Goal: Transaction & Acquisition: Purchase product/service

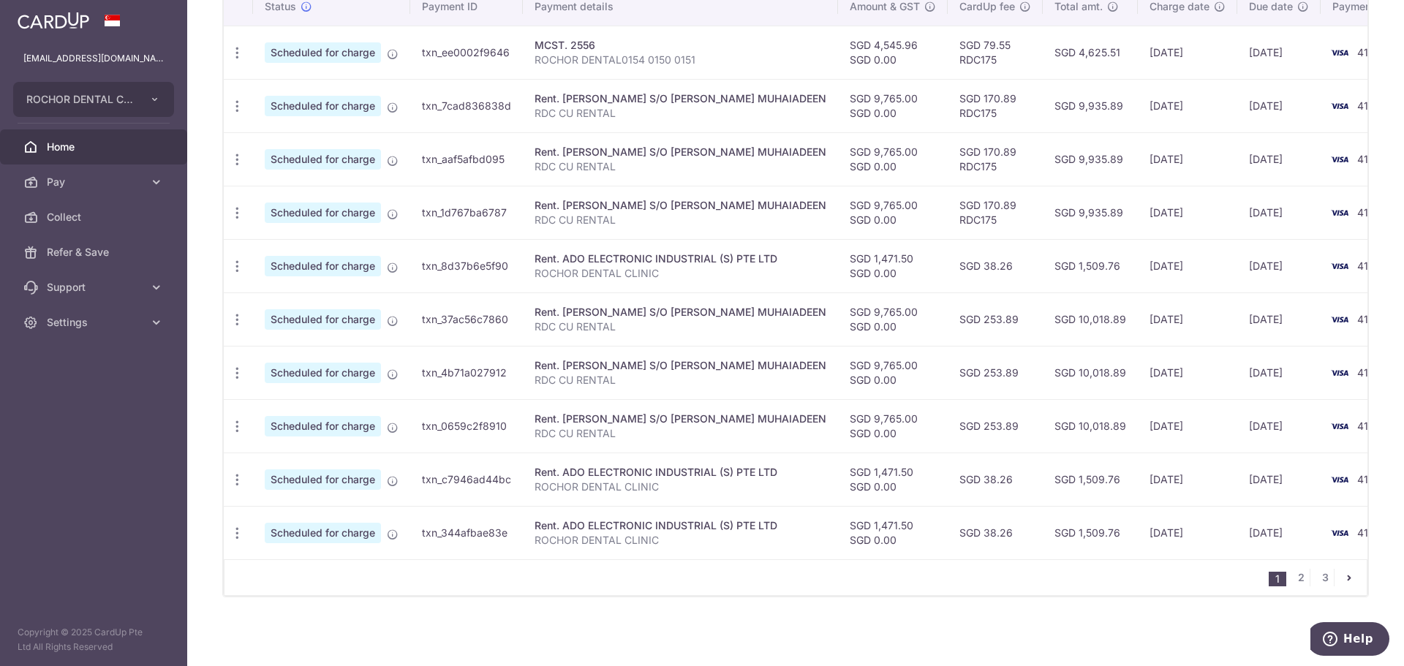
scroll to position [252, 0]
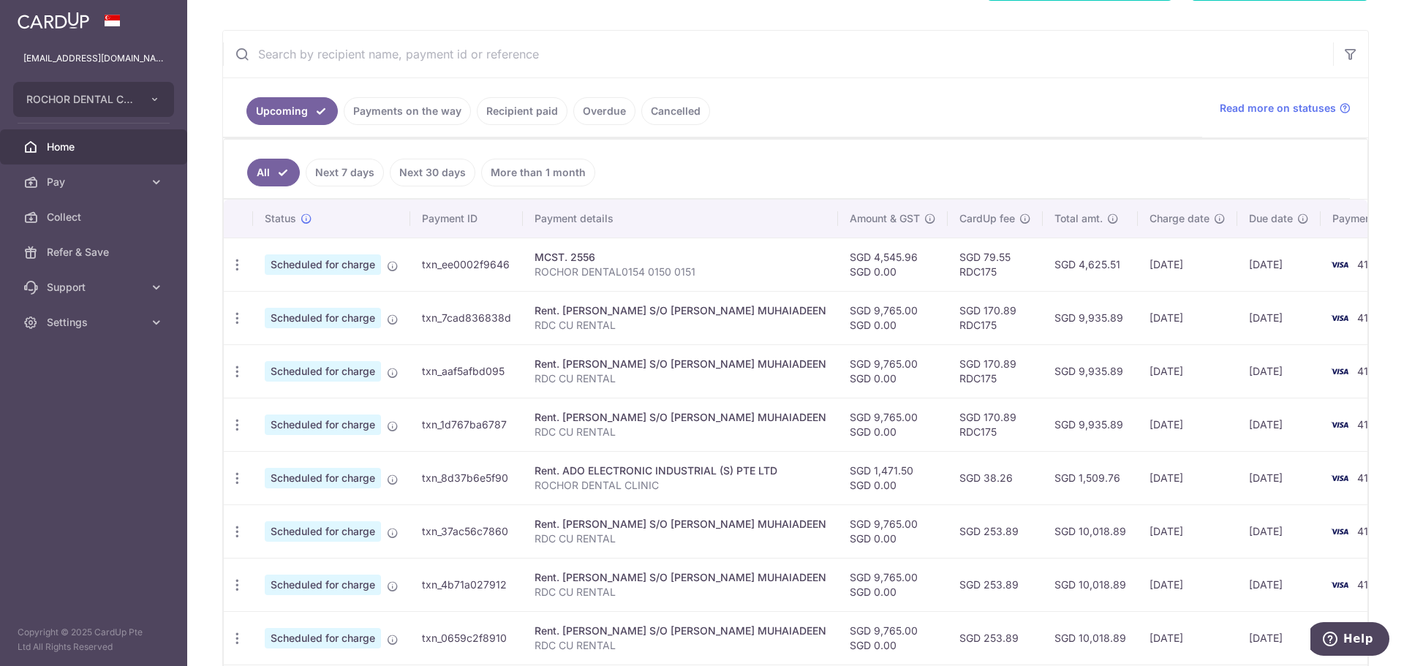
click at [535, 108] on link "Recipient paid" at bounding box center [522, 111] width 91 height 28
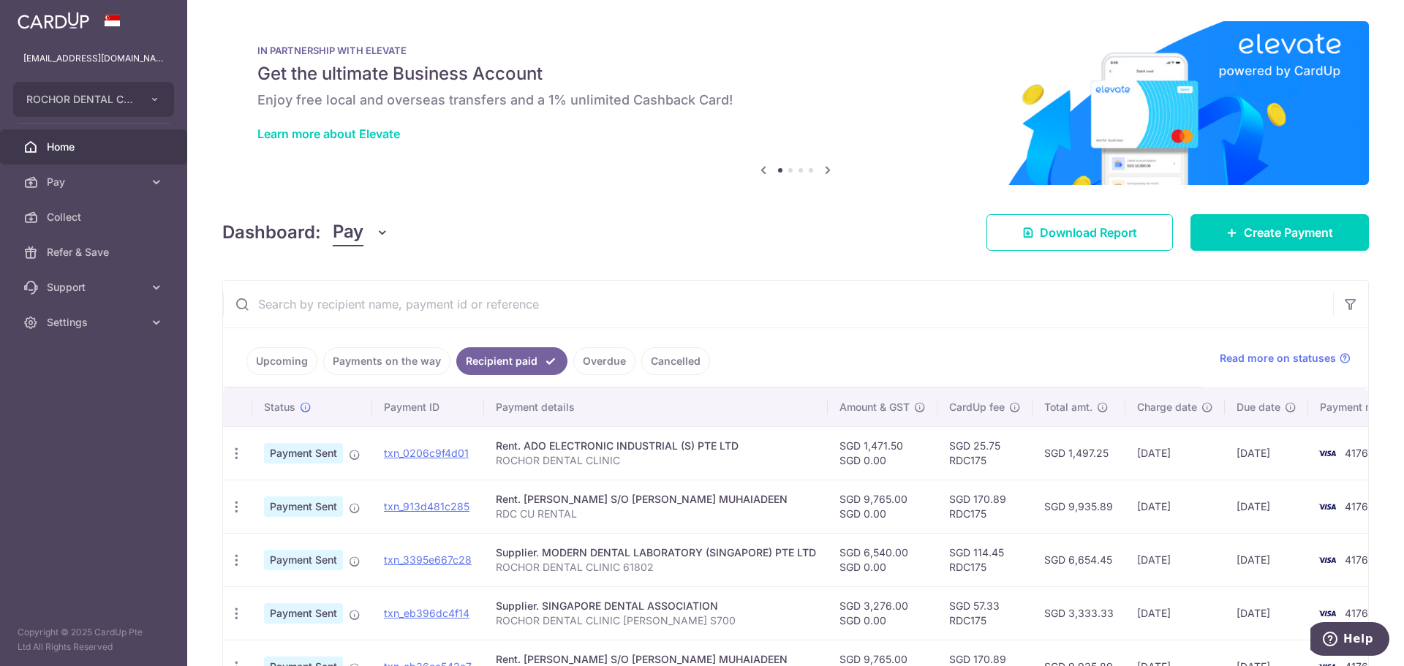
scroll to position [0, 0]
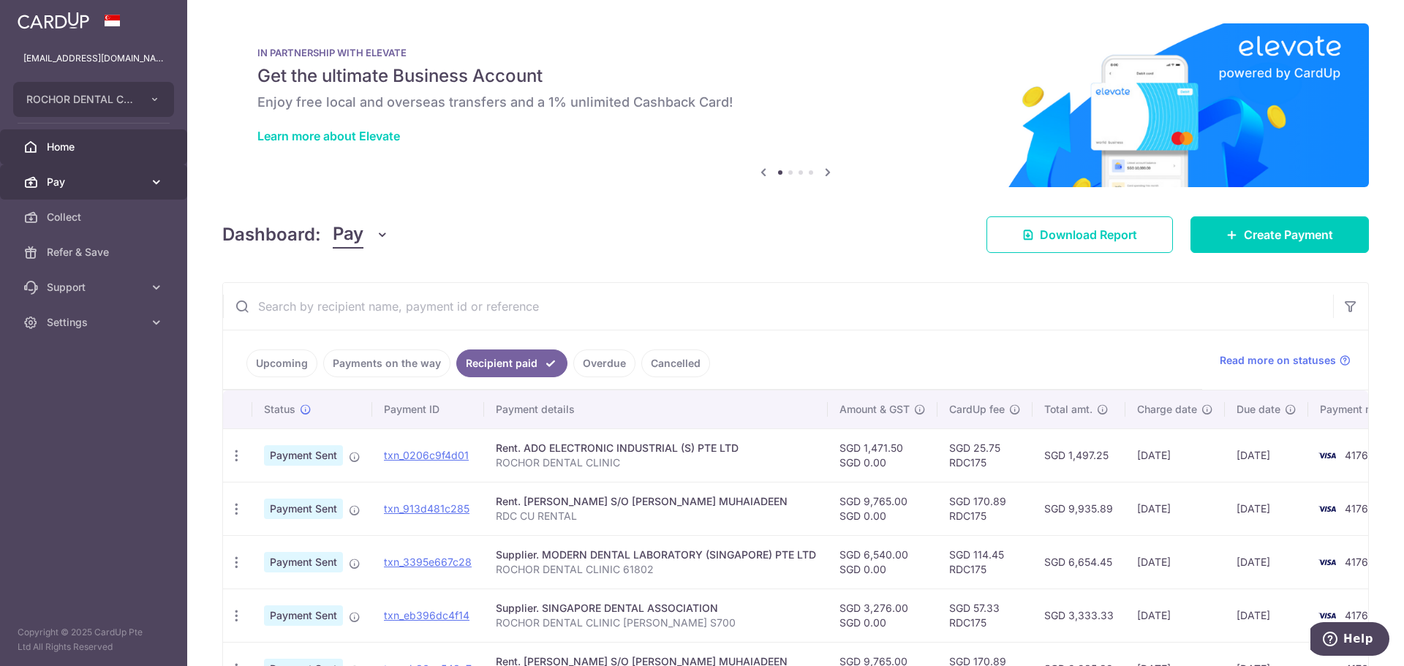
click at [90, 184] on span "Pay" at bounding box center [95, 182] width 97 height 15
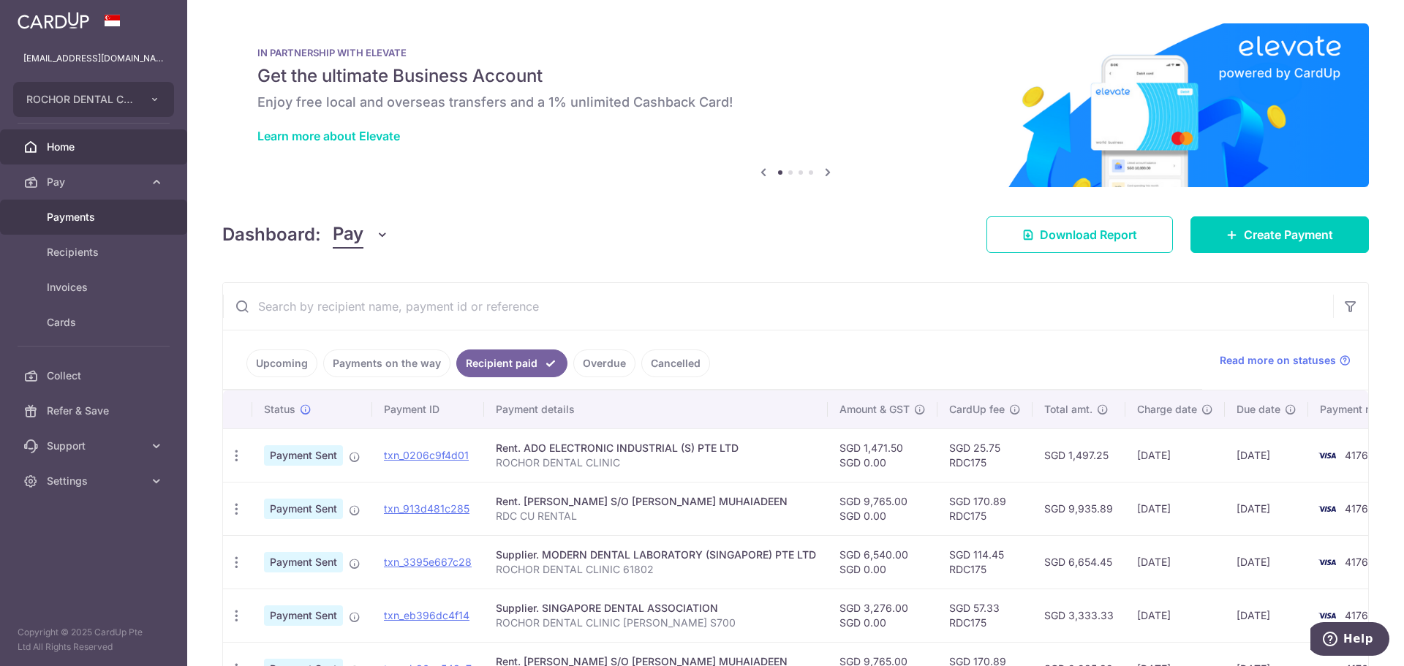
click at [85, 217] on span "Payments" at bounding box center [95, 217] width 97 height 15
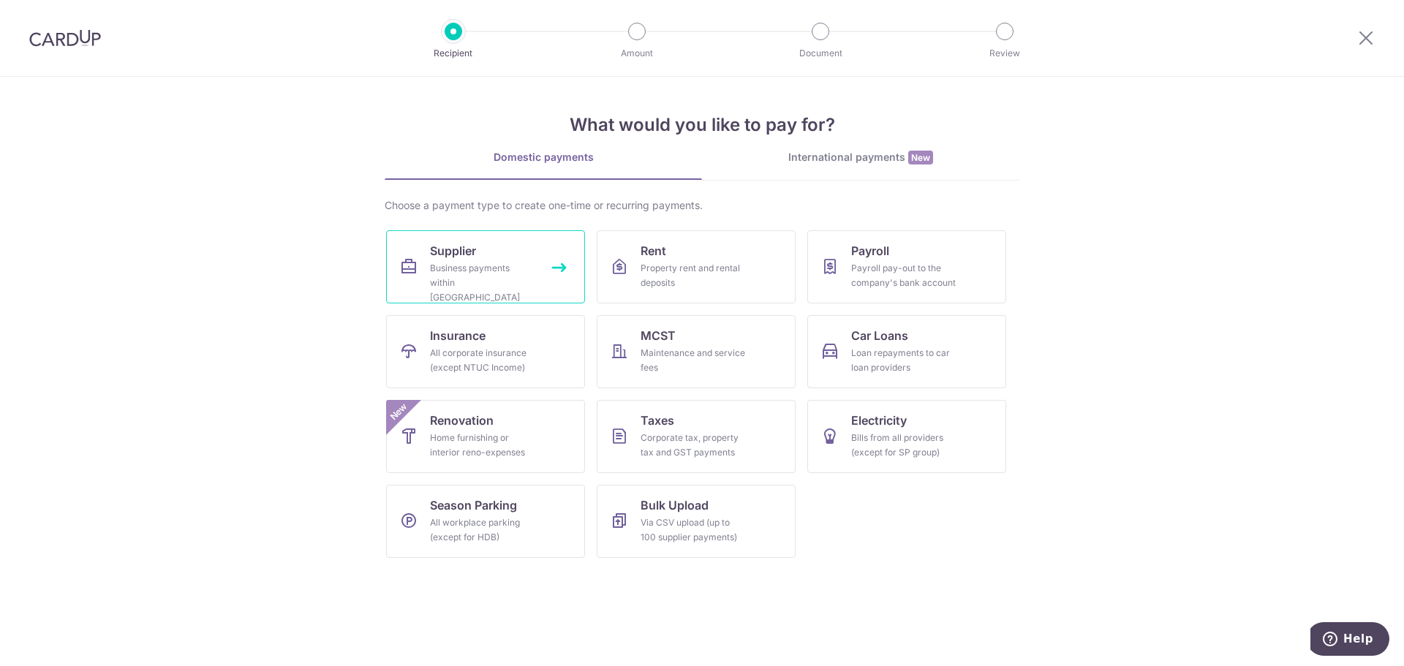
click at [468, 264] on div "Business payments within Singapore" at bounding box center [482, 283] width 105 height 44
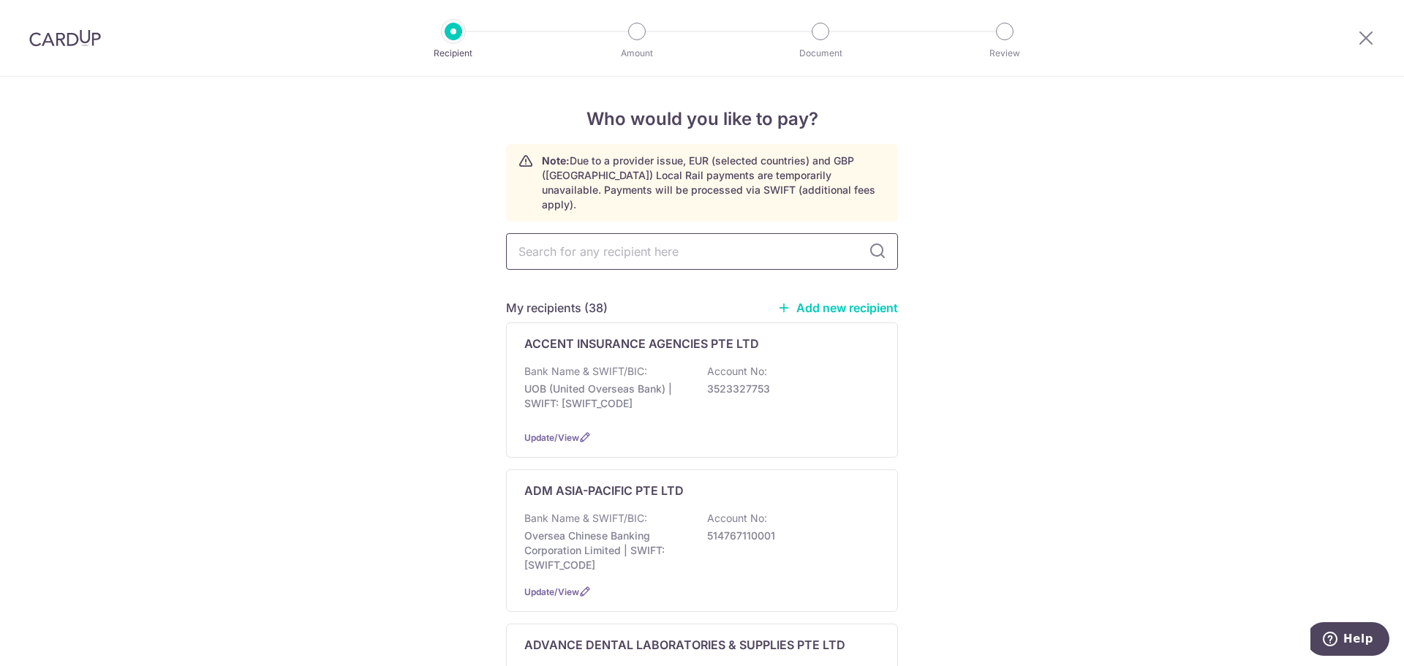
click at [535, 239] on input "text" at bounding box center [702, 251] width 392 height 37
type input "1216.44"
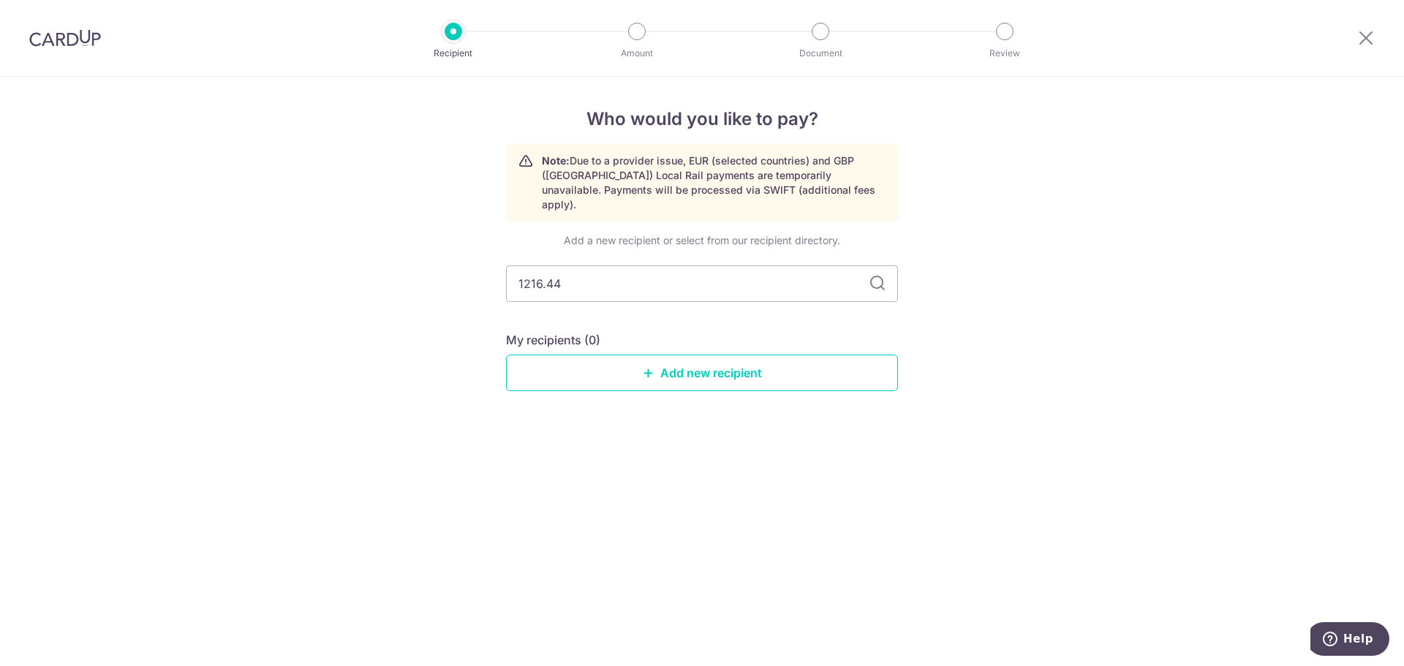
drag, startPoint x: 579, startPoint y: 257, endPoint x: 492, endPoint y: 267, distance: 87.6
click at [492, 267] on div "Who would you like to pay? Note: Due to a provider issue, EUR (selected countri…" at bounding box center [702, 372] width 1404 height 590
type input "SA"
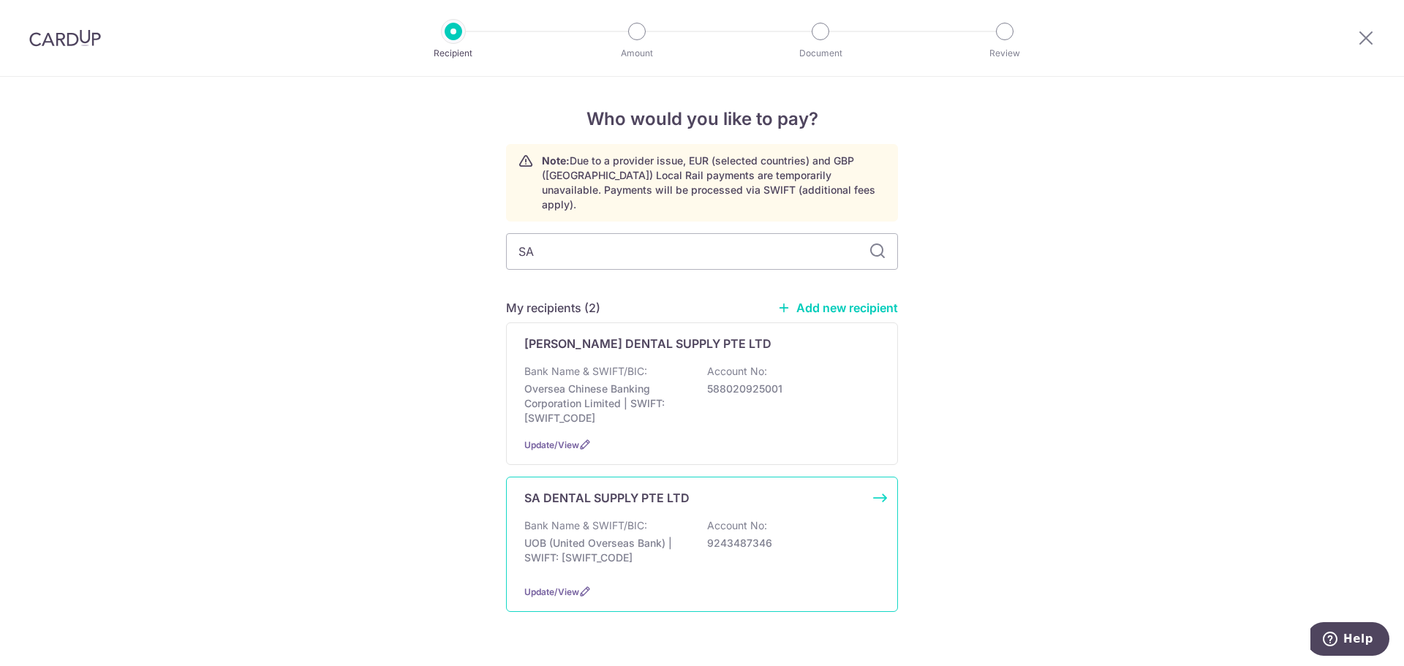
click at [609, 489] on p "SA DENTAL SUPPLY PTE LTD" at bounding box center [606, 498] width 165 height 18
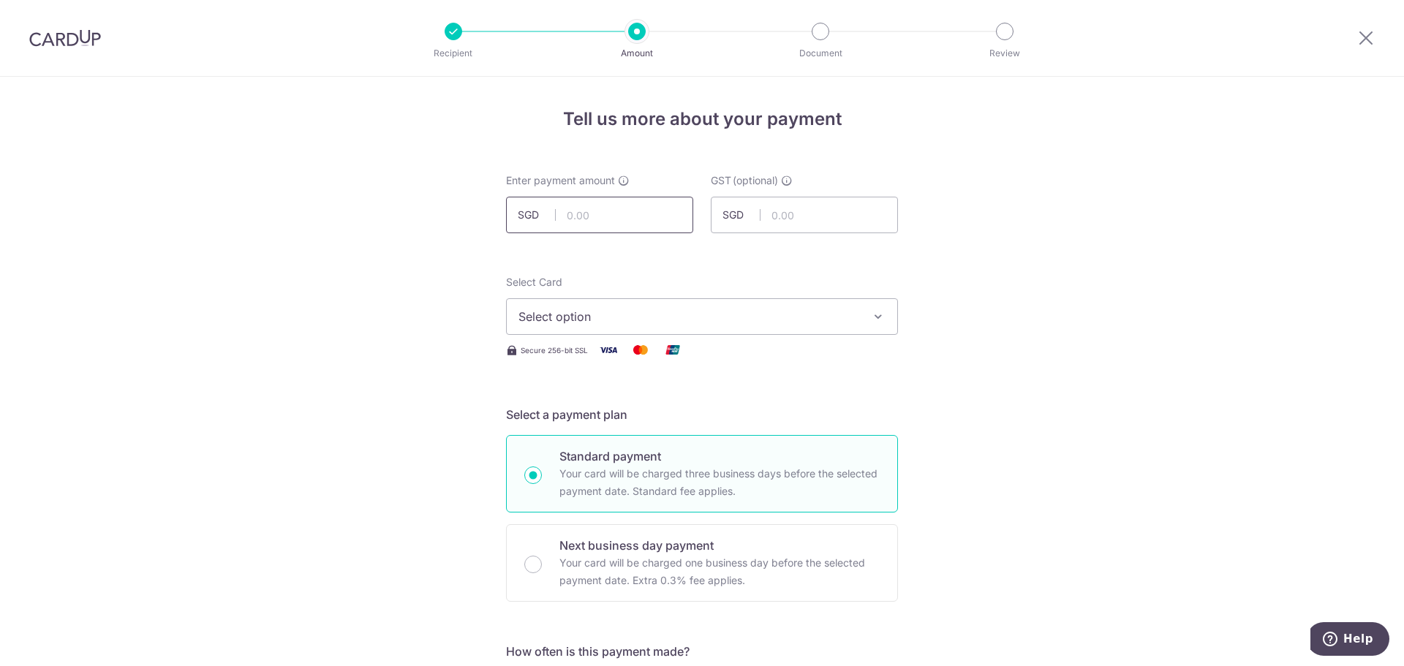
click at [562, 219] on input "text" at bounding box center [599, 215] width 187 height 37
click at [609, 215] on input "1216.44" at bounding box center [599, 215] width 187 height 37
click at [598, 217] on input "1216.44" at bounding box center [599, 215] width 187 height 37
click at [594, 214] on input "1216.44" at bounding box center [599, 215] width 187 height 37
type input "1,216.44"
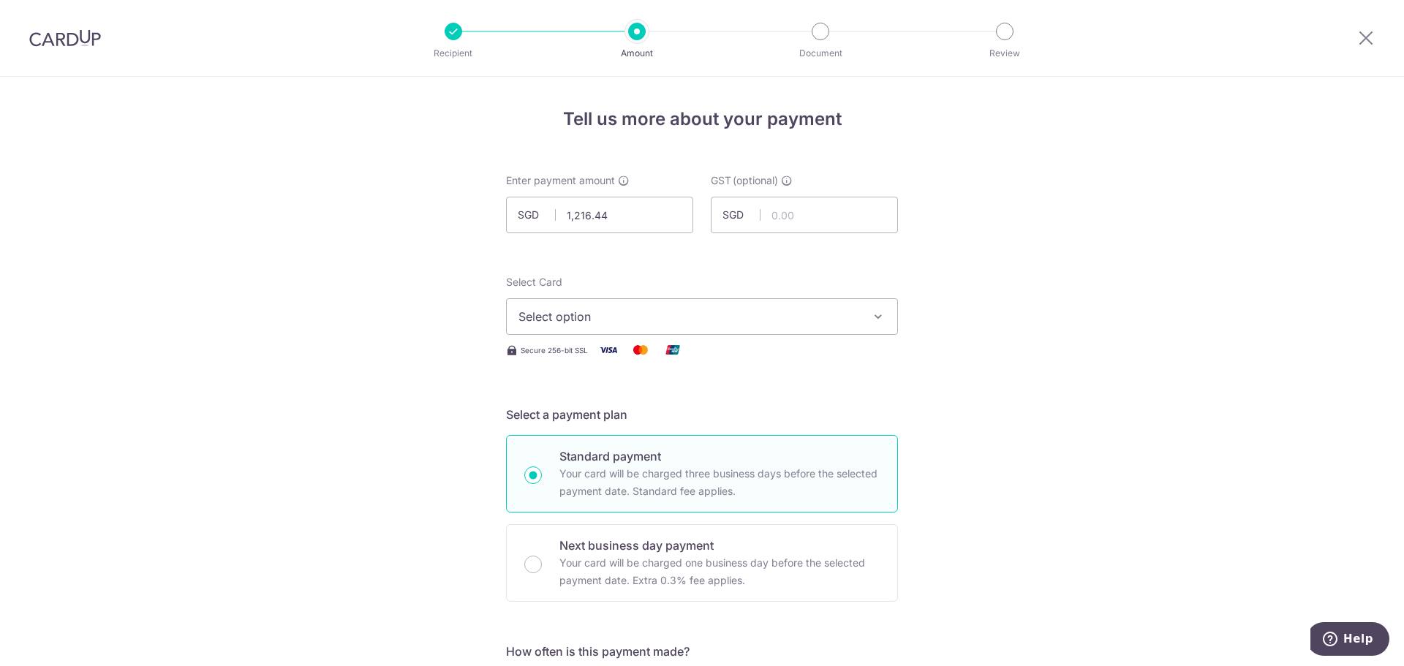
click at [571, 317] on span "Select option" at bounding box center [689, 317] width 341 height 18
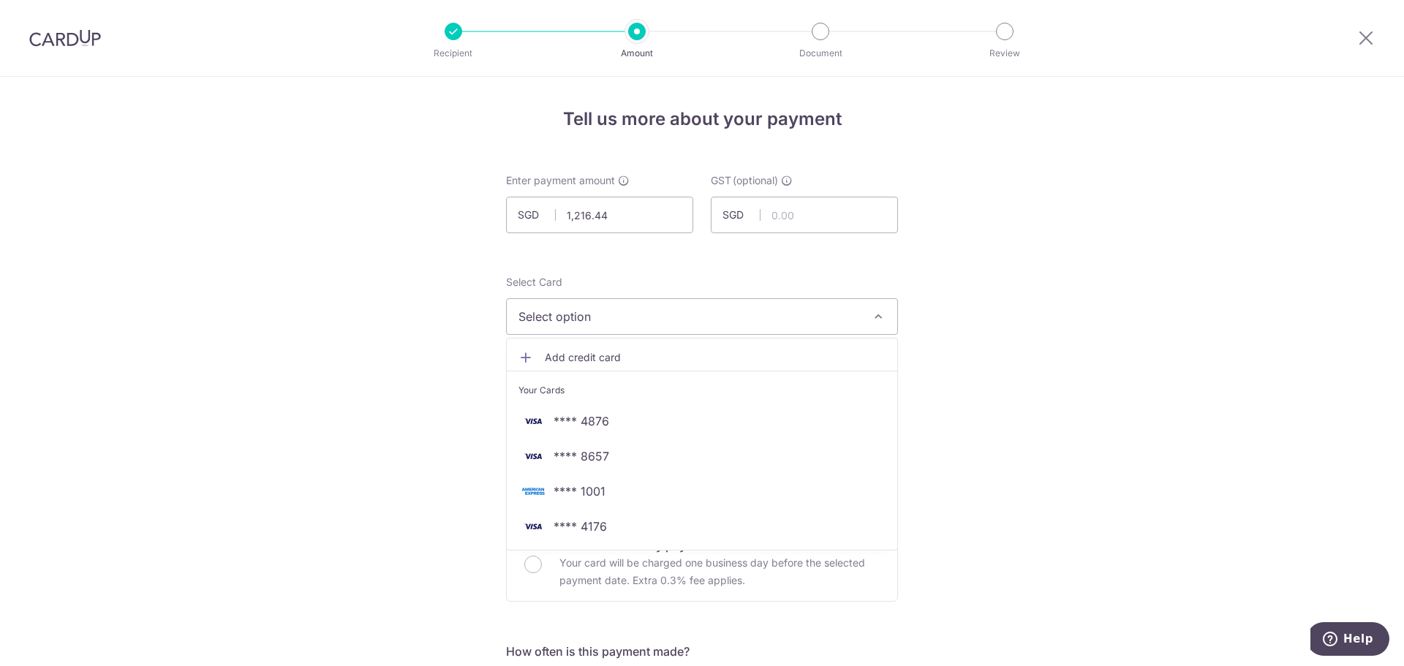
click at [567, 315] on span "Select option" at bounding box center [689, 317] width 341 height 18
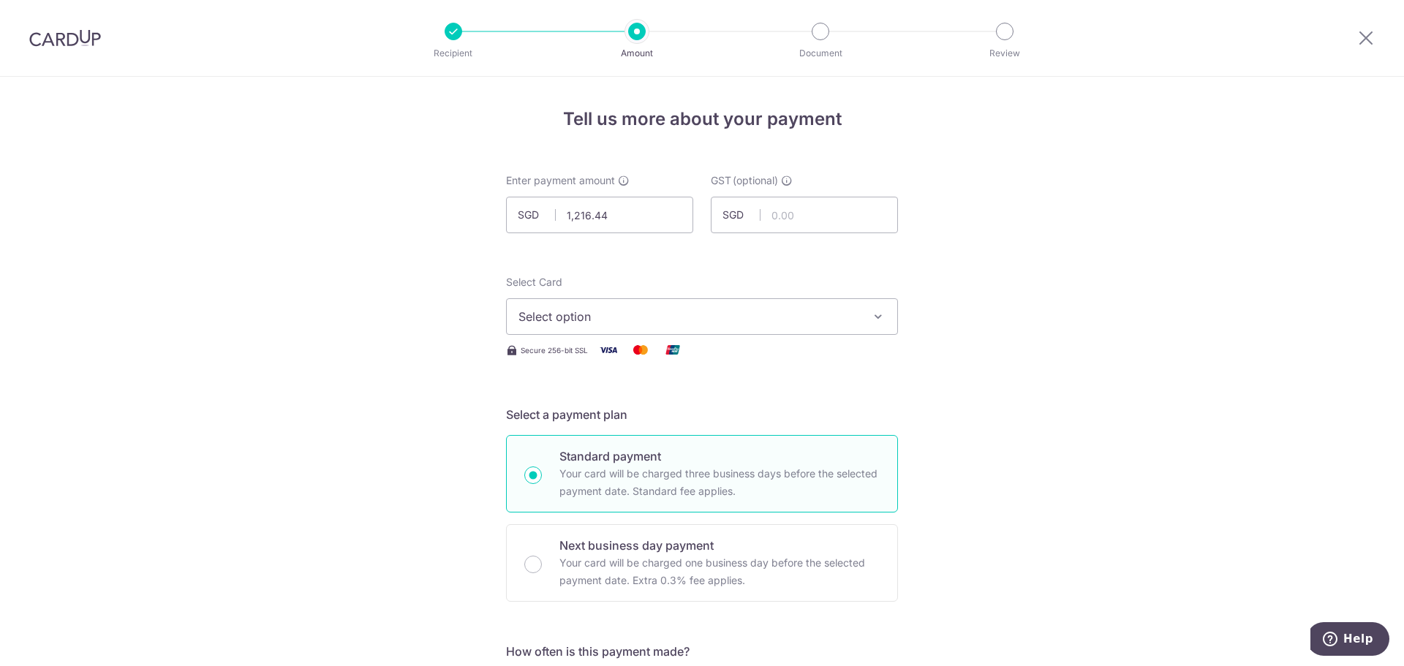
click at [542, 322] on span "Select option" at bounding box center [689, 317] width 341 height 18
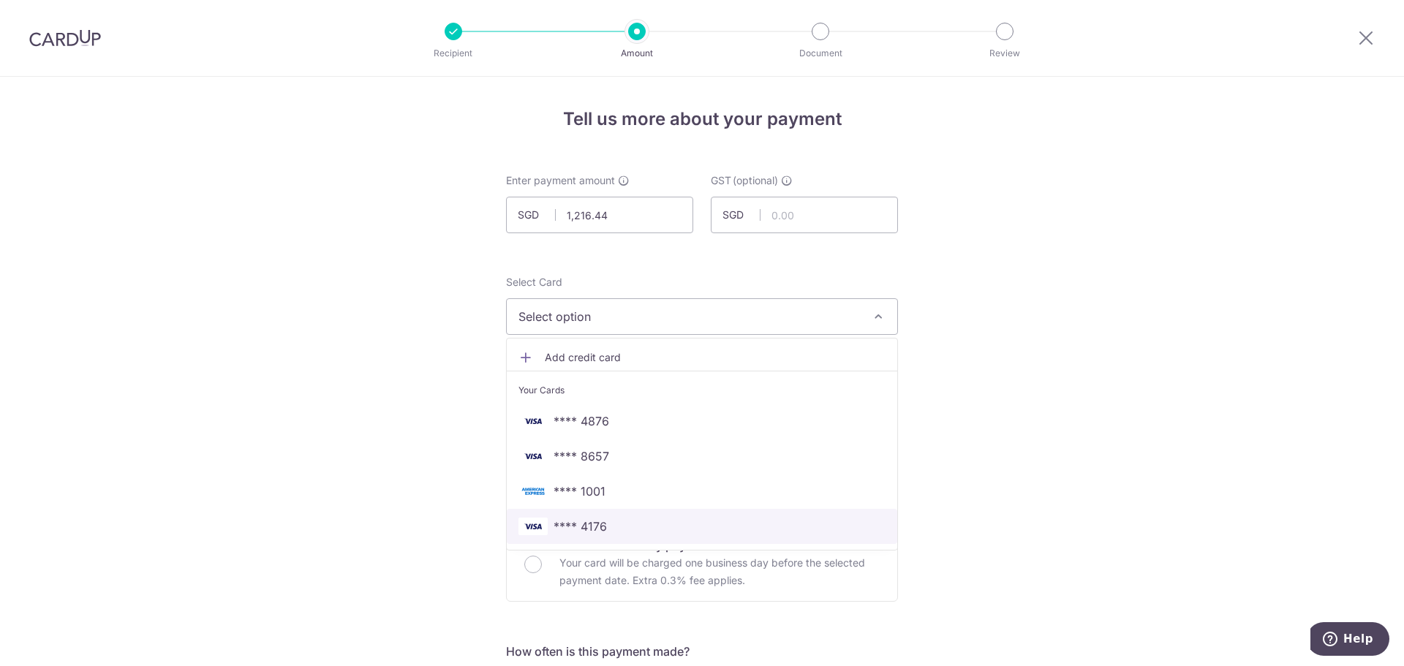
click at [571, 524] on span "**** 4176" at bounding box center [580, 527] width 53 height 18
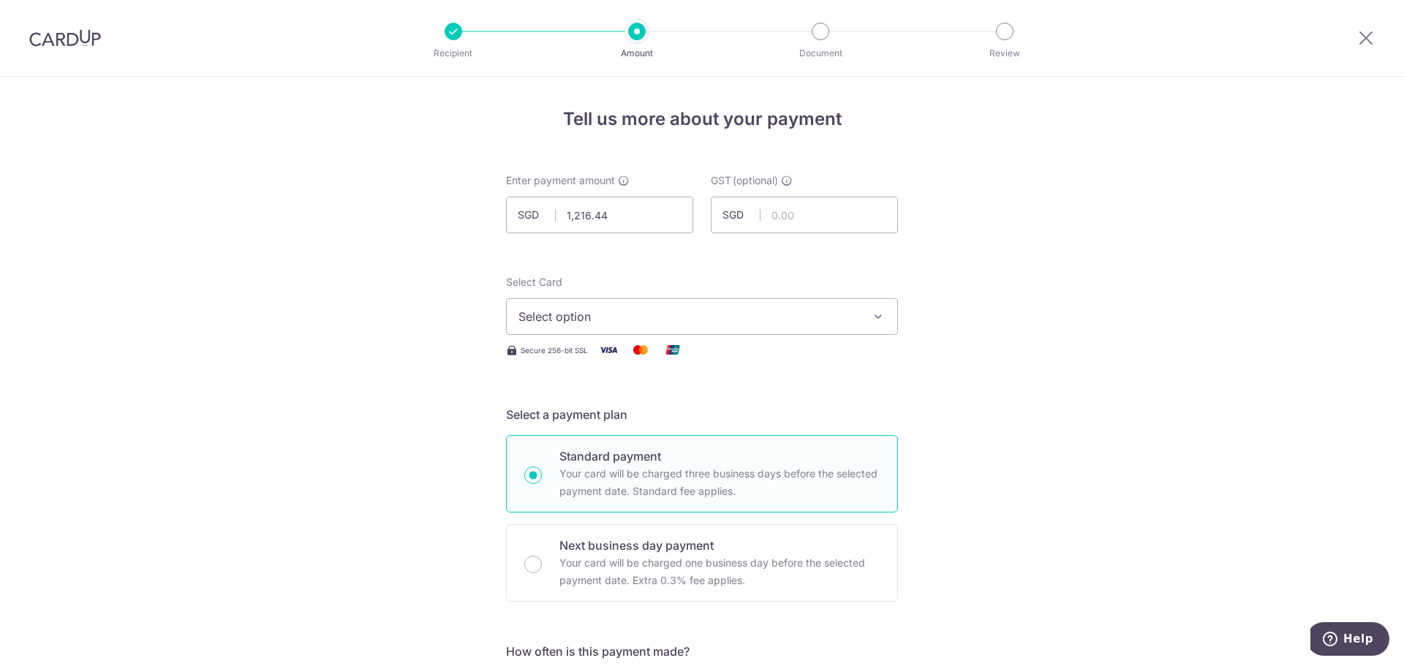
click at [615, 526] on div "Next business day payment Your card will be charged one business day before the…" at bounding box center [702, 563] width 392 height 78
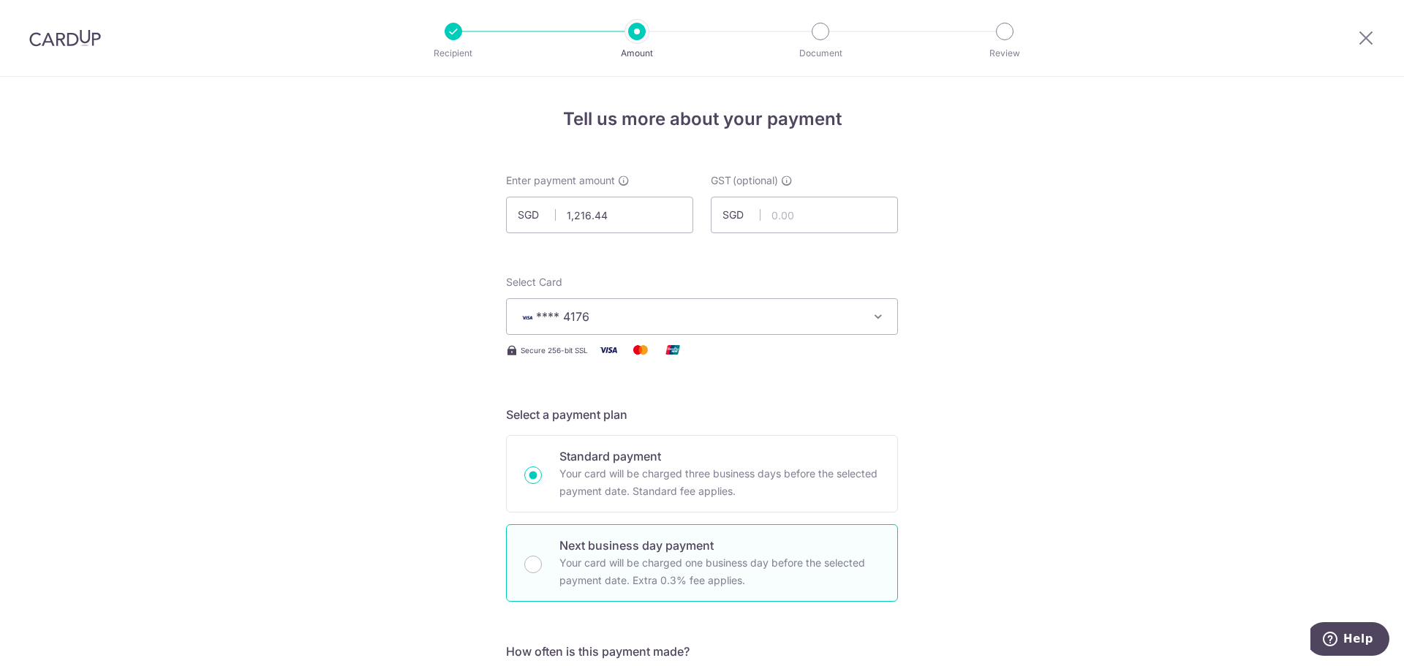
radio input "false"
radio input "true"
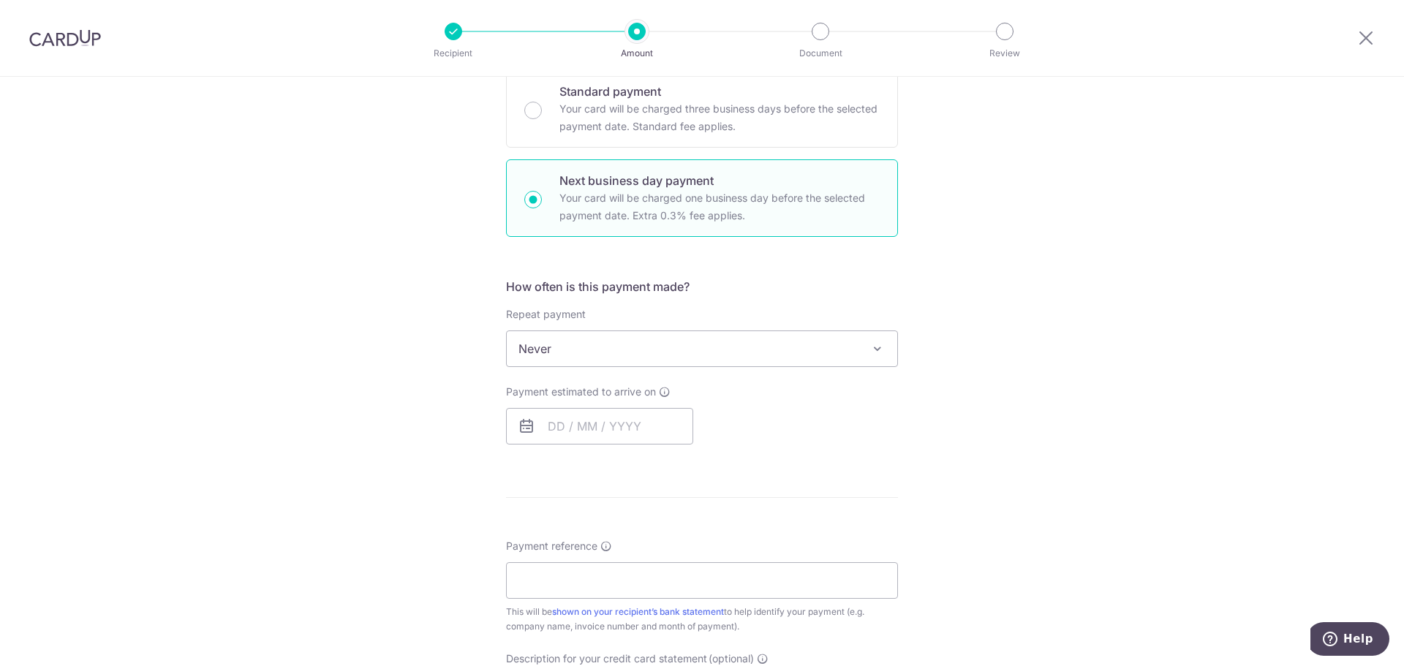
scroll to position [366, 0]
click at [532, 352] on span "Never" at bounding box center [702, 348] width 391 height 35
click at [564, 434] on input "text" at bounding box center [599, 425] width 187 height 37
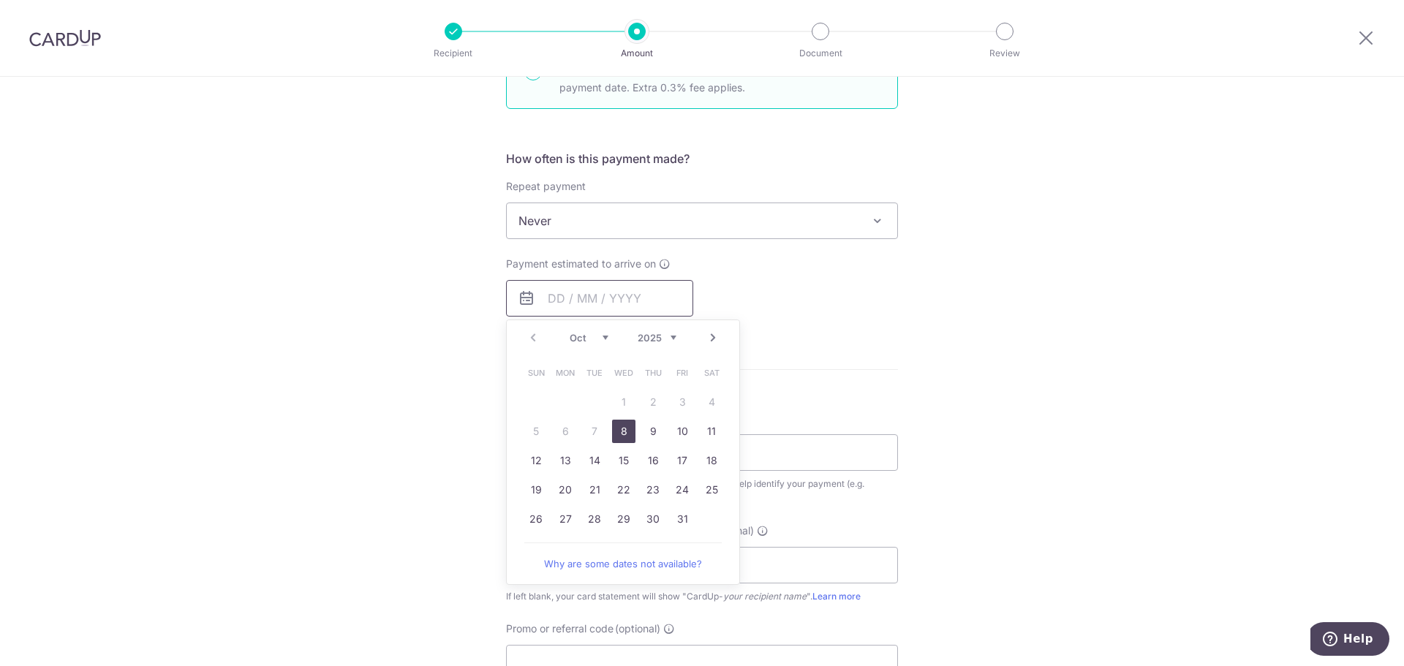
scroll to position [512, 0]
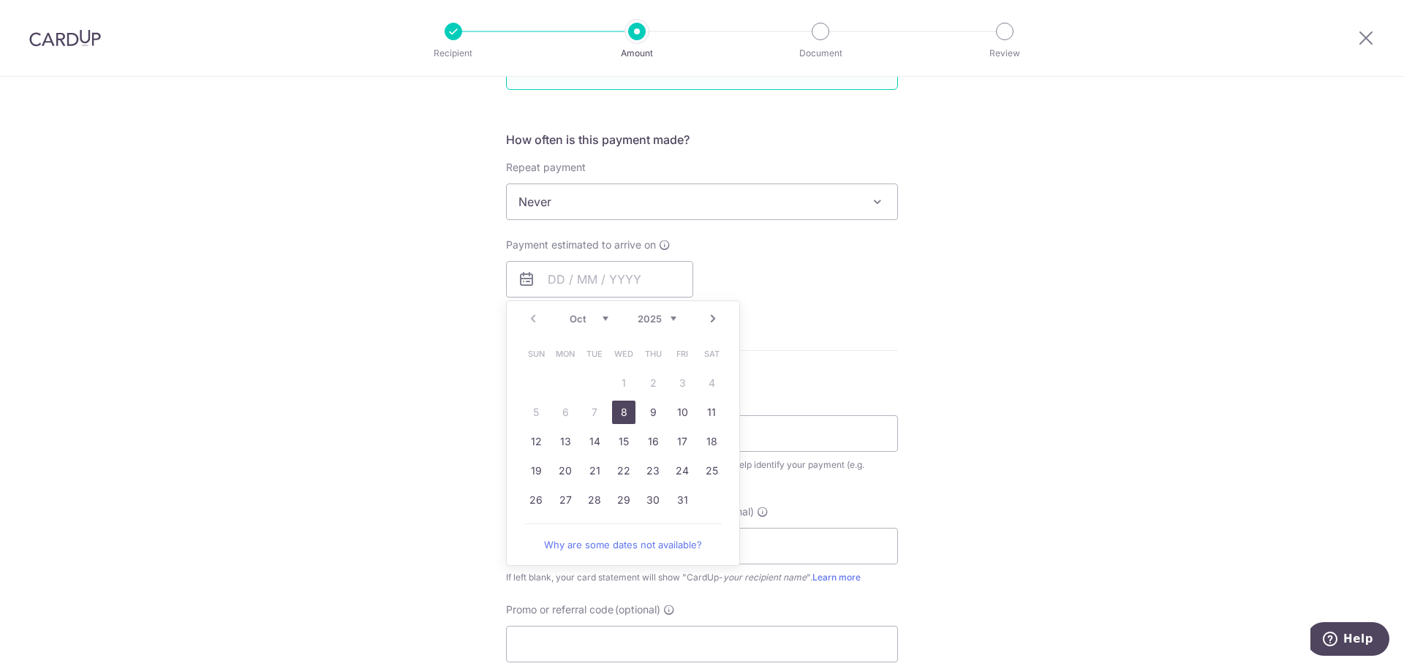
click at [621, 410] on link "8" at bounding box center [623, 412] width 23 height 23
type input "[DATE]"
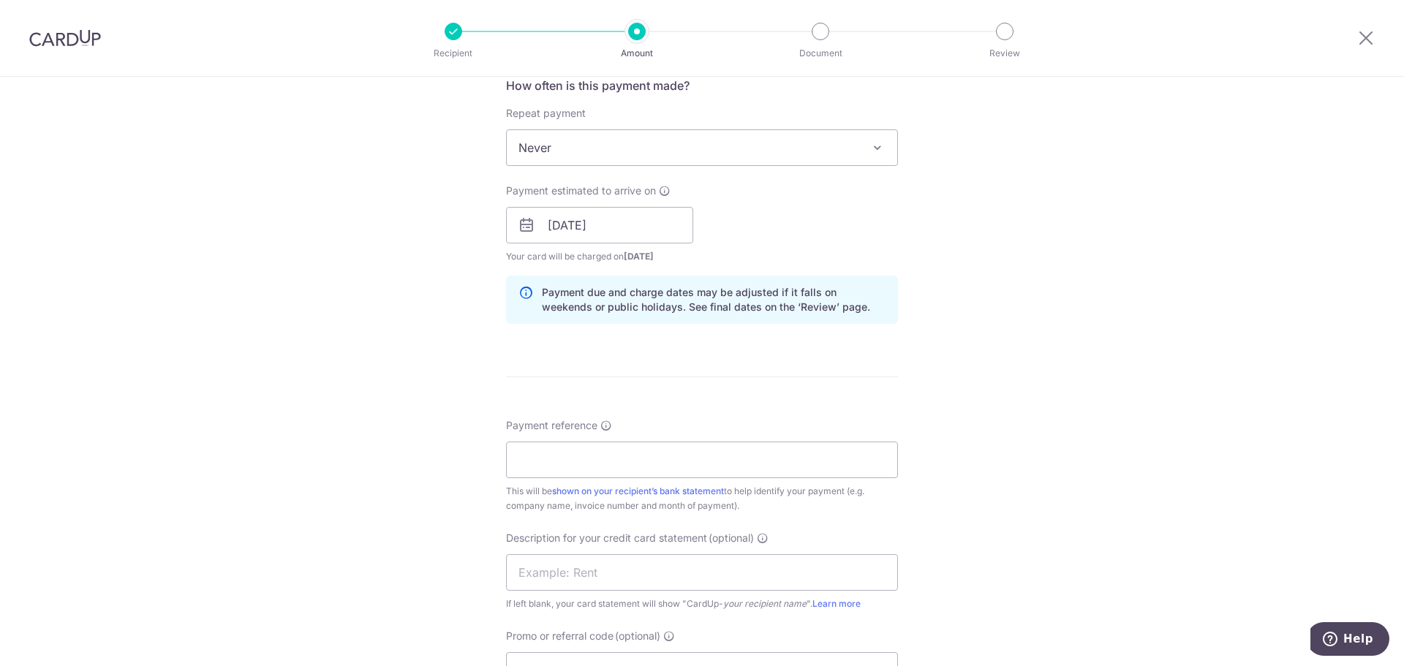
scroll to position [658, 0]
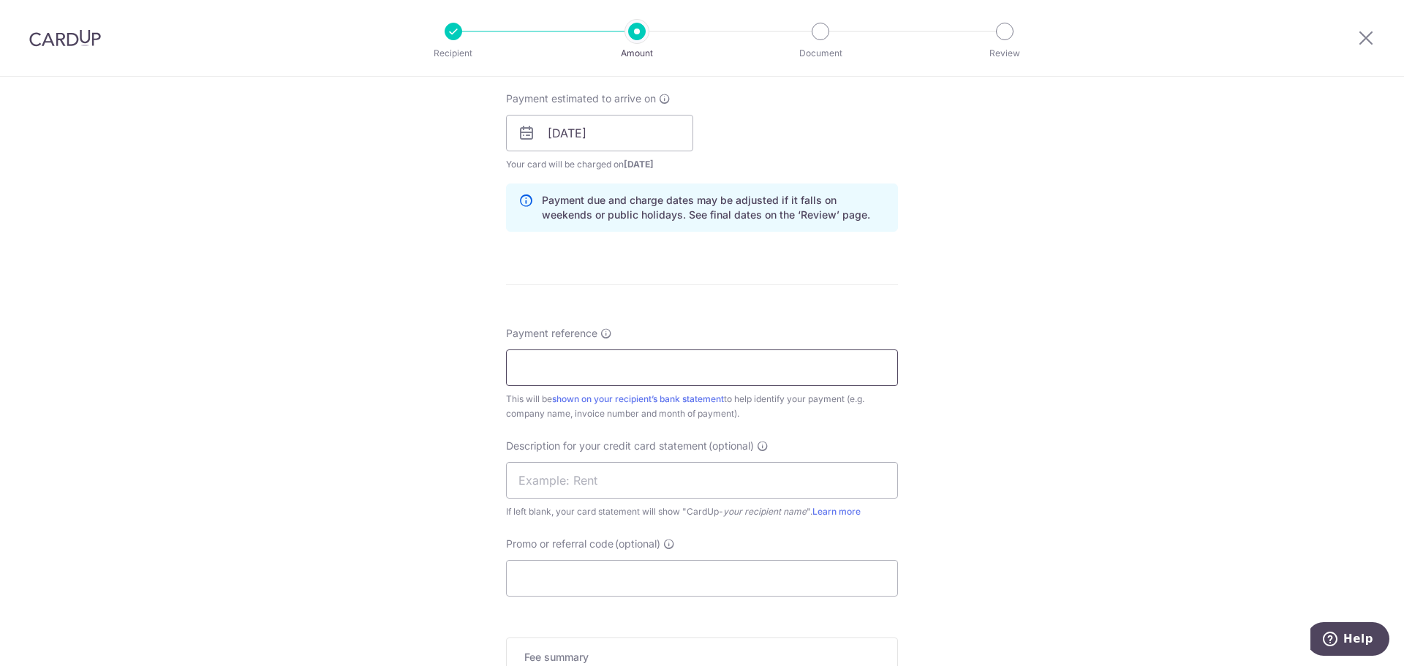
click at [543, 369] on input "Payment reference" at bounding box center [702, 368] width 392 height 37
type input "ROCHOR DENTAL CLINIC 207796"
click at [539, 480] on input "text" at bounding box center [702, 480] width 392 height 37
type input "RDC CU SA DENTA"
click at [531, 575] on input "Promo or referral code (optional)" at bounding box center [702, 578] width 392 height 37
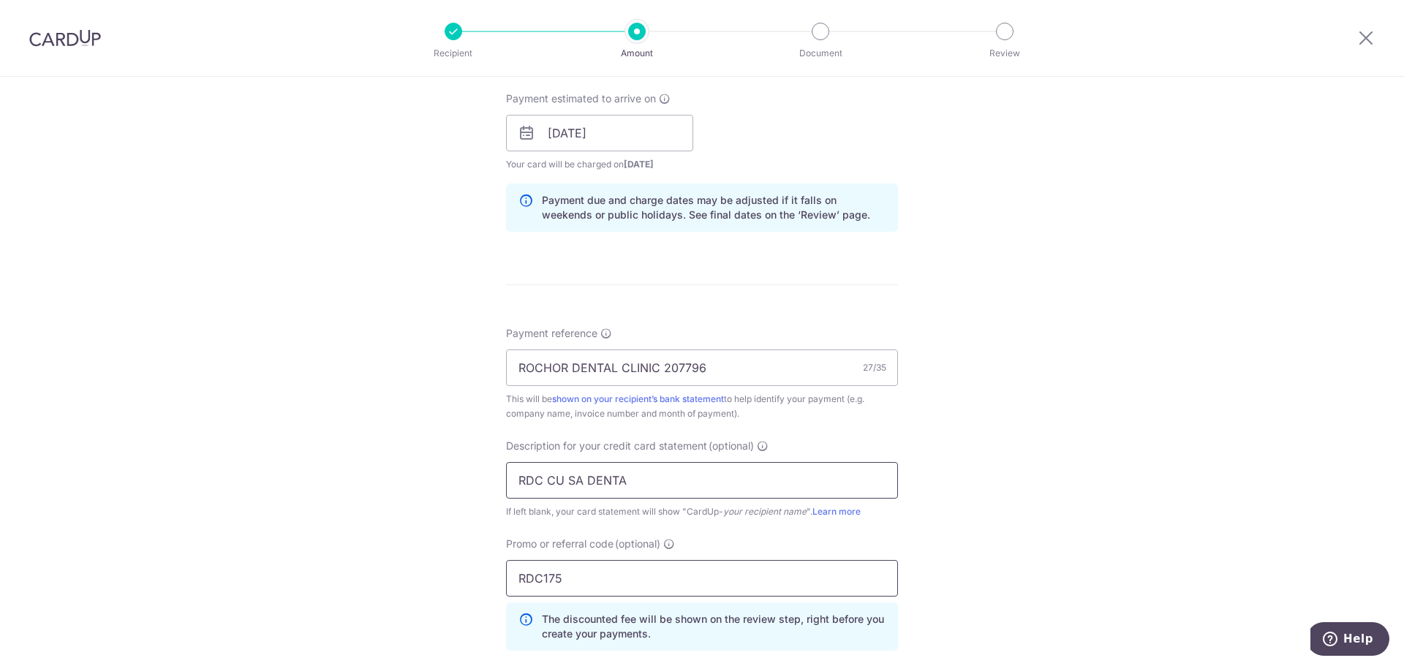
type input "RDC175"
drag, startPoint x: 630, startPoint y: 479, endPoint x: 614, endPoint y: 481, distance: 16.2
click at [625, 479] on input "RDC CU SA DENTA" at bounding box center [702, 480] width 392 height 37
click at [586, 479] on input "RDC CU SA DENTA" at bounding box center [702, 480] width 392 height 37
drag, startPoint x: 614, startPoint y: 479, endPoint x: 622, endPoint y: 482, distance: 8.6
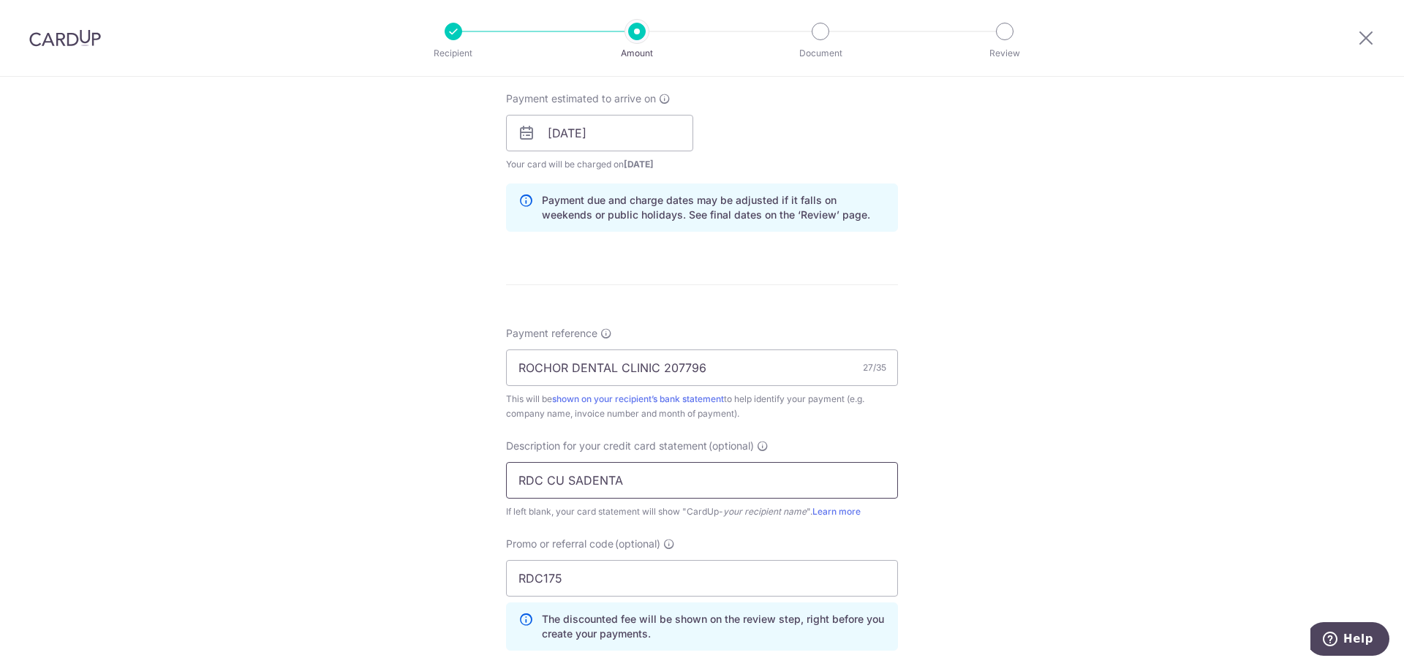
click at [614, 479] on input "RDC CU SADENTA" at bounding box center [702, 480] width 392 height 37
click at [621, 481] on input "RDC CU SADENTA" at bounding box center [702, 480] width 392 height 37
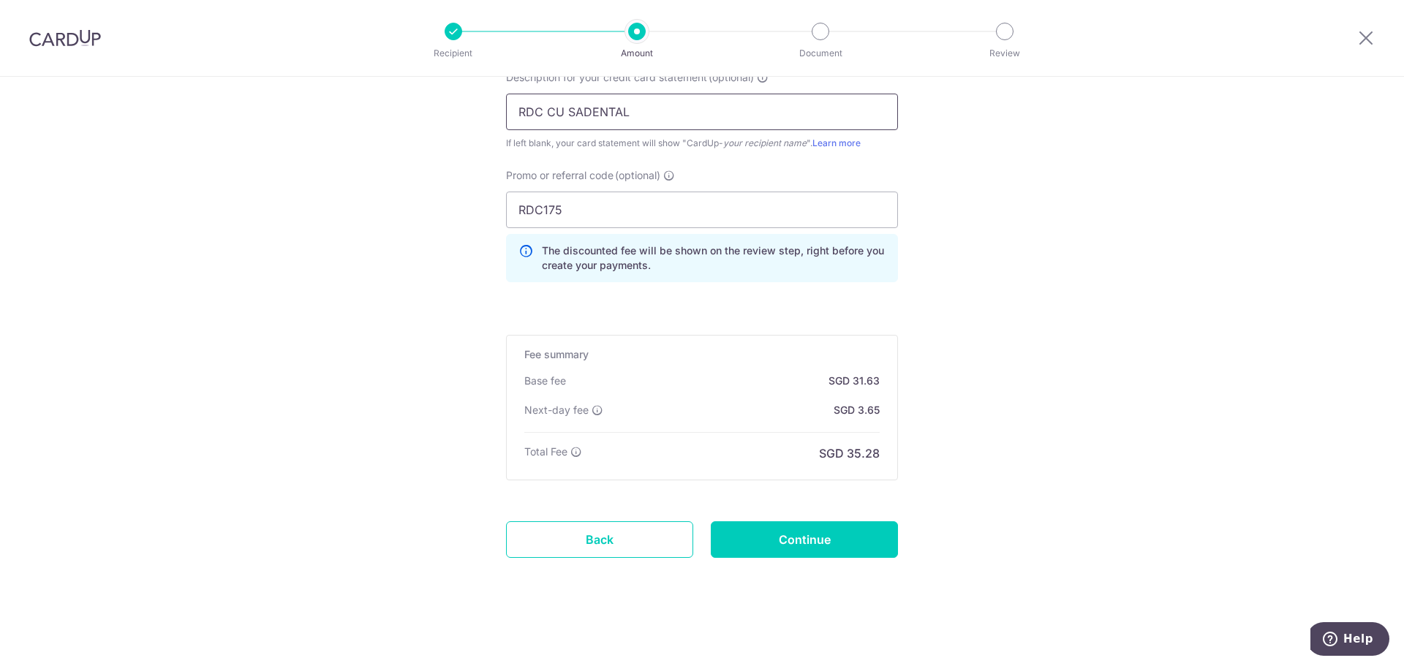
scroll to position [1028, 0]
type input "RDC CU SADENTAL"
click at [756, 536] on input "Continue" at bounding box center [804, 538] width 187 height 37
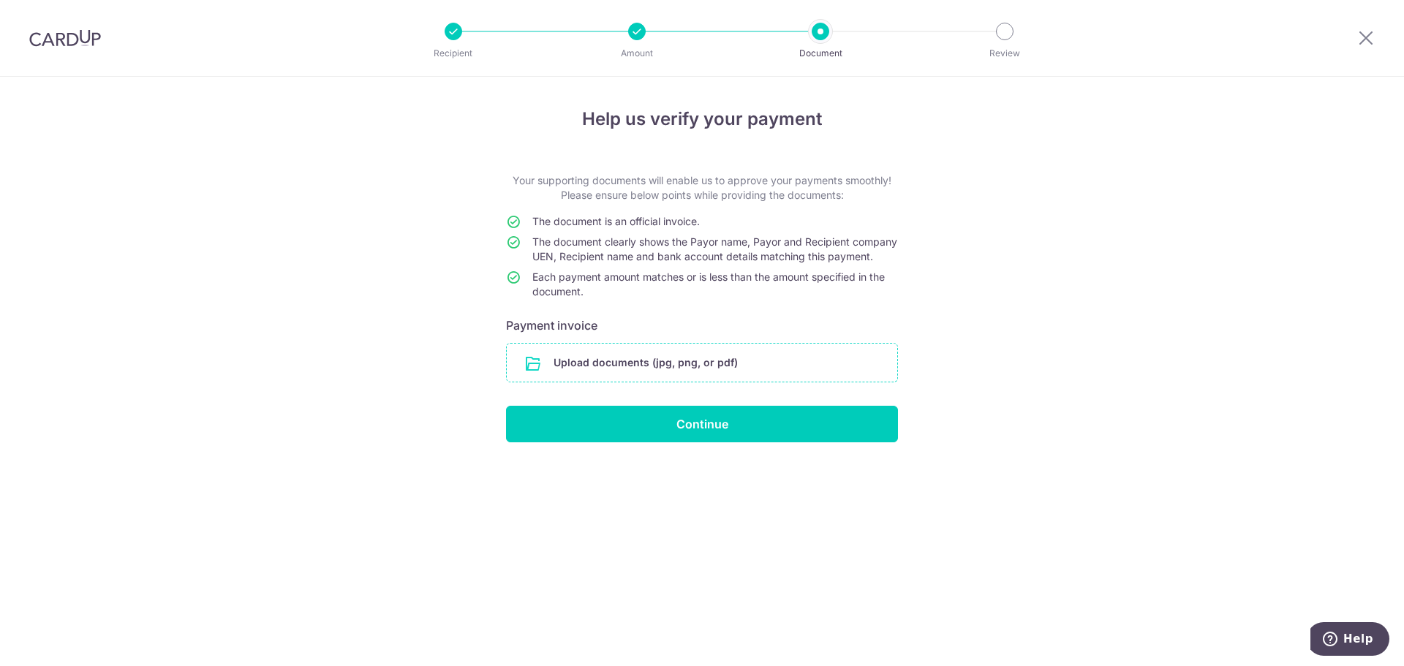
click at [655, 378] on input "file" at bounding box center [702, 363] width 391 height 38
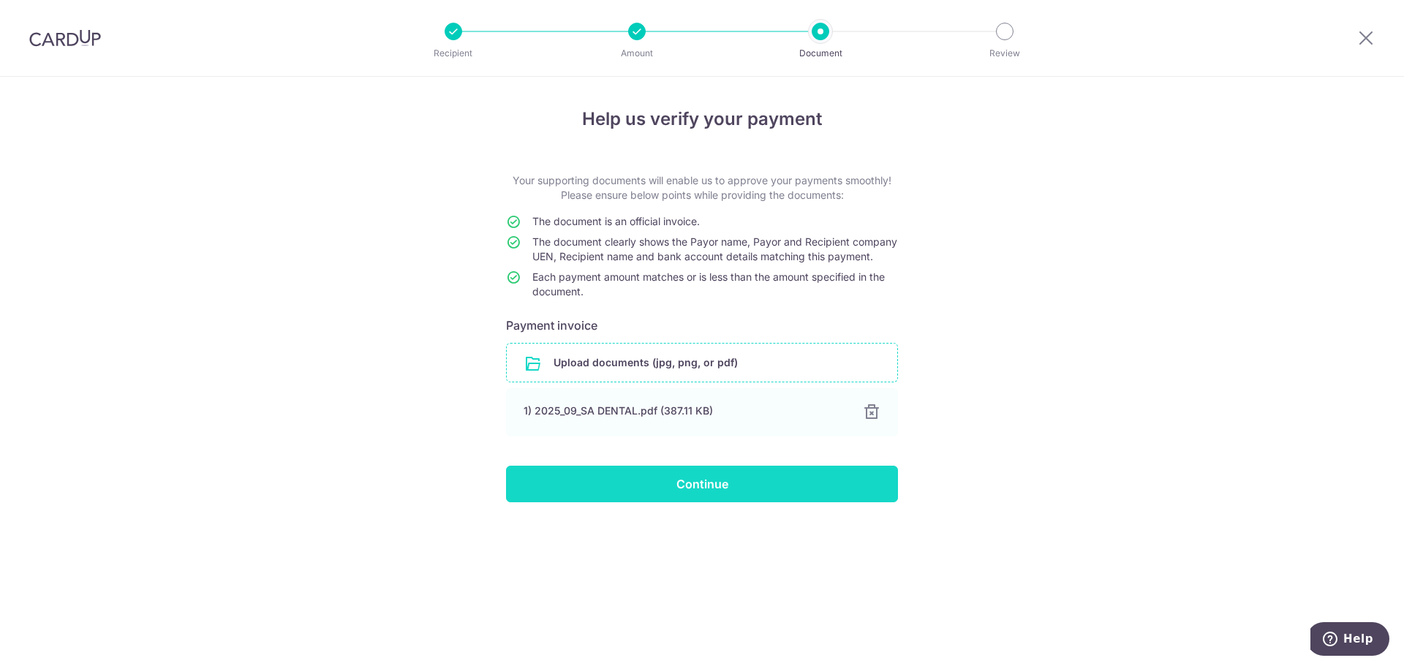
drag, startPoint x: 705, startPoint y: 502, endPoint x: 660, endPoint y: 494, distance: 45.2
click at [706, 502] on input "Continue" at bounding box center [702, 484] width 392 height 37
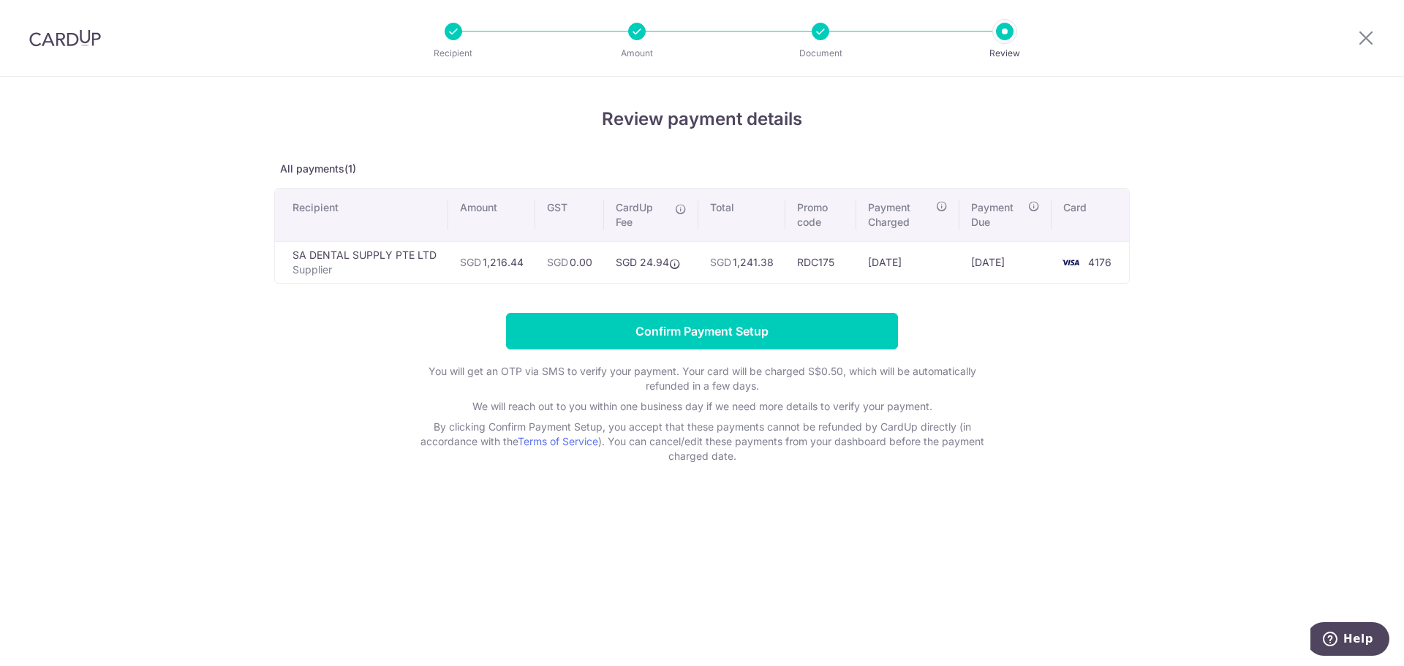
drag, startPoint x: 35, startPoint y: 1, endPoint x: 680, endPoint y: 263, distance: 695.8
click at [680, 263] on icon at bounding box center [675, 264] width 12 height 12
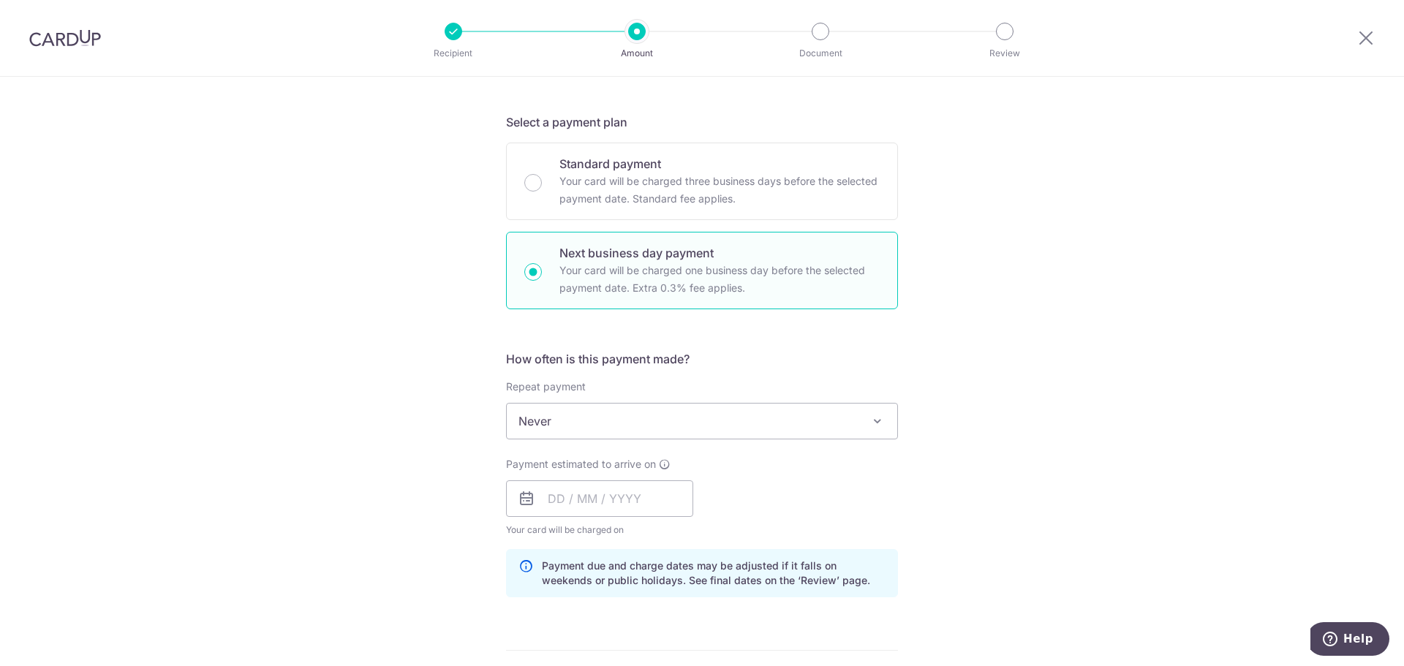
scroll to position [366, 0]
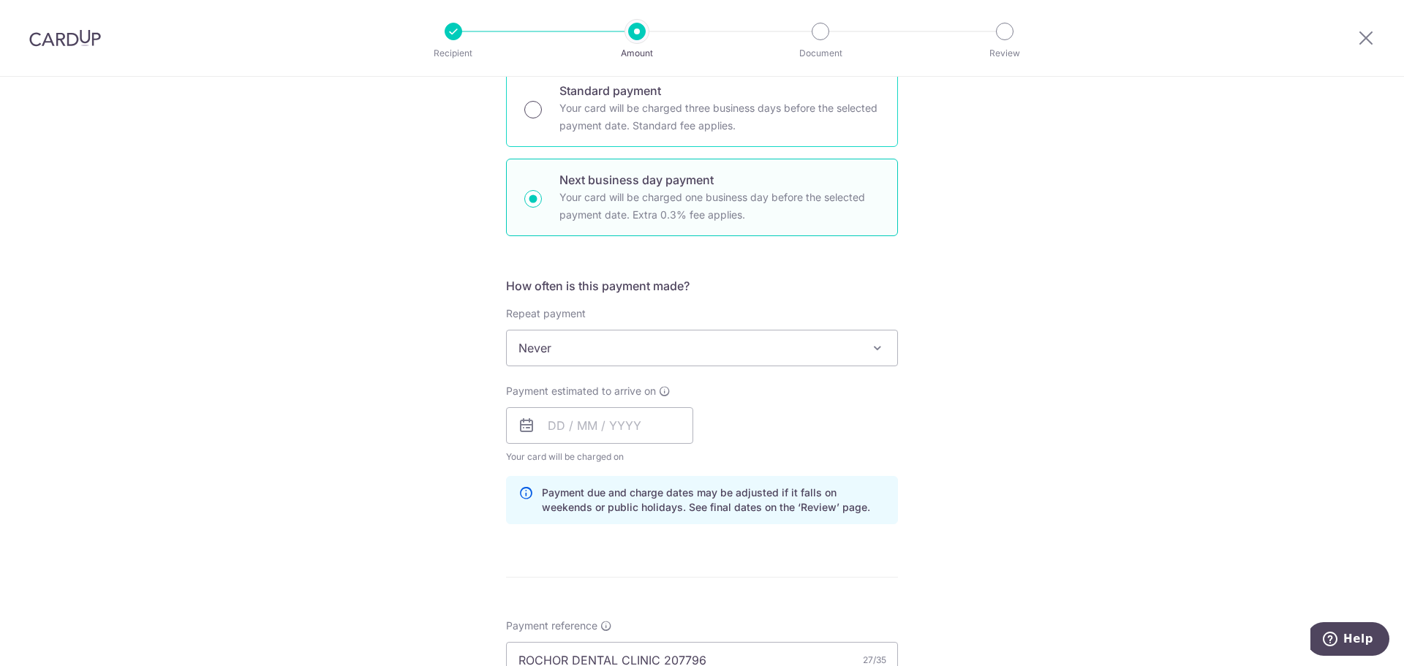
click at [532, 107] on input "Standard payment Your card will be charged three business days before the selec…" at bounding box center [533, 110] width 18 height 18
radio input "true"
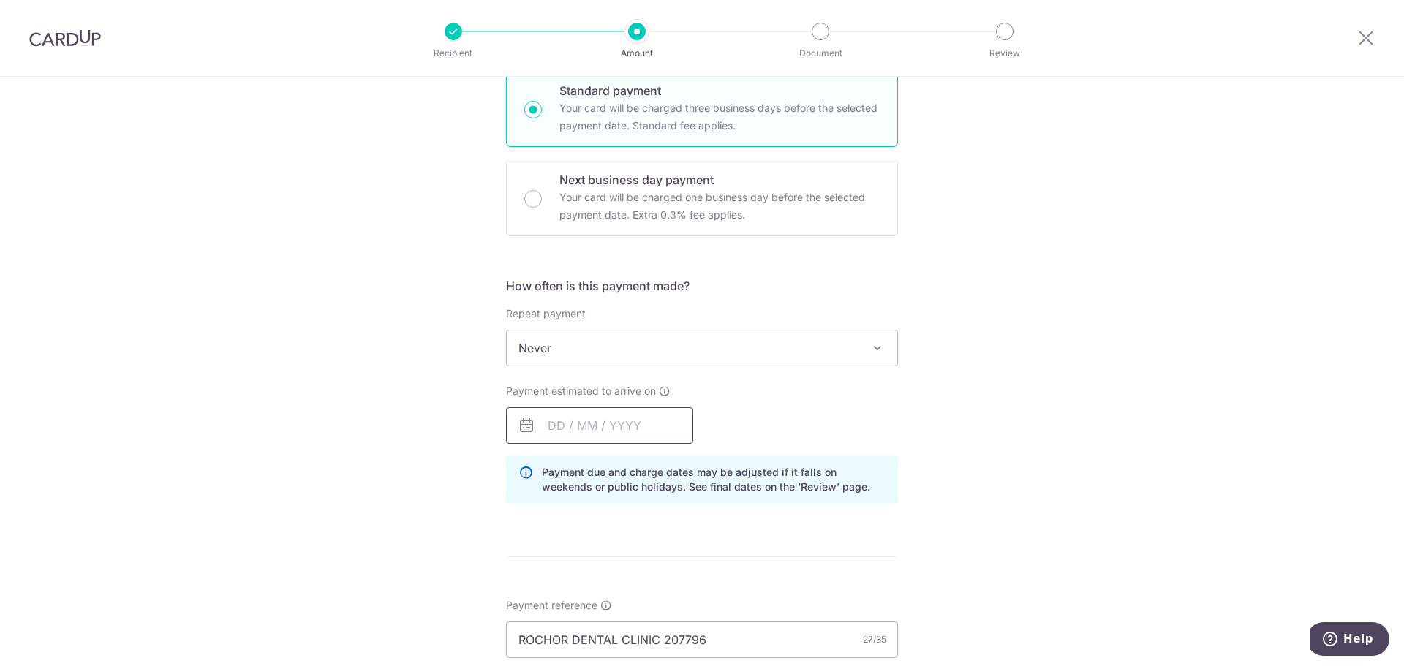
click at [590, 428] on input "text" at bounding box center [599, 425] width 187 height 37
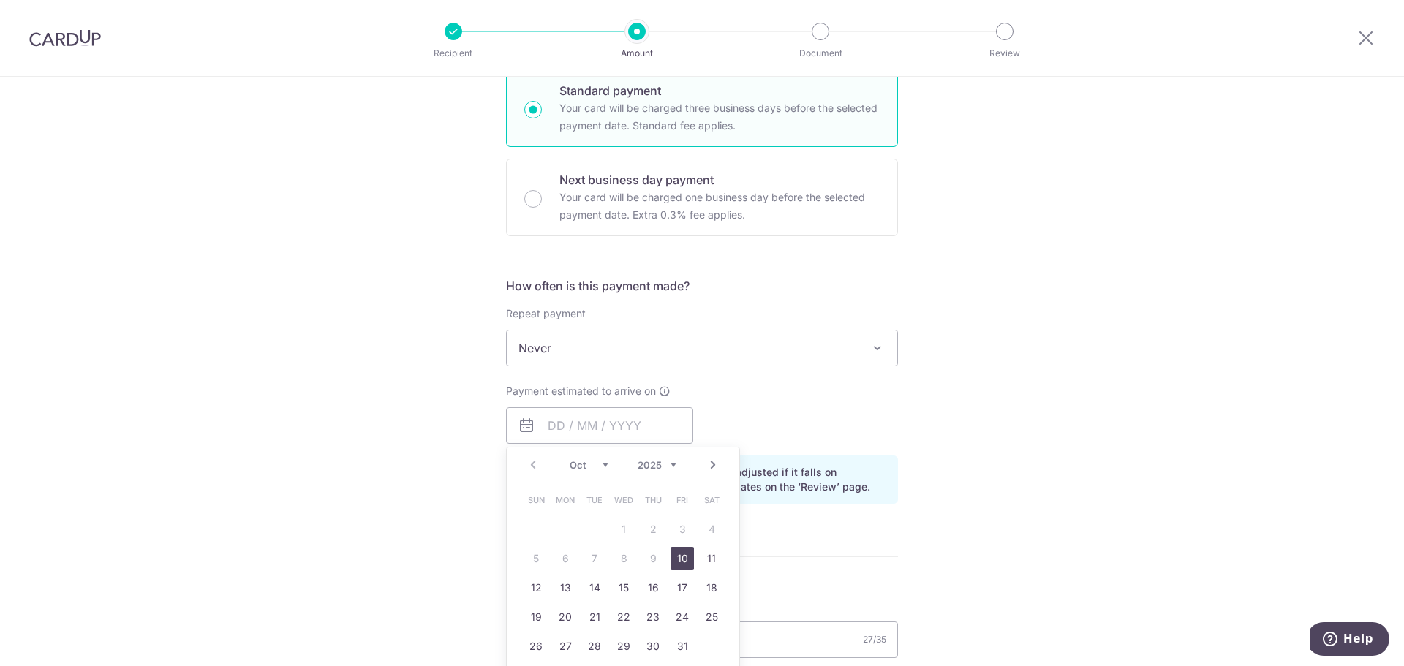
click at [677, 558] on link "10" at bounding box center [682, 558] width 23 height 23
type input "10/10/2025"
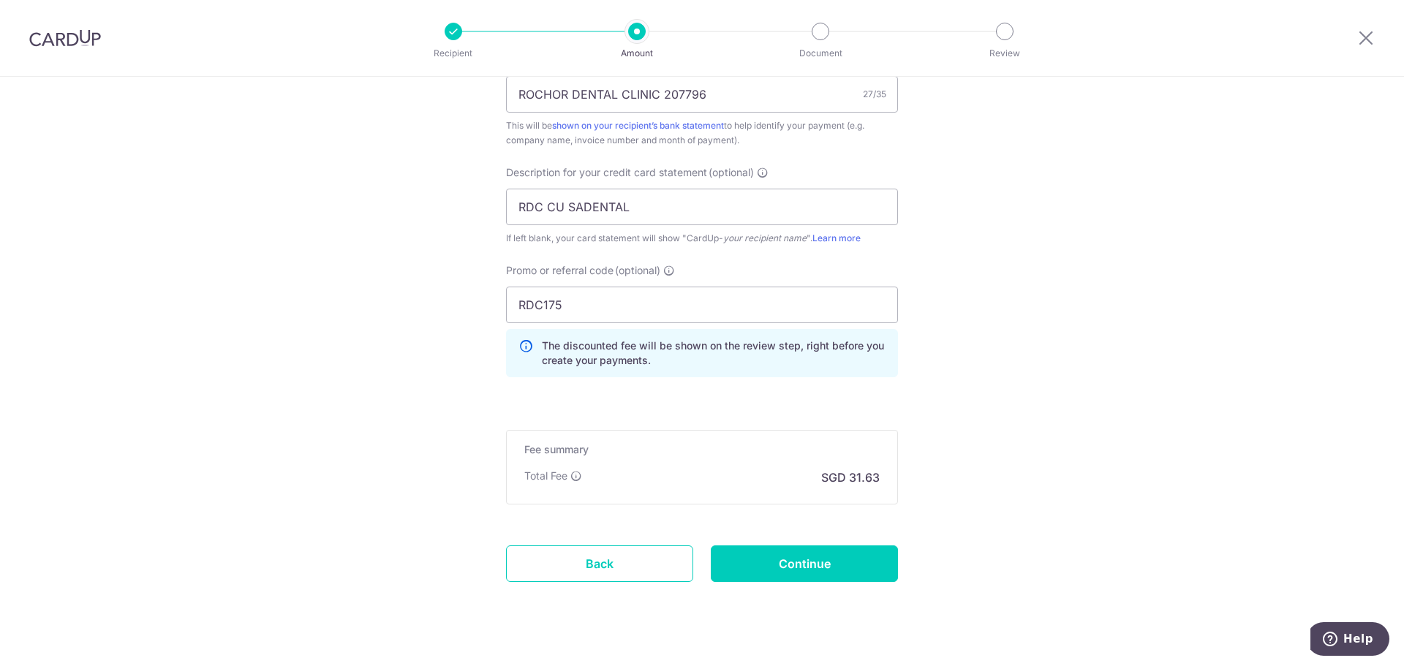
scroll to position [957, 0]
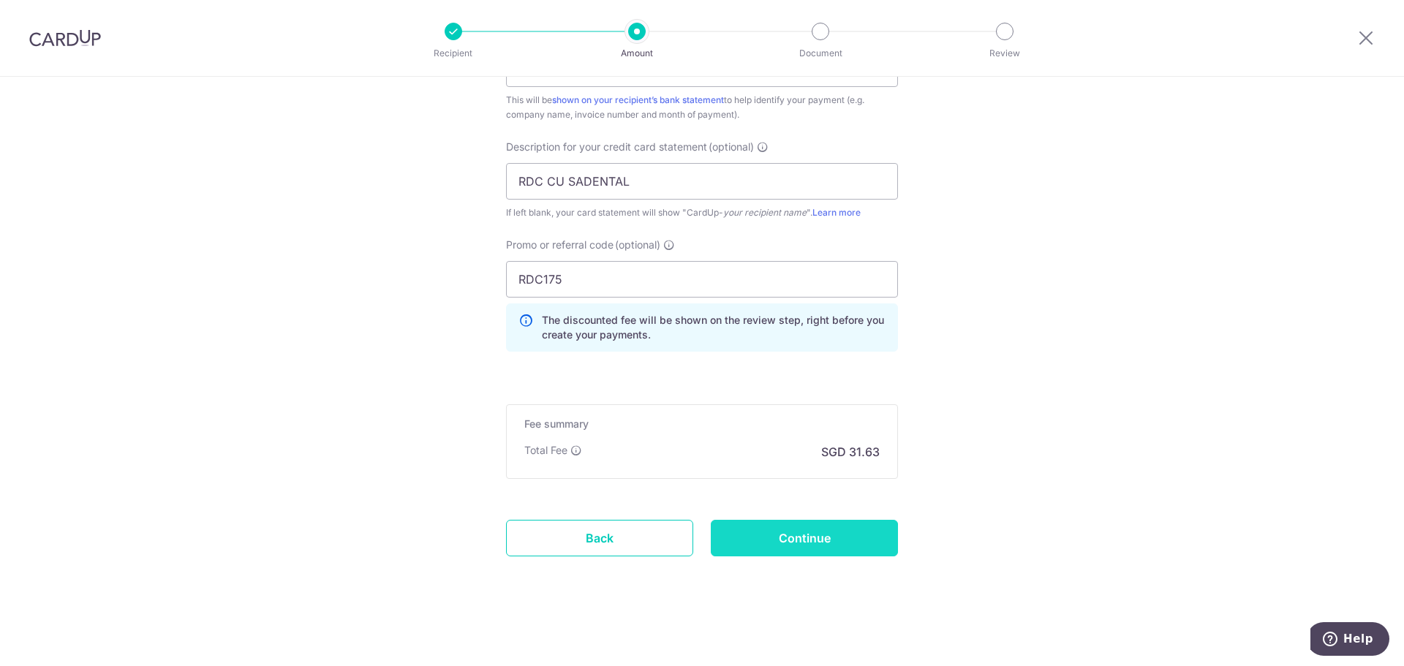
click at [819, 538] on input "Continue" at bounding box center [804, 538] width 187 height 37
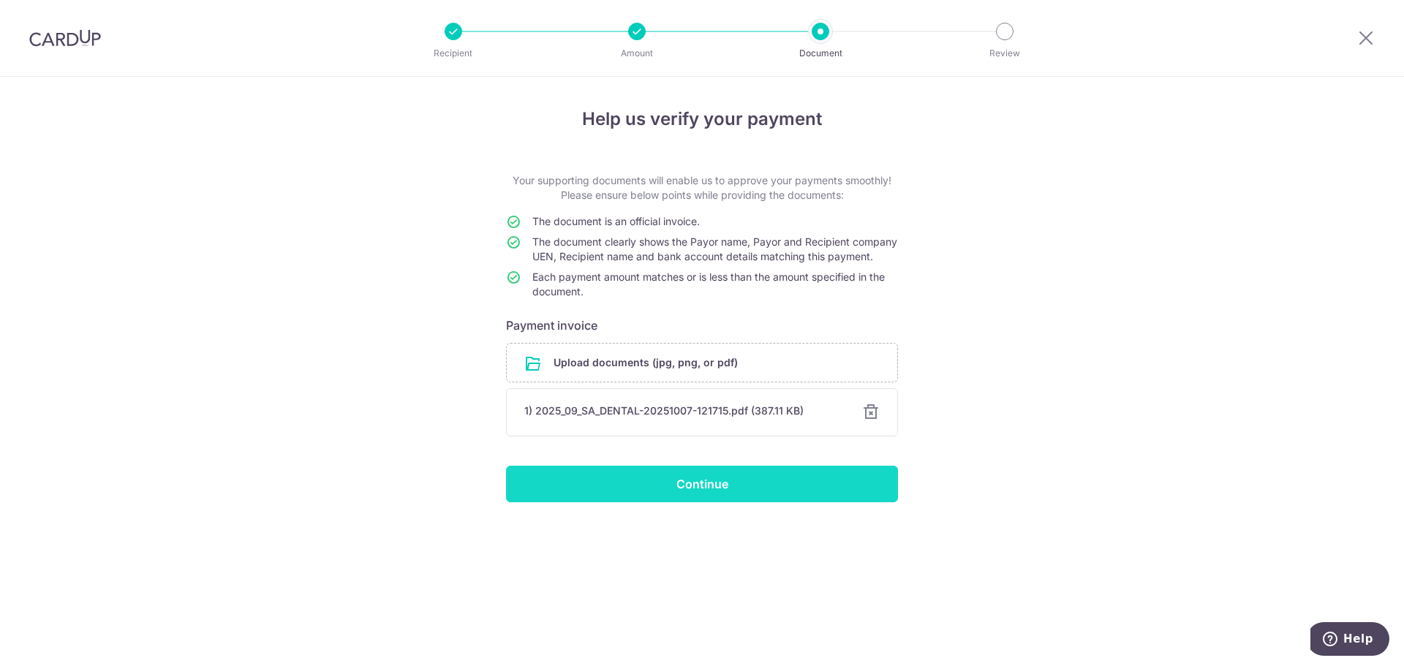
click at [701, 497] on input "Continue" at bounding box center [702, 484] width 392 height 37
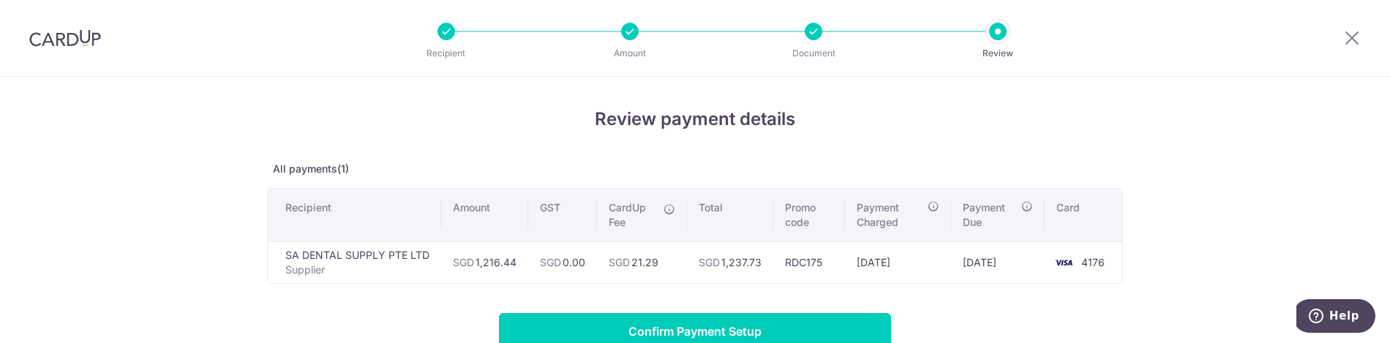
click at [1159, 242] on div "Review payment details All payments(1) Recipient Amount GST CardUp Fee Total Pr…" at bounding box center [695, 327] width 1390 height 500
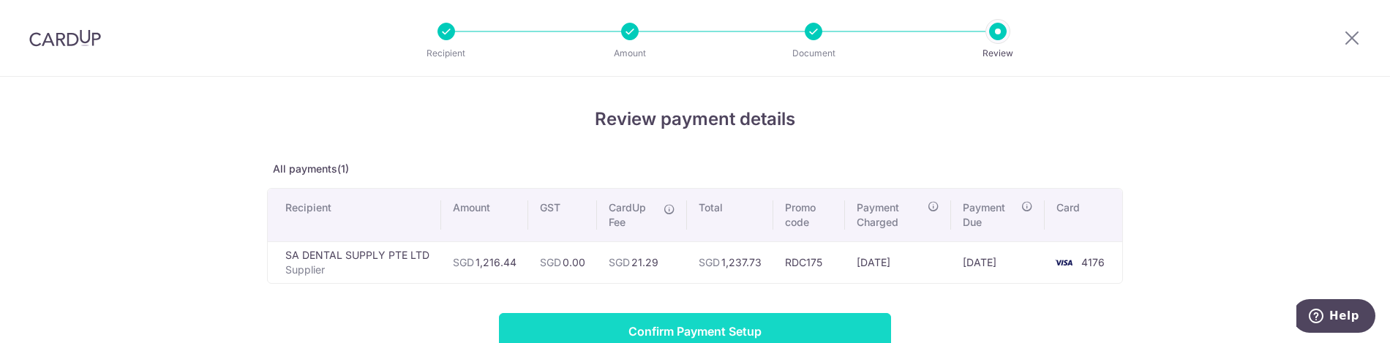
click at [728, 330] on input "Confirm Payment Setup" at bounding box center [695, 331] width 392 height 37
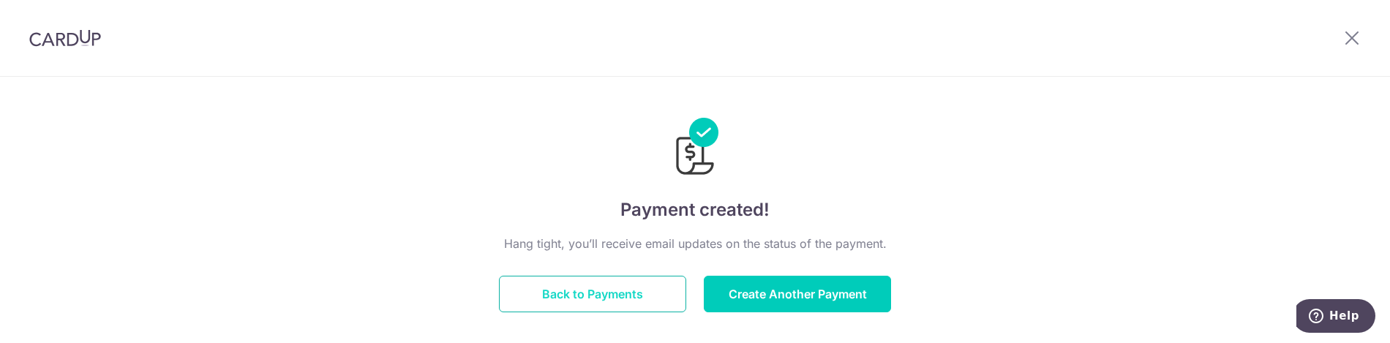
click at [593, 296] on button "Back to Payments" at bounding box center [592, 294] width 187 height 37
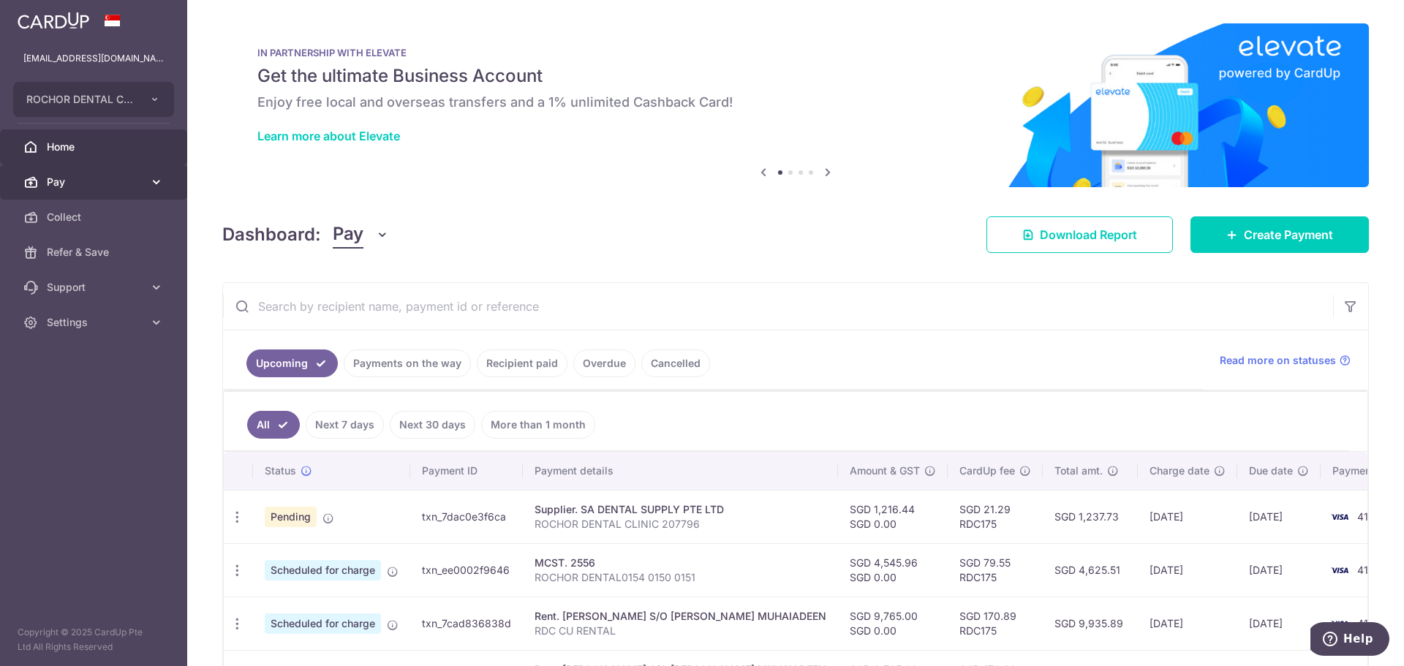
click at [89, 186] on span "Pay" at bounding box center [95, 182] width 97 height 15
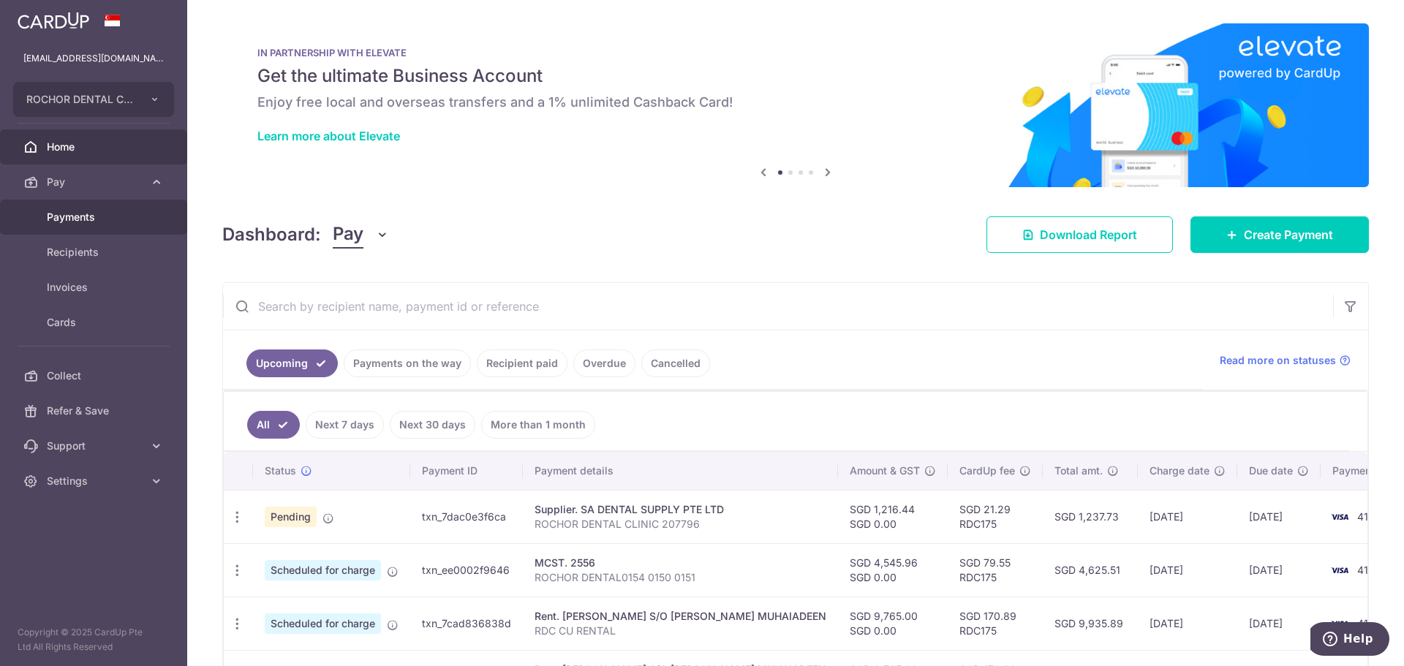
click at [72, 219] on span "Payments" at bounding box center [95, 217] width 97 height 15
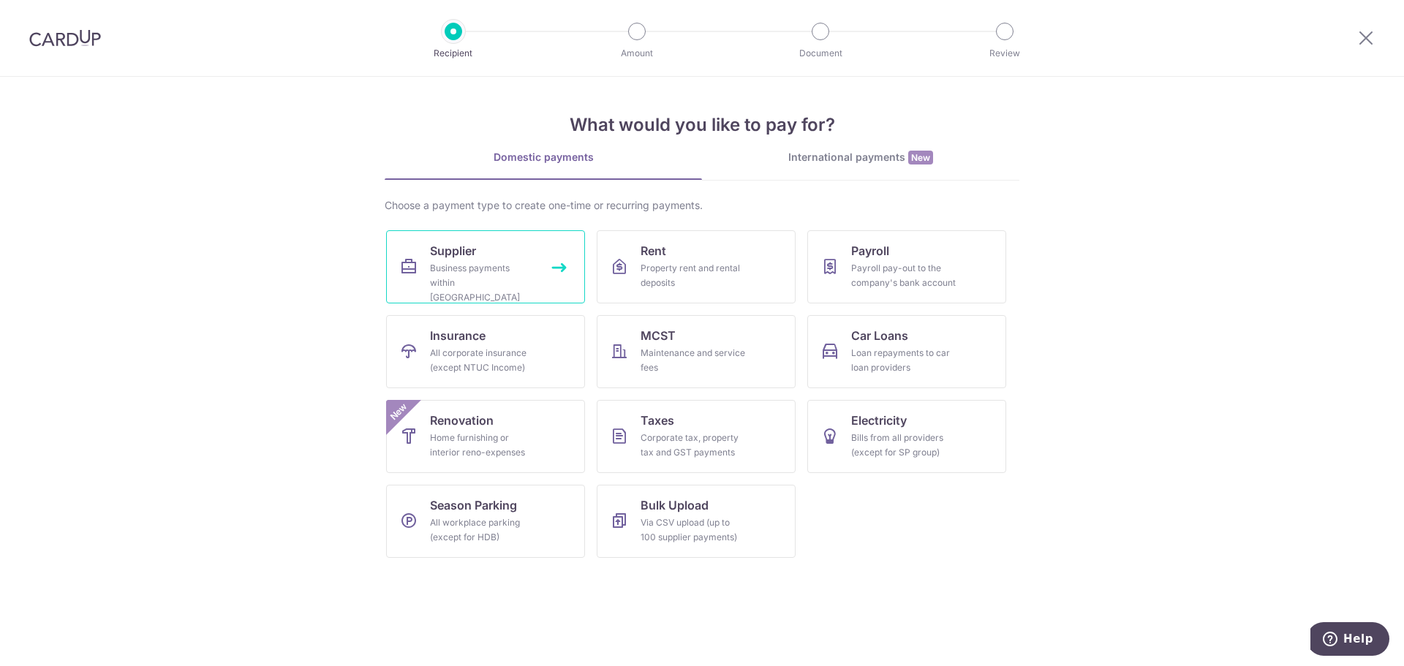
click at [494, 254] on link "Supplier Business payments within [GEOGRAPHIC_DATA]" at bounding box center [485, 266] width 199 height 73
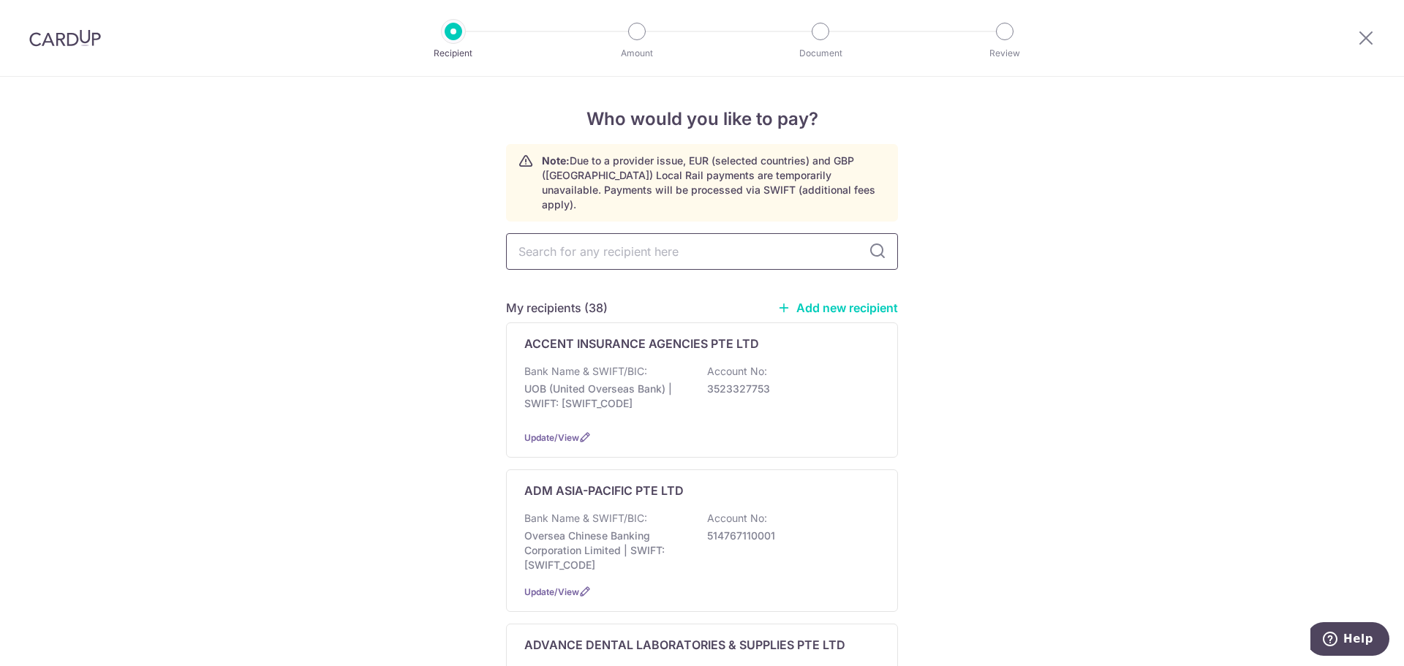
click at [562, 240] on input "text" at bounding box center [702, 251] width 392 height 37
type input "nk"
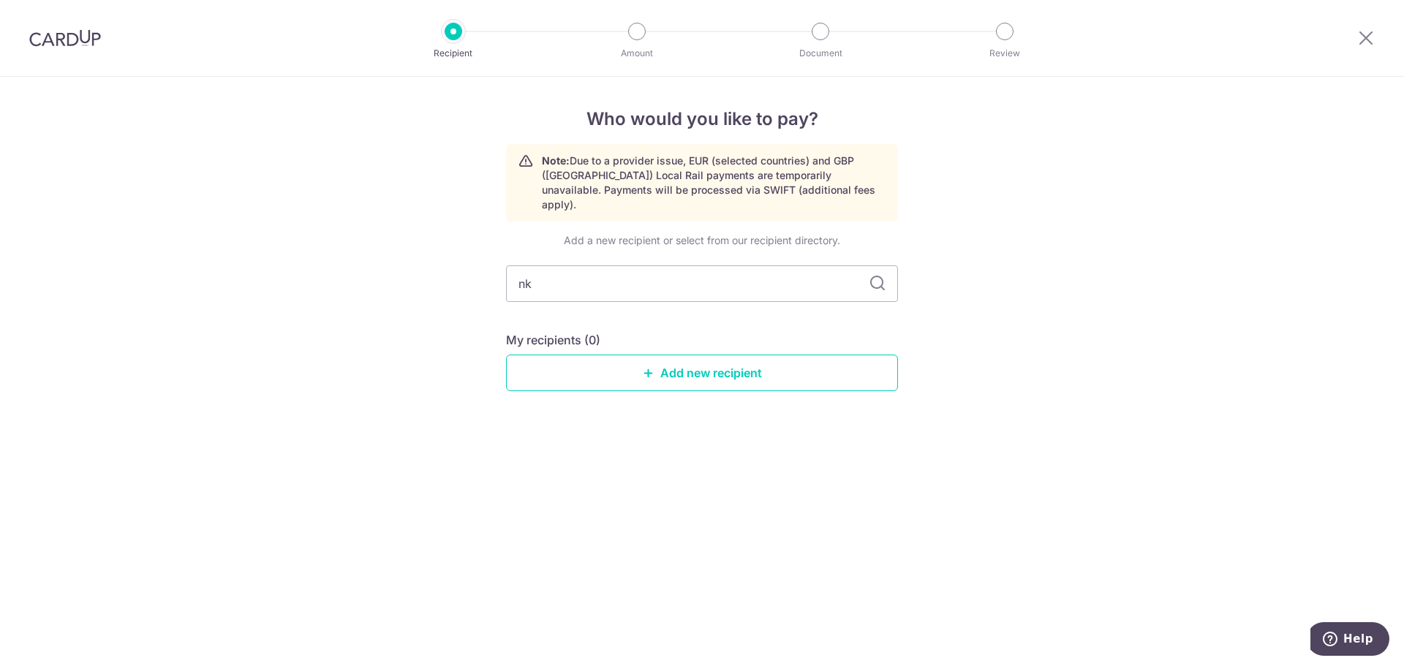
drag, startPoint x: 549, startPoint y: 268, endPoint x: 475, endPoint y: 257, distance: 75.3
click at [486, 267] on div "Who would you like to pay? Note: Due to a provider issue, EUR (selected countri…" at bounding box center [702, 372] width 1404 height 590
type input "N"
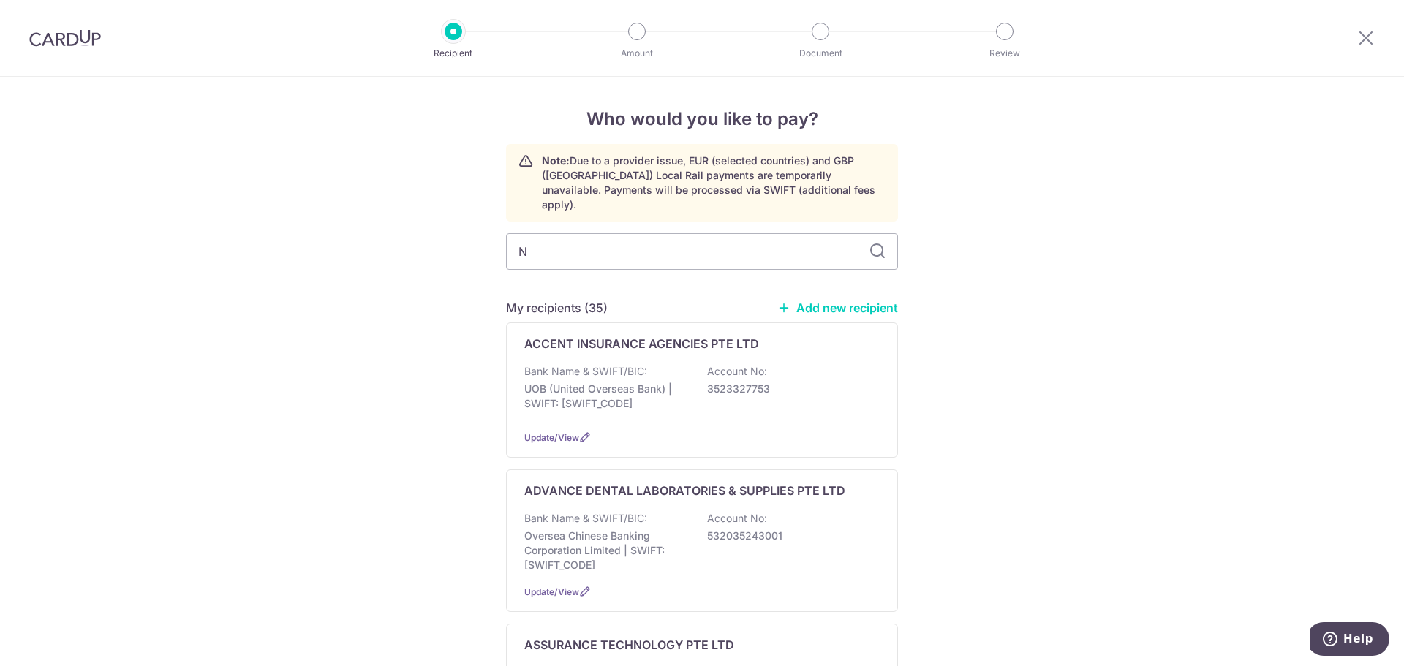
type input "NK"
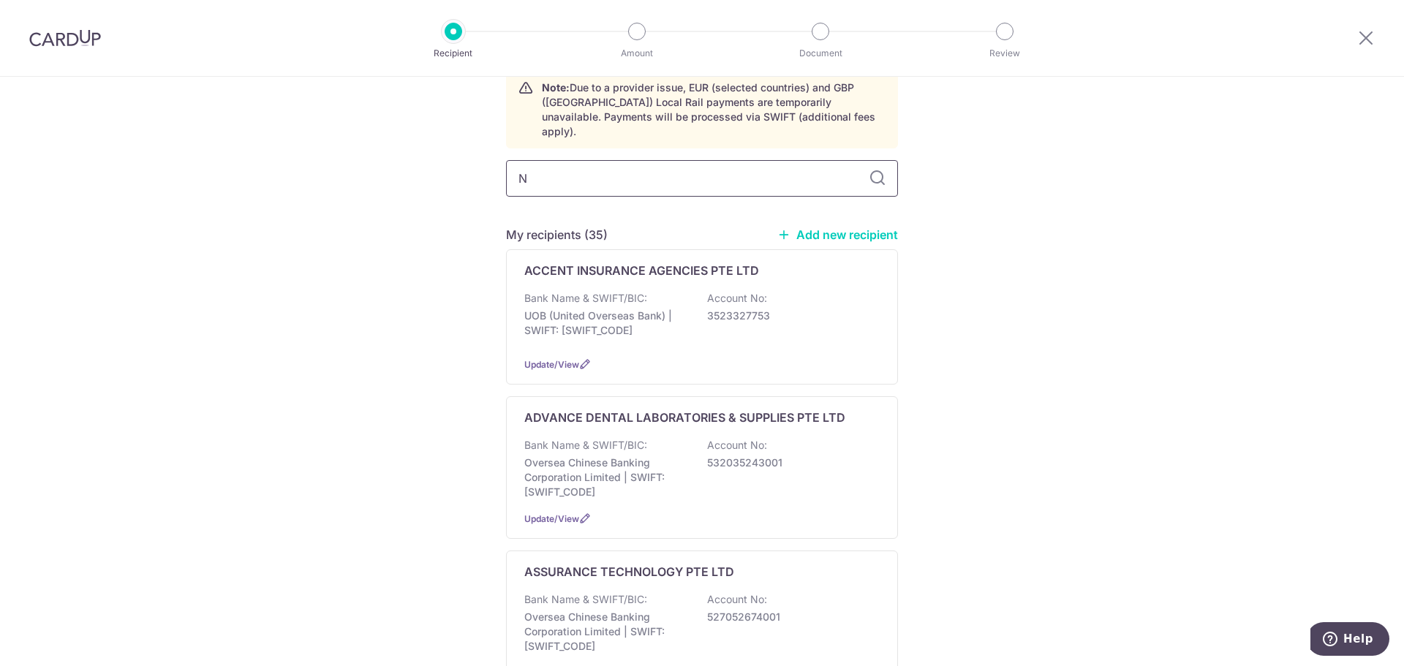
click at [540, 162] on input "N" at bounding box center [702, 178] width 392 height 37
type input "NK"
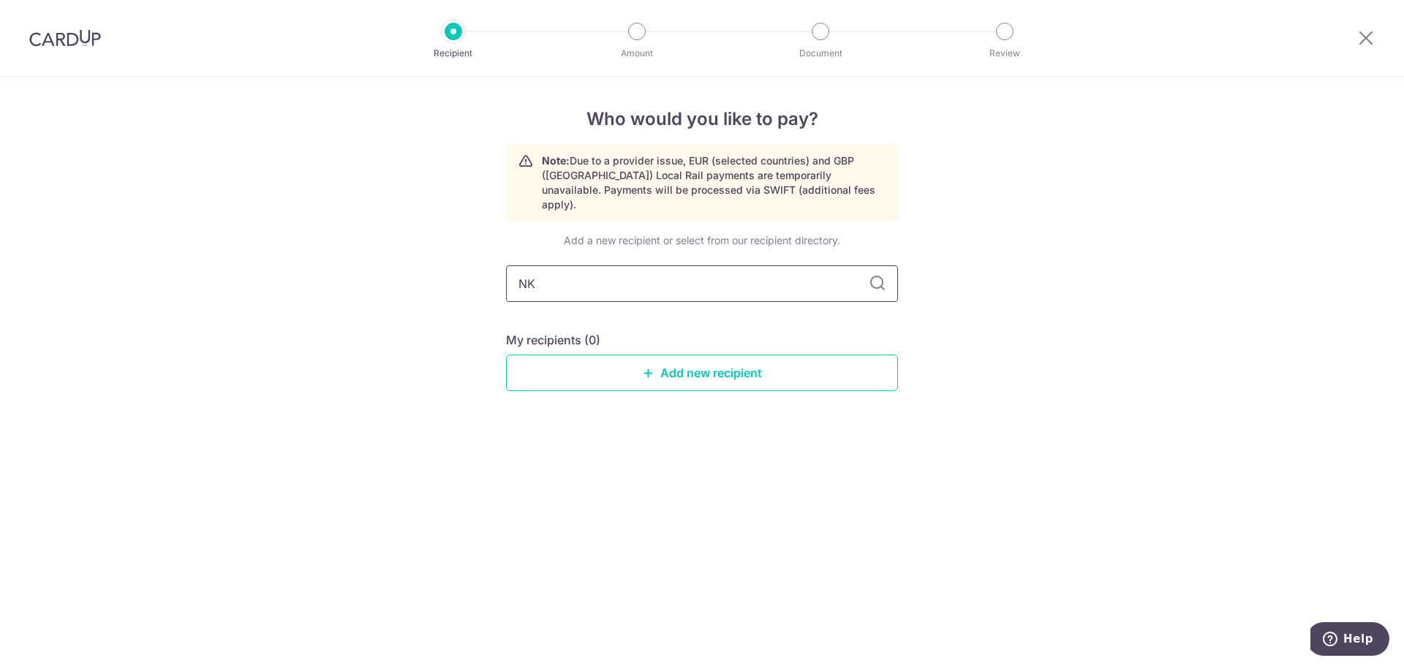
scroll to position [0, 0]
drag, startPoint x: 528, startPoint y: 270, endPoint x: 546, endPoint y: 269, distance: 17.6
click at [546, 269] on input "NK" at bounding box center [702, 284] width 392 height 37
type input "N."
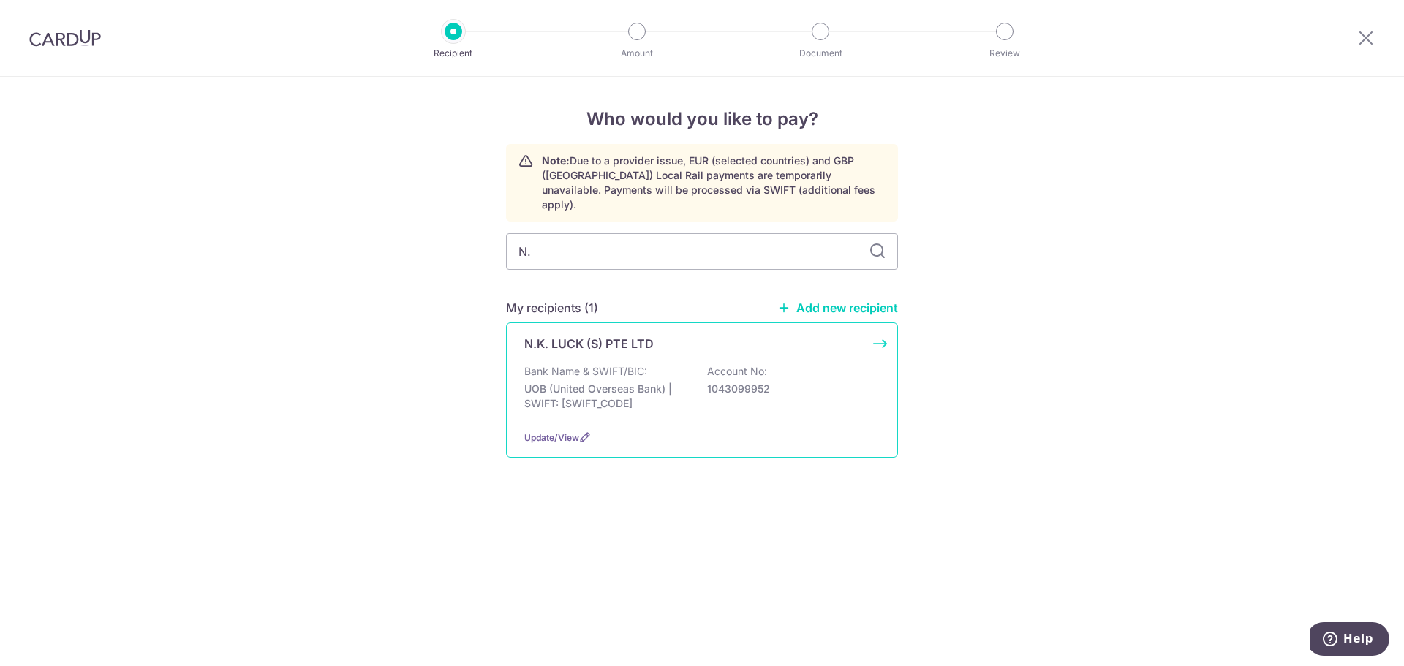
drag, startPoint x: 571, startPoint y: 357, endPoint x: 580, endPoint y: 352, distance: 10.8
click at [571, 364] on p "Bank Name & SWIFT/BIC:" at bounding box center [585, 371] width 123 height 15
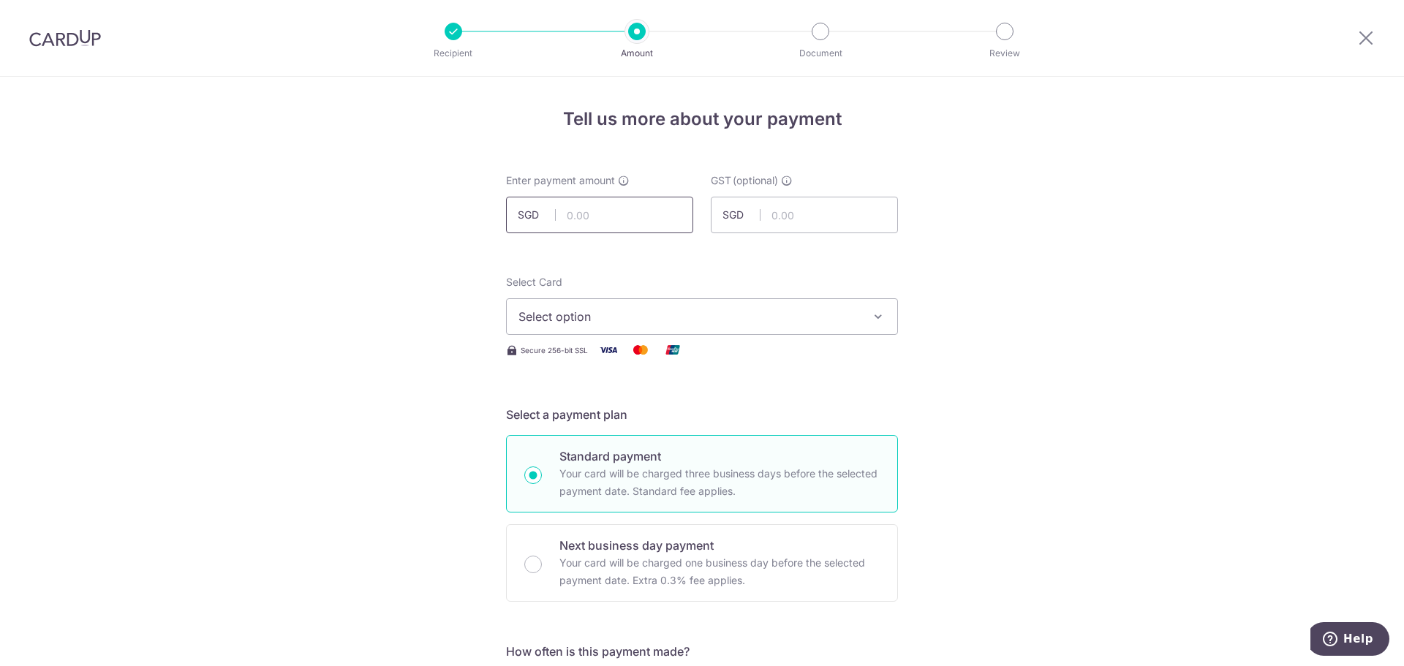
click at [562, 219] on input "text" at bounding box center [599, 215] width 187 height 37
type input "1,148.42"
click at [551, 309] on span "Select option" at bounding box center [689, 317] width 341 height 18
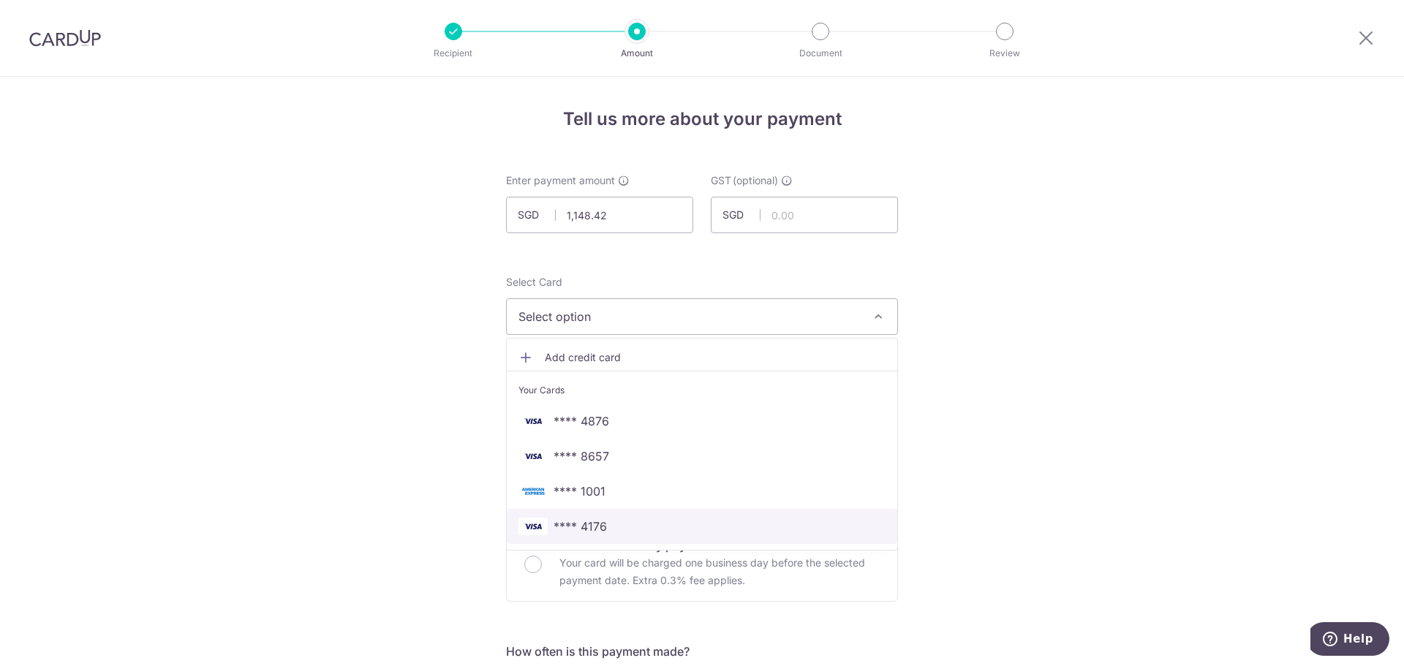
click at [579, 525] on span "**** 4176" at bounding box center [580, 527] width 53 height 18
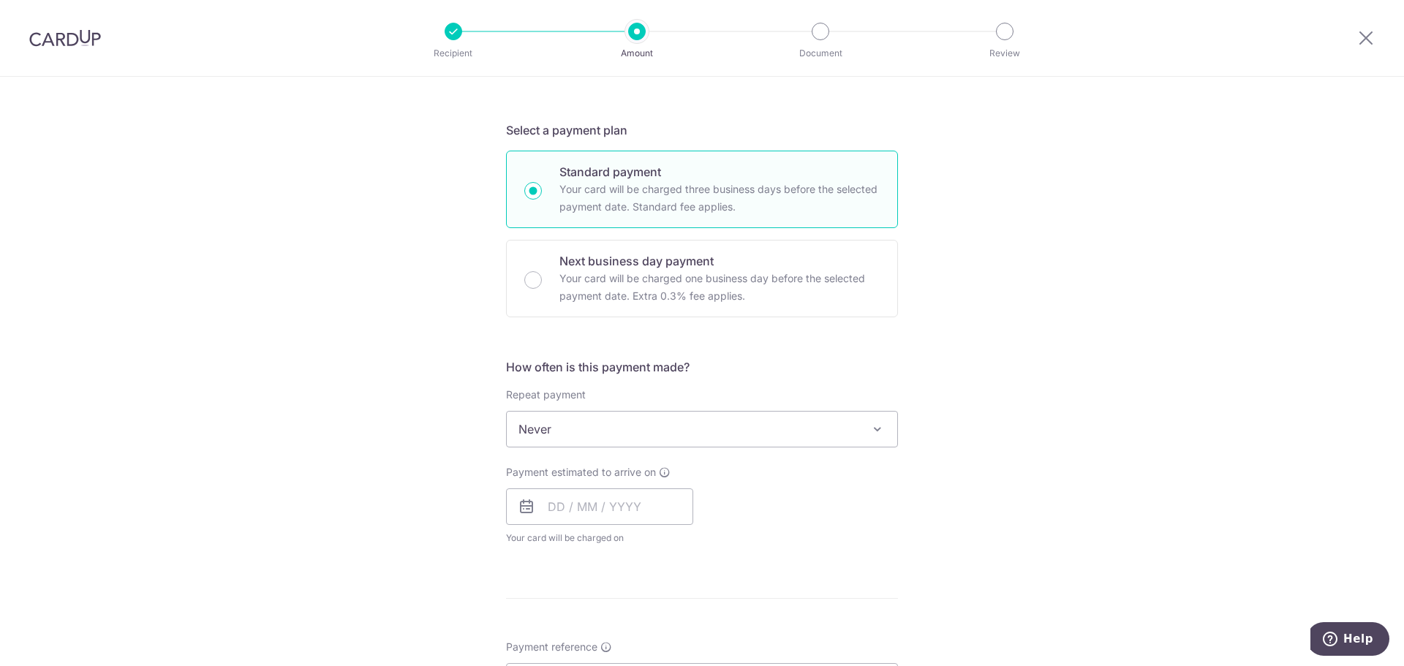
scroll to position [293, 0]
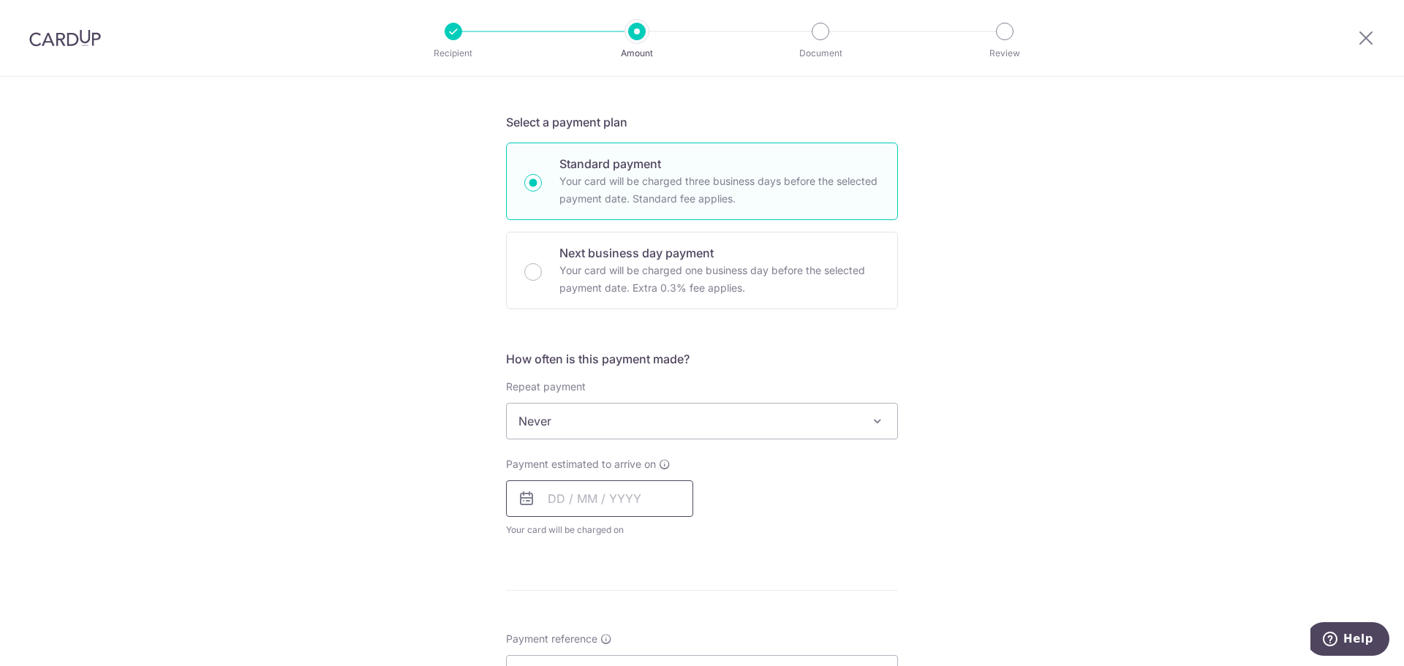
click at [557, 498] on input "text" at bounding box center [599, 499] width 187 height 37
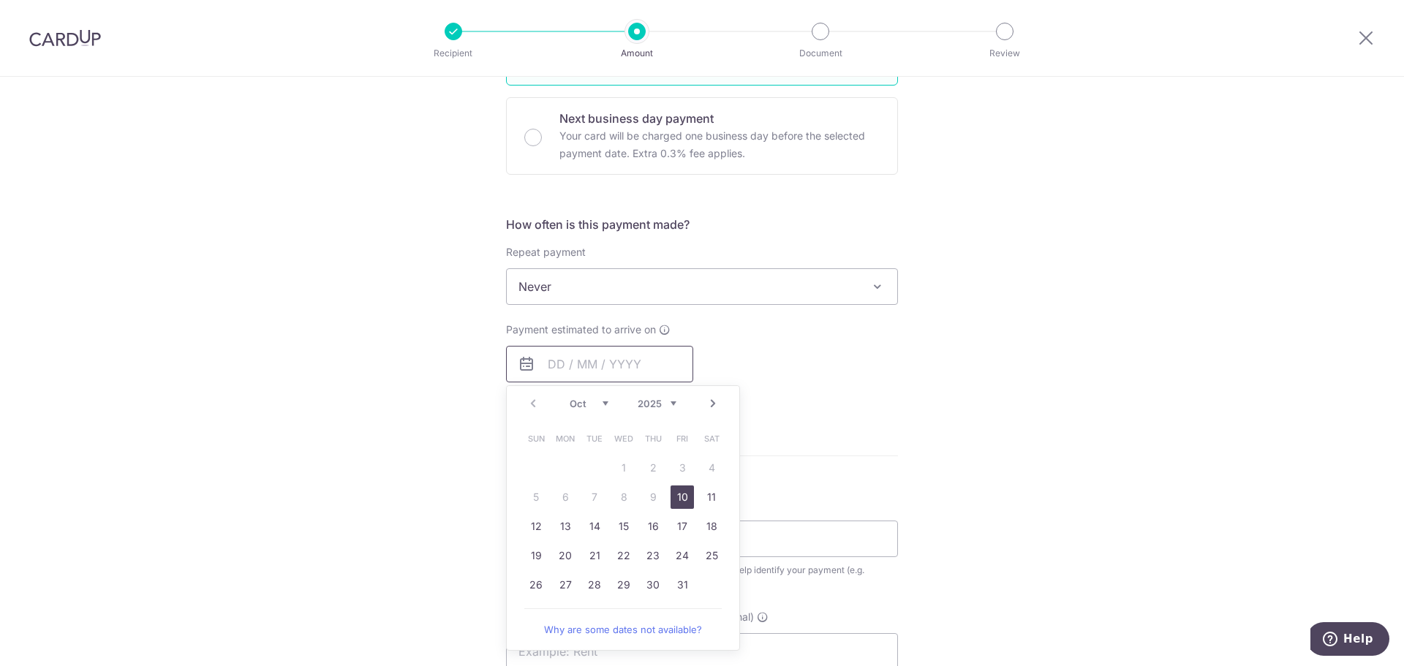
scroll to position [439, 0]
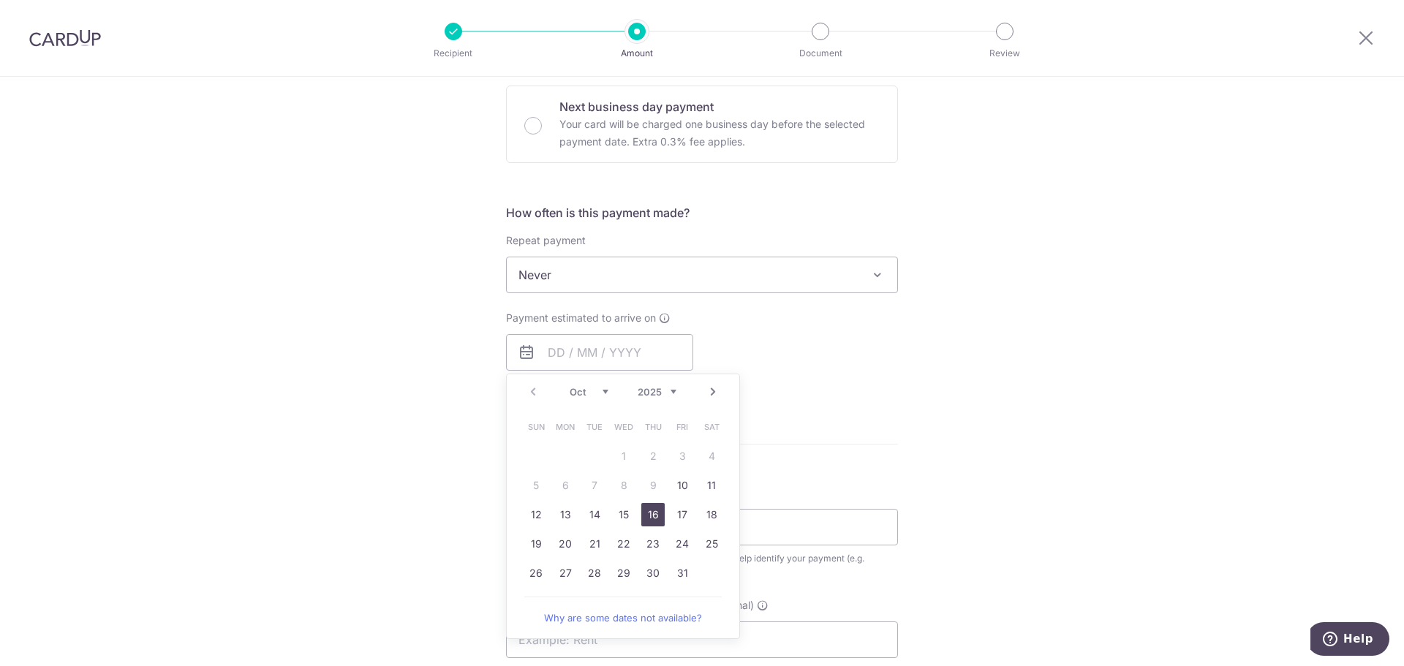
click at [650, 514] on link "16" at bounding box center [652, 514] width 23 height 23
type input "16/10/2025"
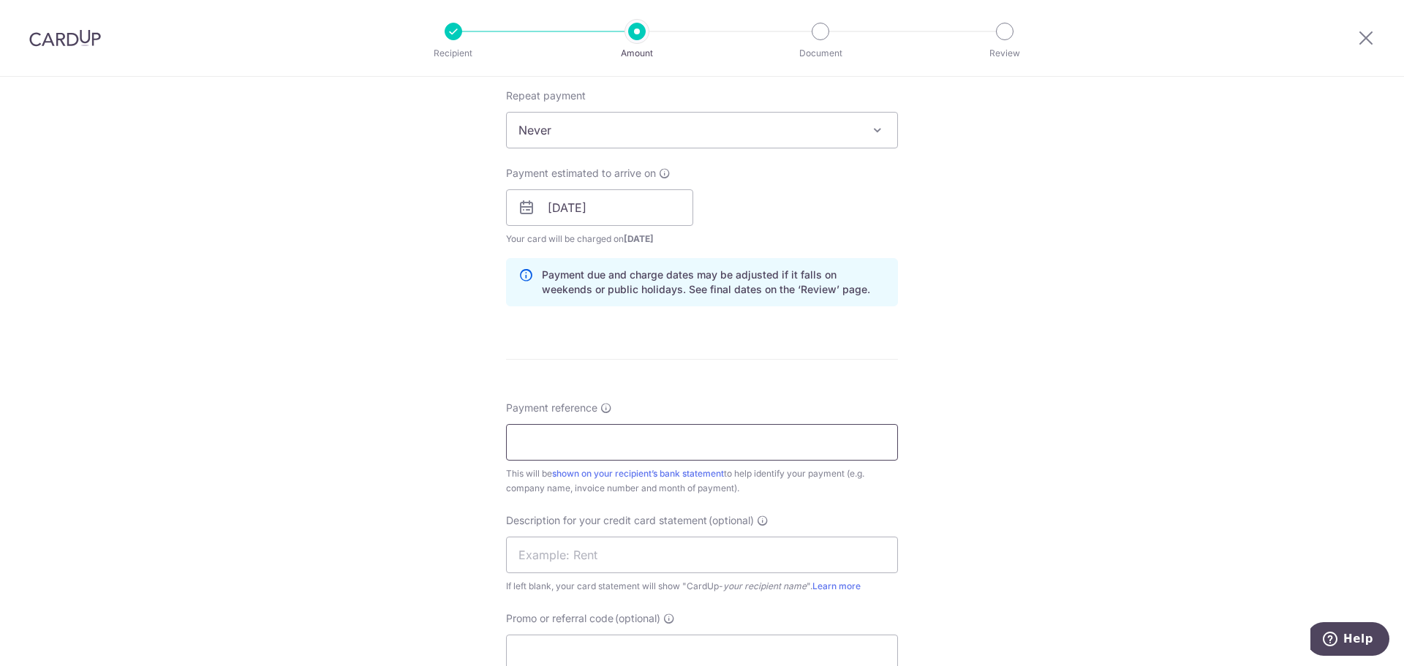
scroll to position [585, 0]
click at [534, 445] on input "Payment reference" at bounding box center [702, 441] width 392 height 37
drag, startPoint x: 719, startPoint y: 440, endPoint x: 756, endPoint y: 432, distance: 38.3
click at [758, 440] on input "ROCHOR DENTAL CLINIC 25003571 25003" at bounding box center [702, 441] width 392 height 37
drag, startPoint x: 690, startPoint y: 440, endPoint x: 660, endPoint y: 438, distance: 30.1
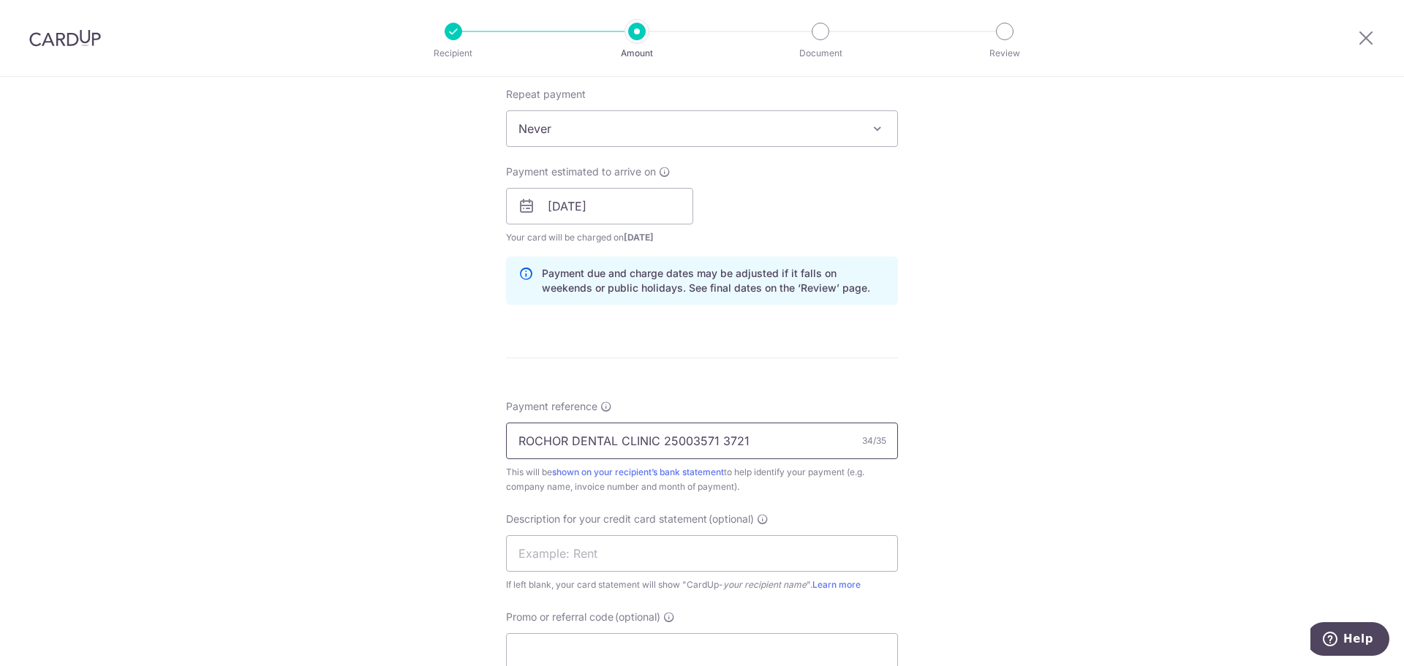
click at [660, 438] on input "ROCHOR DENTAL CLINIC 25003571 3721" at bounding box center [702, 441] width 392 height 37
click at [693, 440] on input "ROCHOR DENTAL CLINIC 3571 3721" at bounding box center [702, 441] width 392 height 37
type input "ROCHOR DENTAL CLINIC 3571 3721"
drag, startPoint x: 535, startPoint y: 552, endPoint x: 554, endPoint y: 551, distance: 19.1
click at [536, 552] on input "text" at bounding box center [702, 553] width 392 height 37
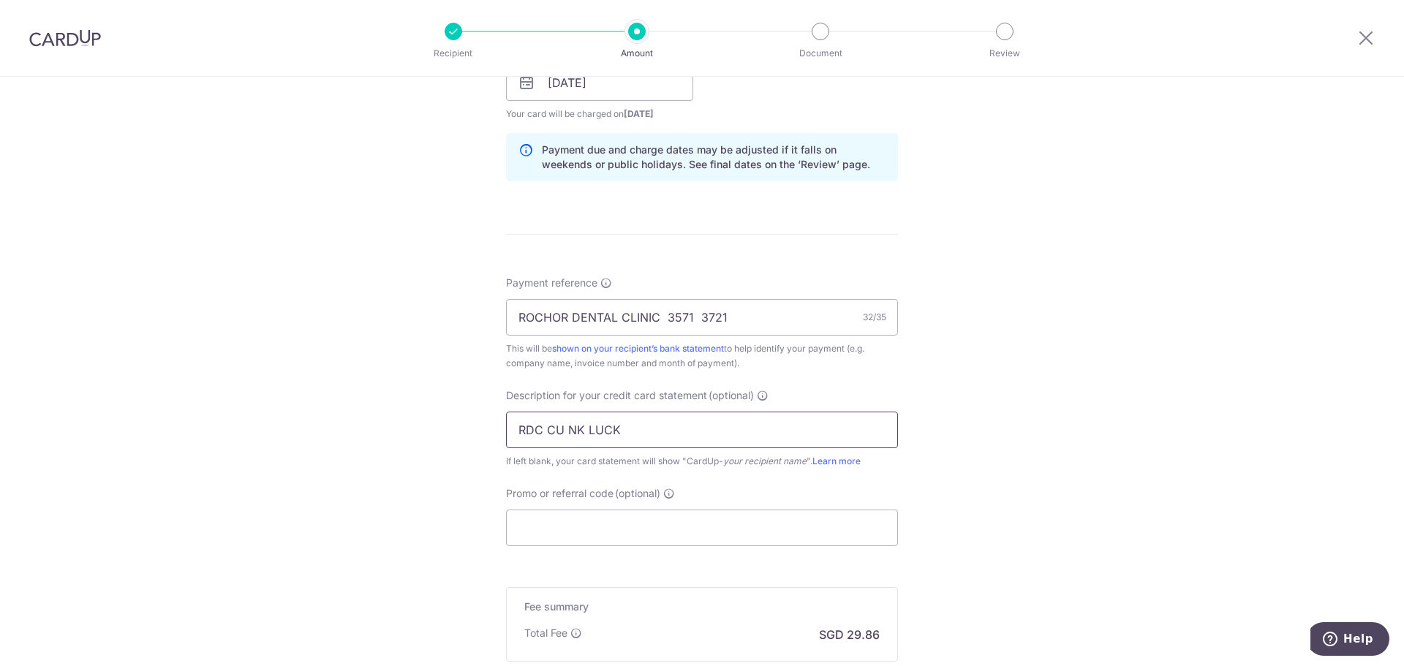
scroll to position [731, 0]
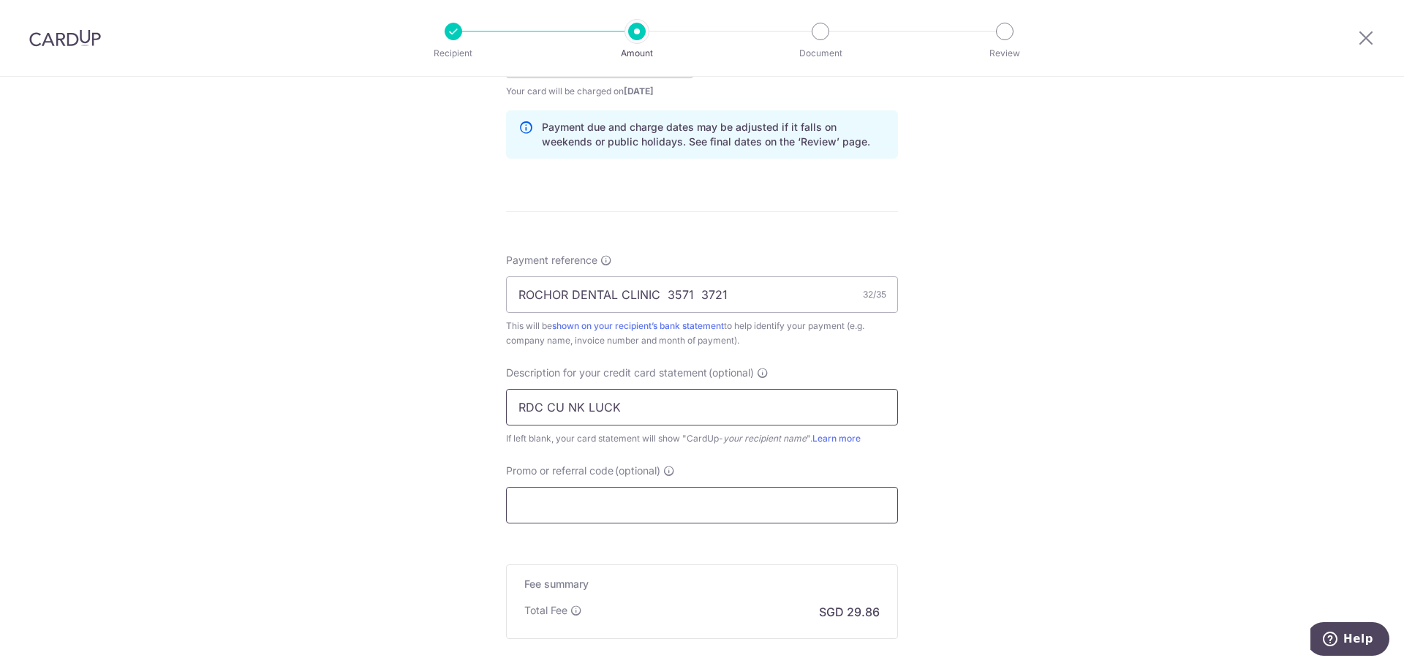
type input "RDC CU NK LUCK"
drag, startPoint x: 543, startPoint y: 505, endPoint x: 562, endPoint y: 502, distance: 19.2
click at [546, 505] on input "Promo or referral code (optional)" at bounding box center [702, 505] width 392 height 37
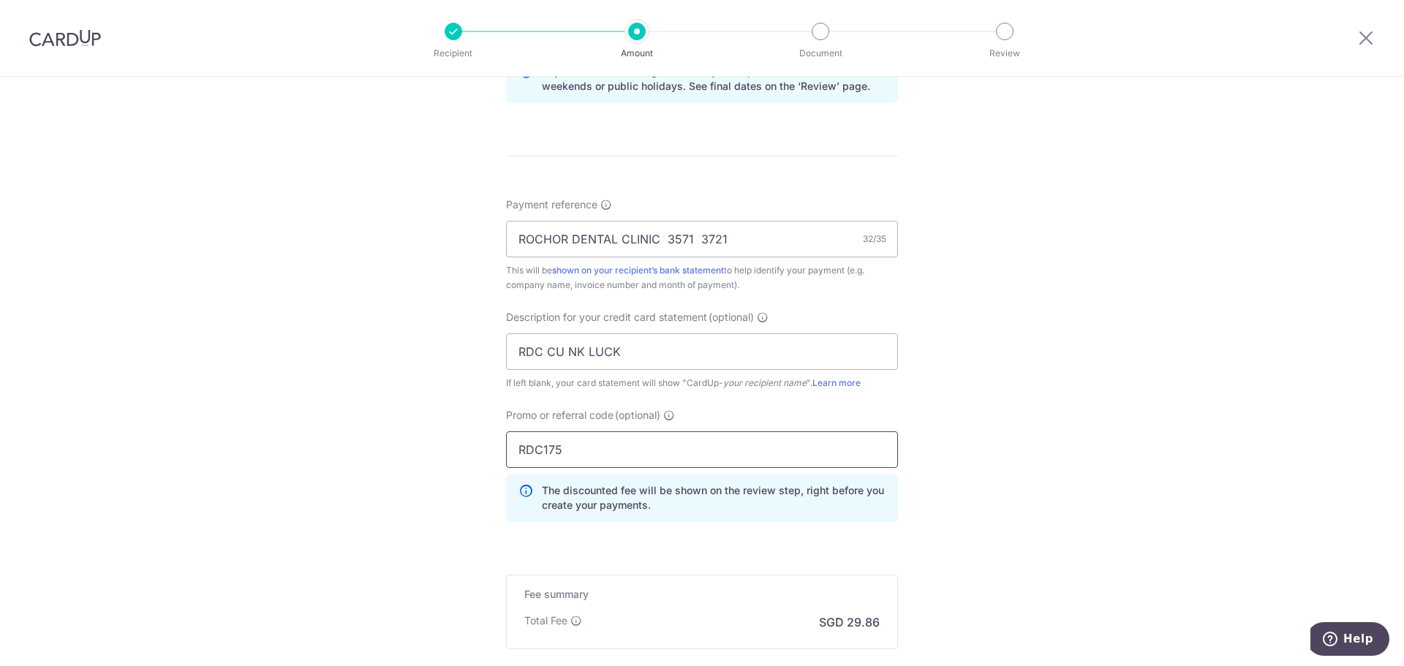
scroll to position [951, 0]
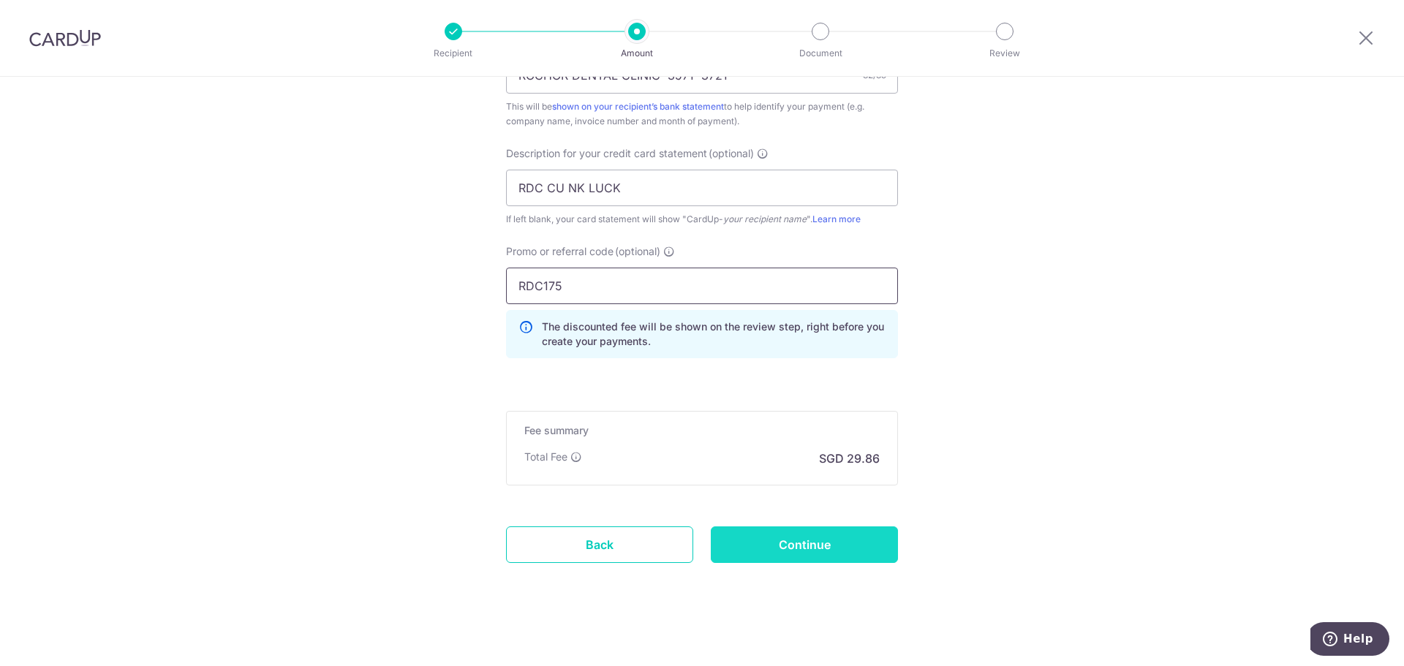
type input "RDC175"
click at [798, 545] on input "Continue" at bounding box center [804, 545] width 187 height 37
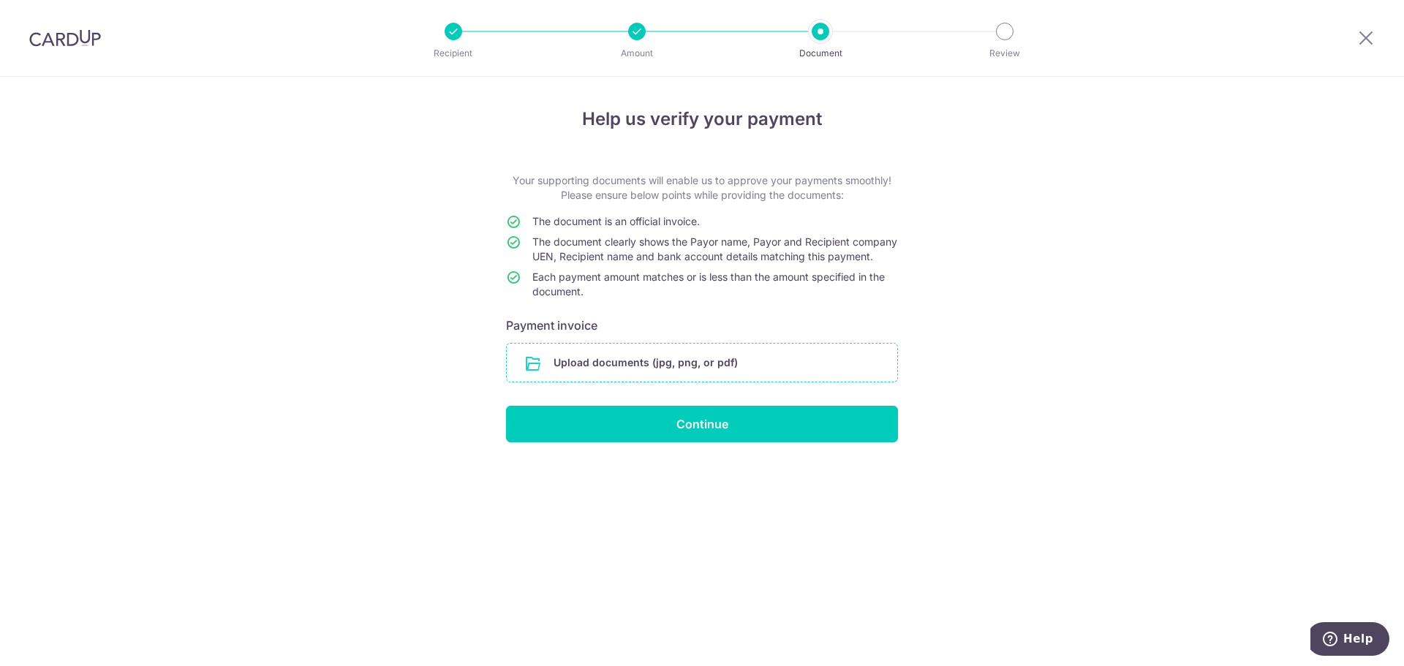
click at [617, 374] on input "file" at bounding box center [702, 363] width 391 height 38
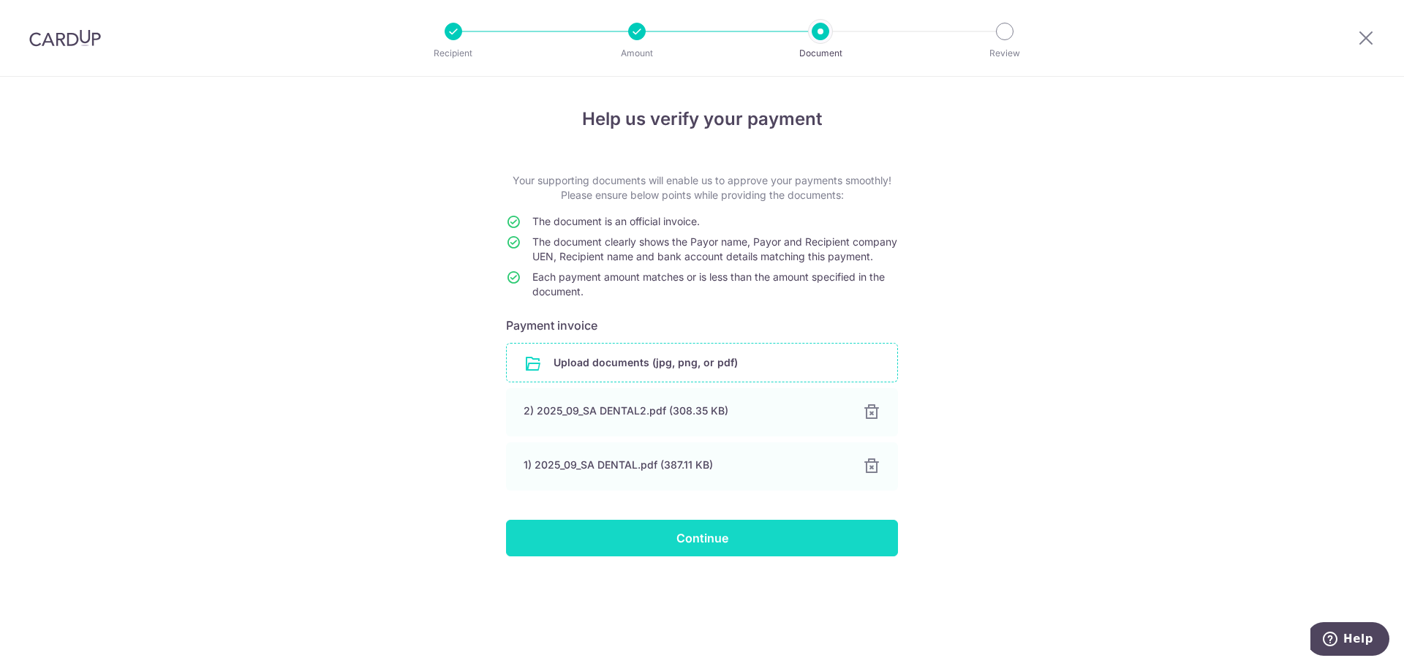
click at [709, 548] on input "Continue" at bounding box center [702, 538] width 392 height 37
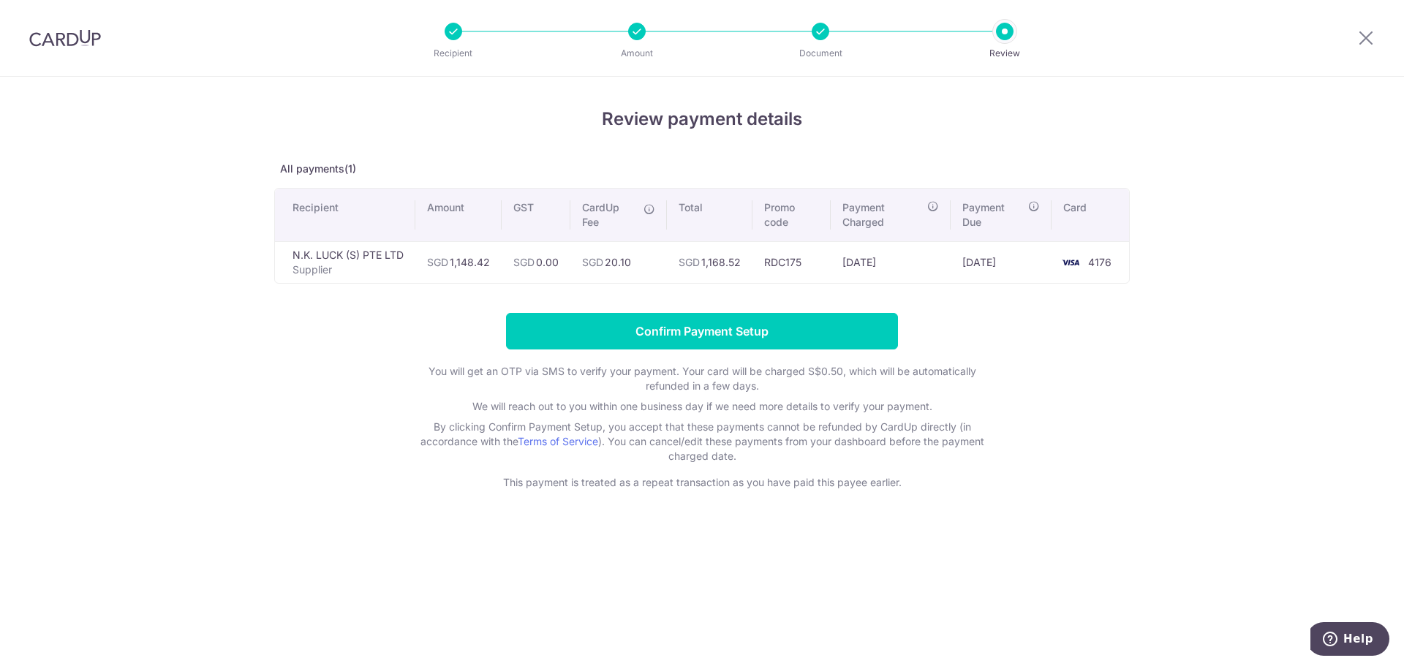
click at [1041, 293] on div "Review payment details All payments(1) Recipient Amount GST CardUp Fee Total Pr…" at bounding box center [702, 298] width 856 height 384
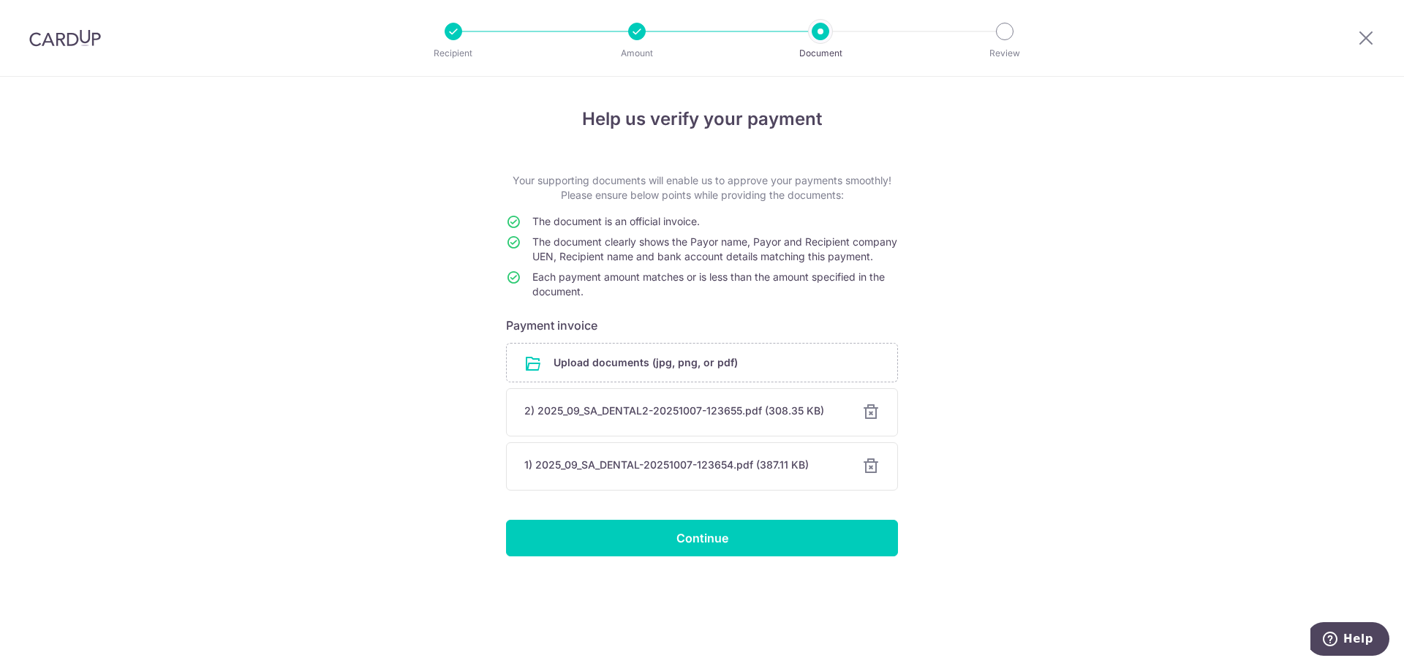
drag, startPoint x: 874, startPoint y: 426, endPoint x: 873, endPoint y: 436, distance: 9.5
click at [874, 421] on div at bounding box center [871, 413] width 18 height 18
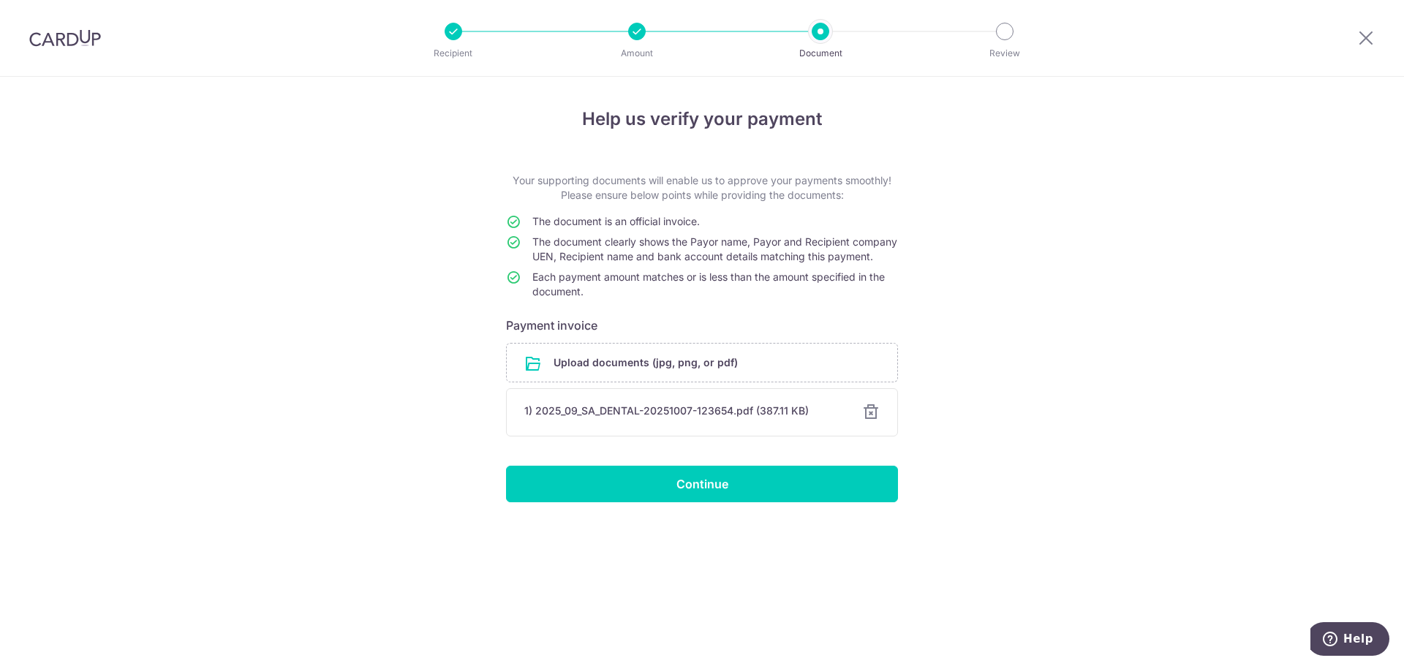
click at [867, 421] on div at bounding box center [871, 413] width 18 height 18
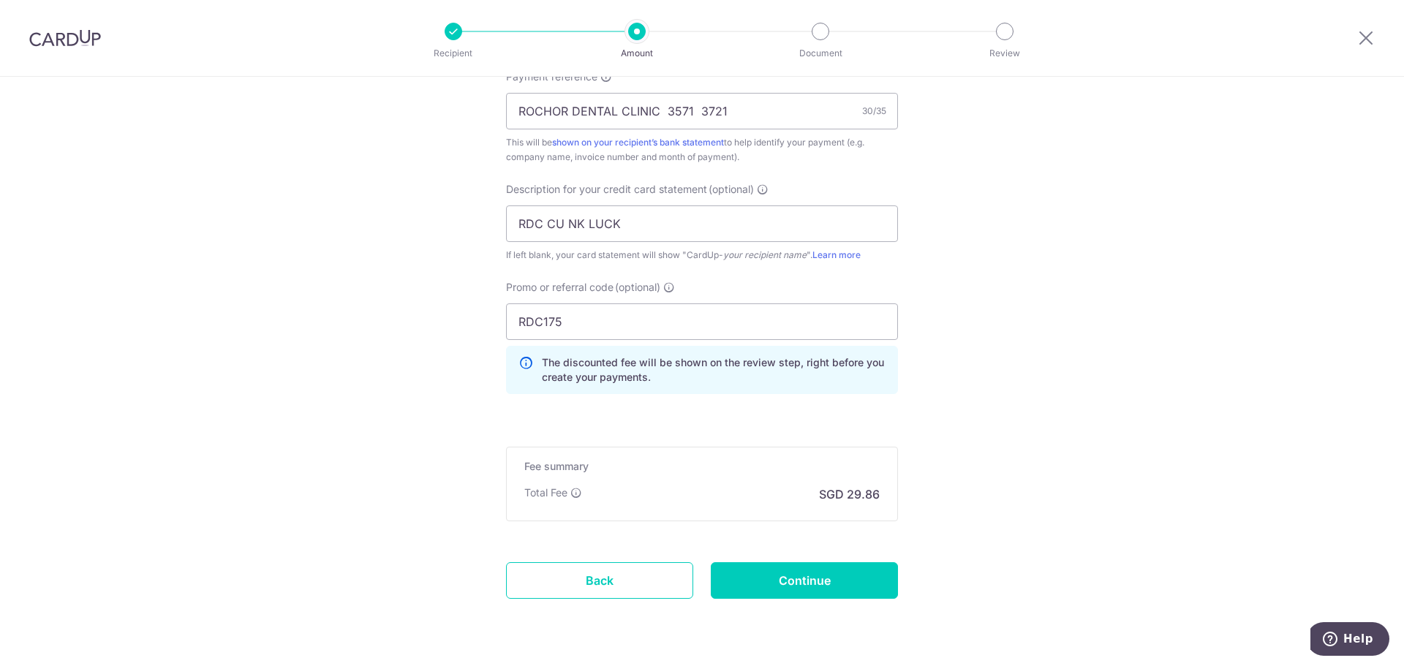
scroll to position [951, 0]
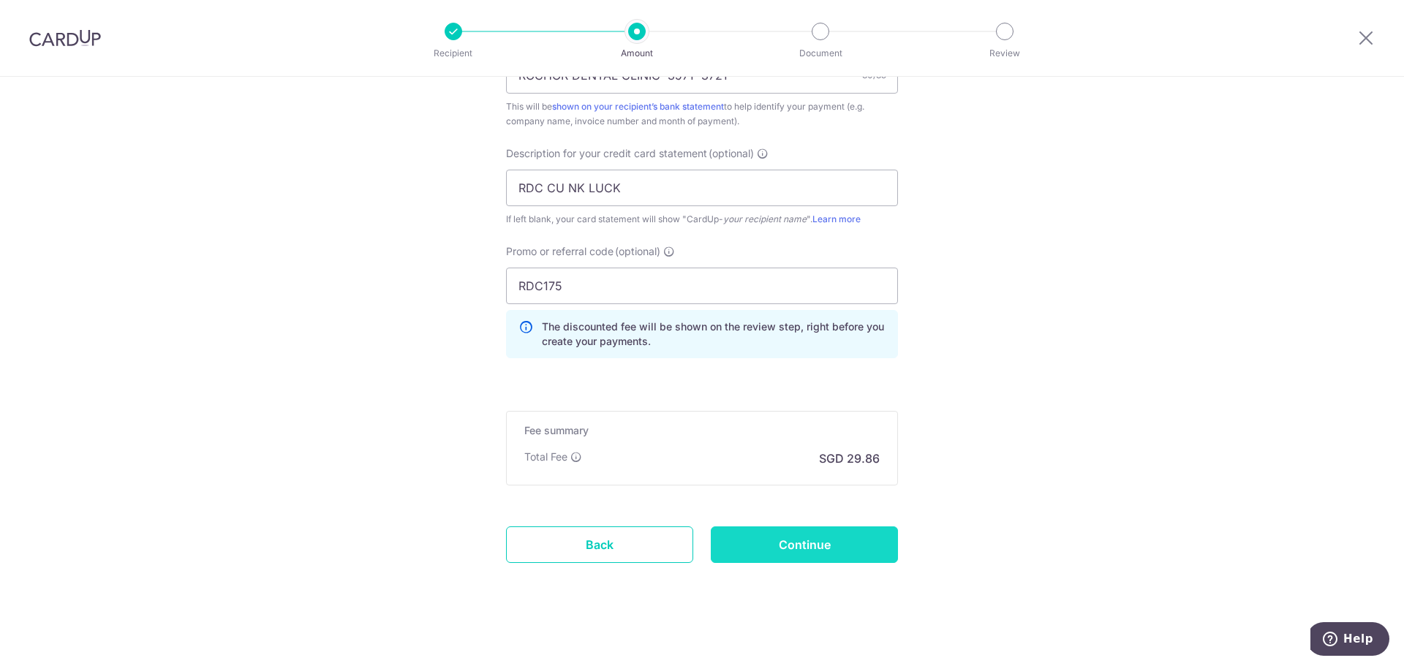
click at [813, 543] on input "Continue" at bounding box center [804, 545] width 187 height 37
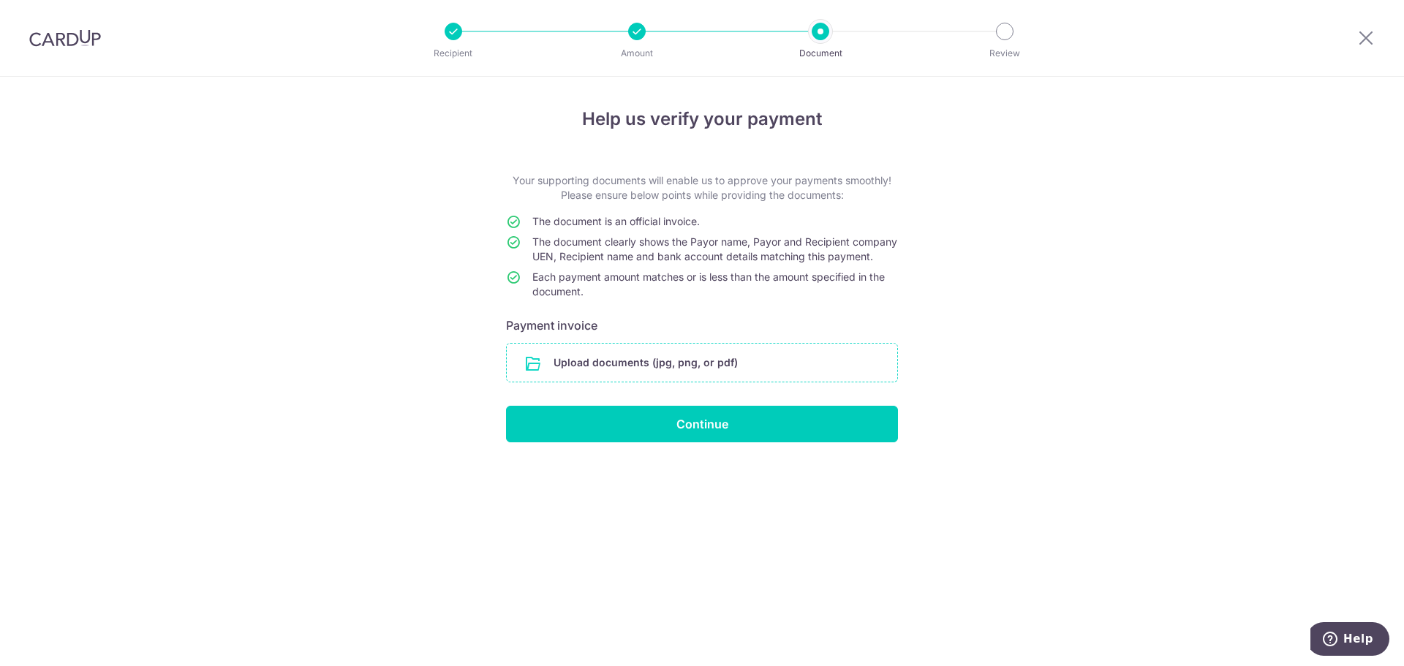
click at [665, 380] on input "file" at bounding box center [702, 363] width 391 height 38
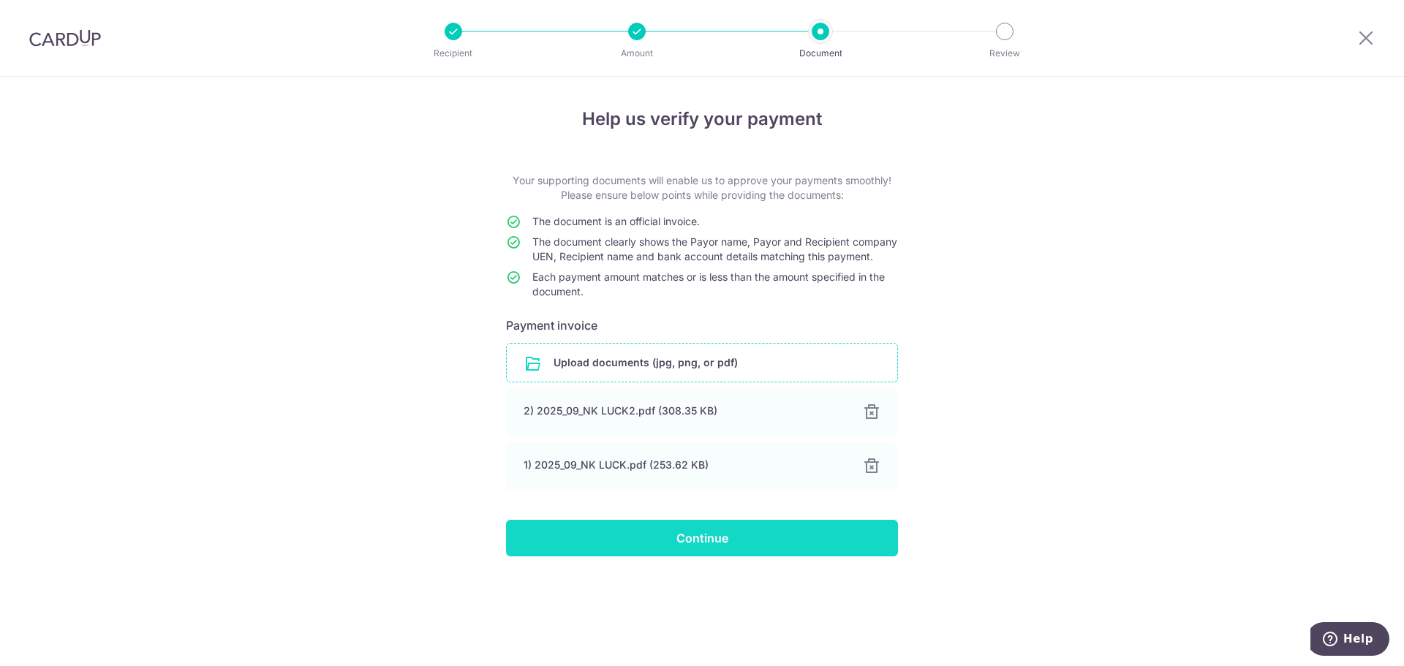
click at [707, 551] on input "Continue" at bounding box center [702, 538] width 392 height 37
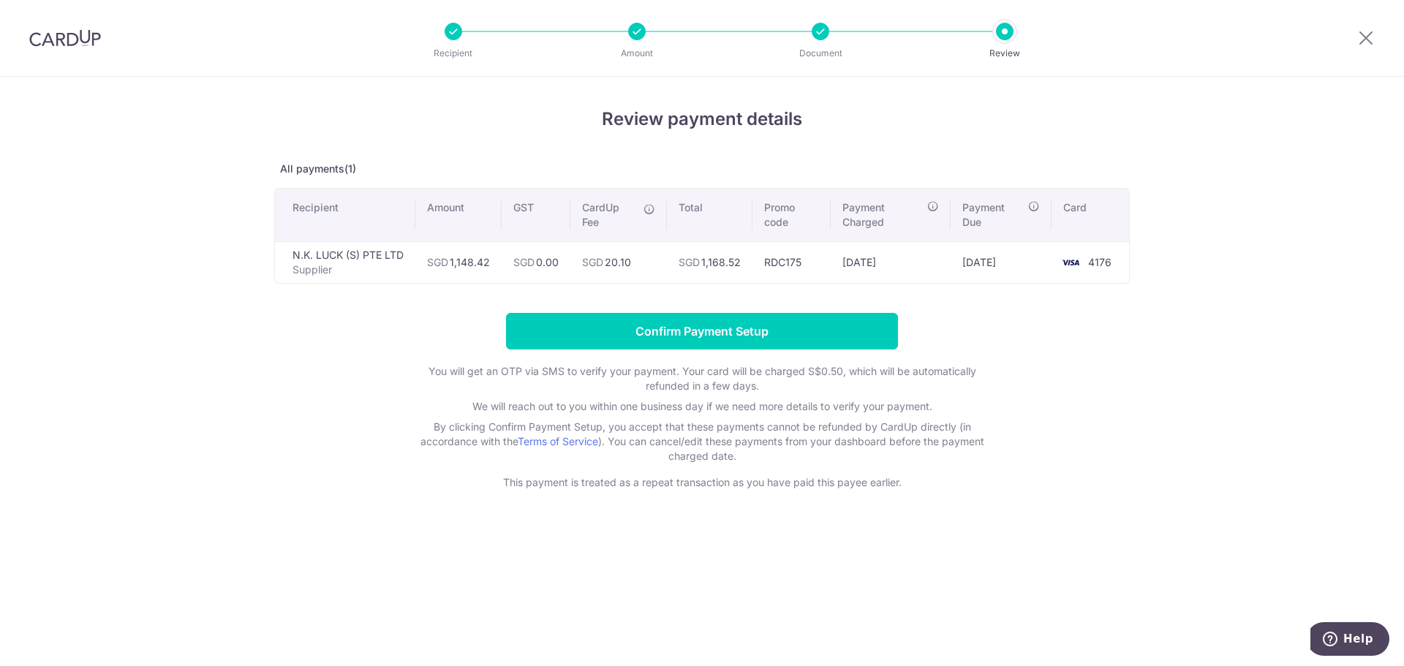
click at [1275, 126] on div "Review payment details All payments(1) Recipient Amount GST CardUp Fee Total Pr…" at bounding box center [702, 372] width 1404 height 590
click at [717, 328] on input "Confirm Payment Setup" at bounding box center [702, 331] width 392 height 37
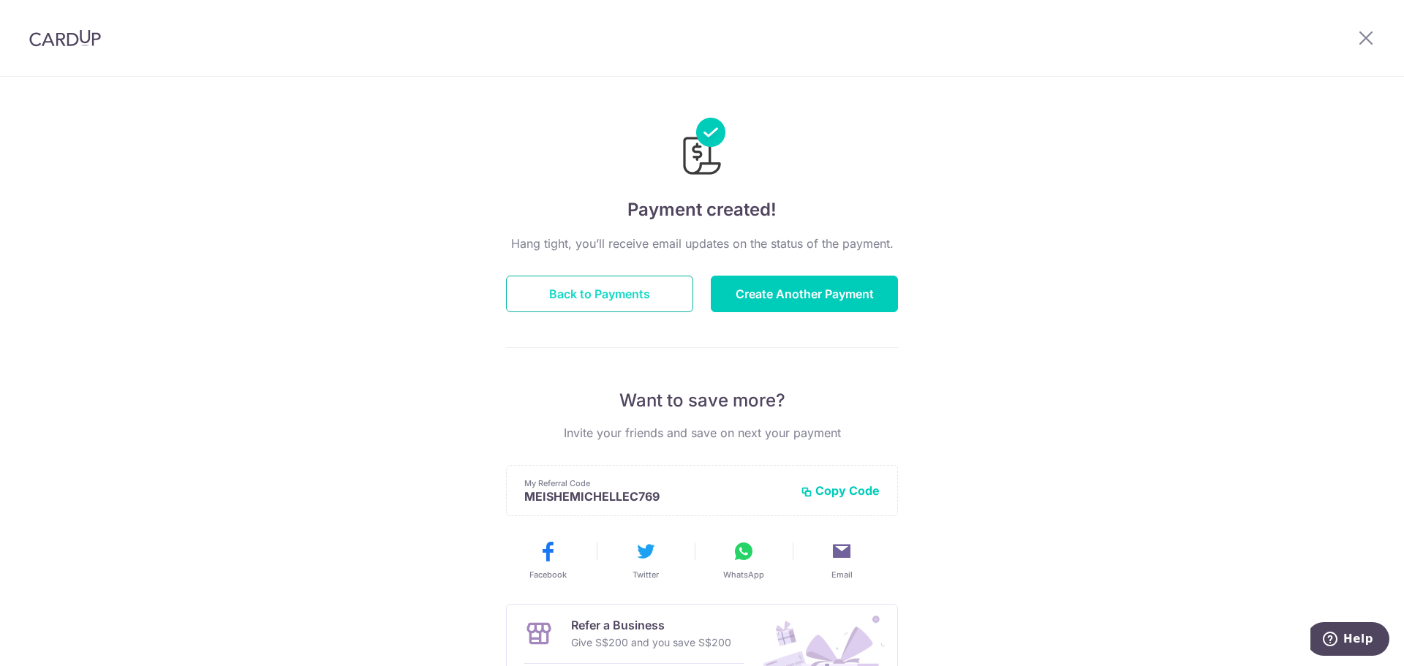
click at [571, 297] on button "Back to Payments" at bounding box center [599, 294] width 187 height 37
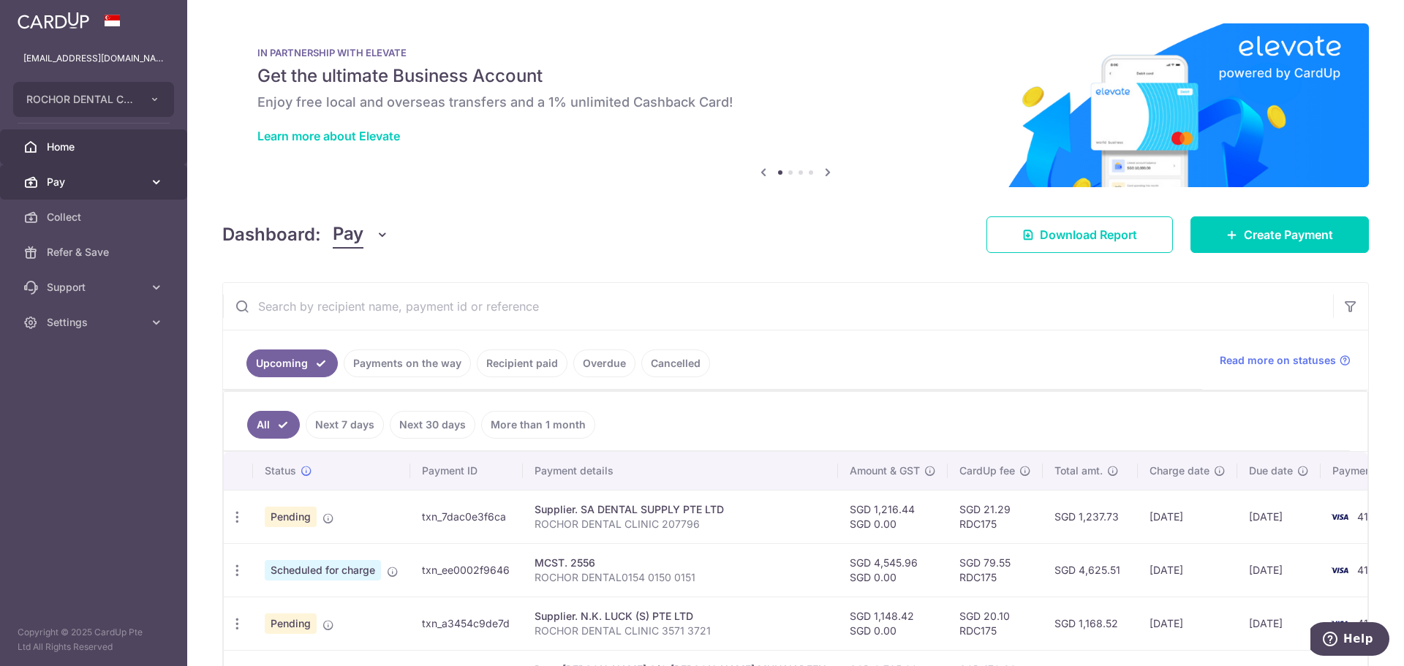
click at [87, 184] on span "Pay" at bounding box center [95, 182] width 97 height 15
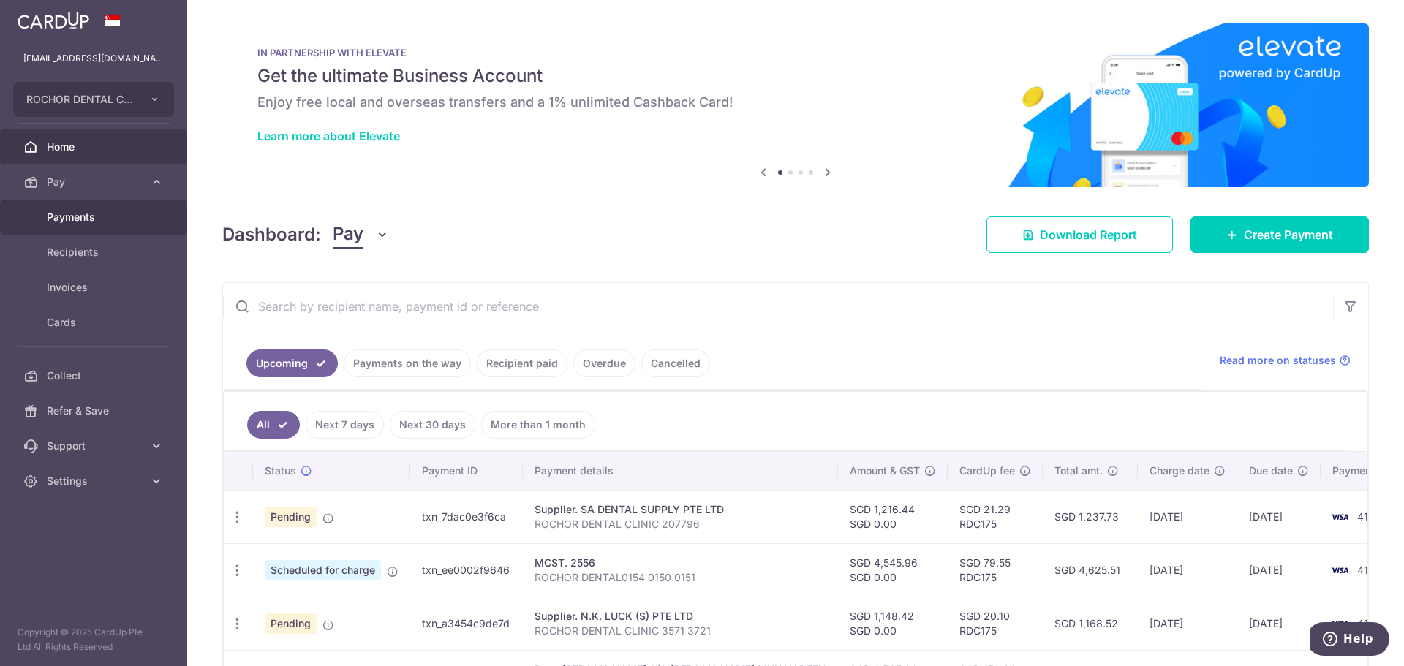
click at [120, 217] on span "Payments" at bounding box center [95, 217] width 97 height 15
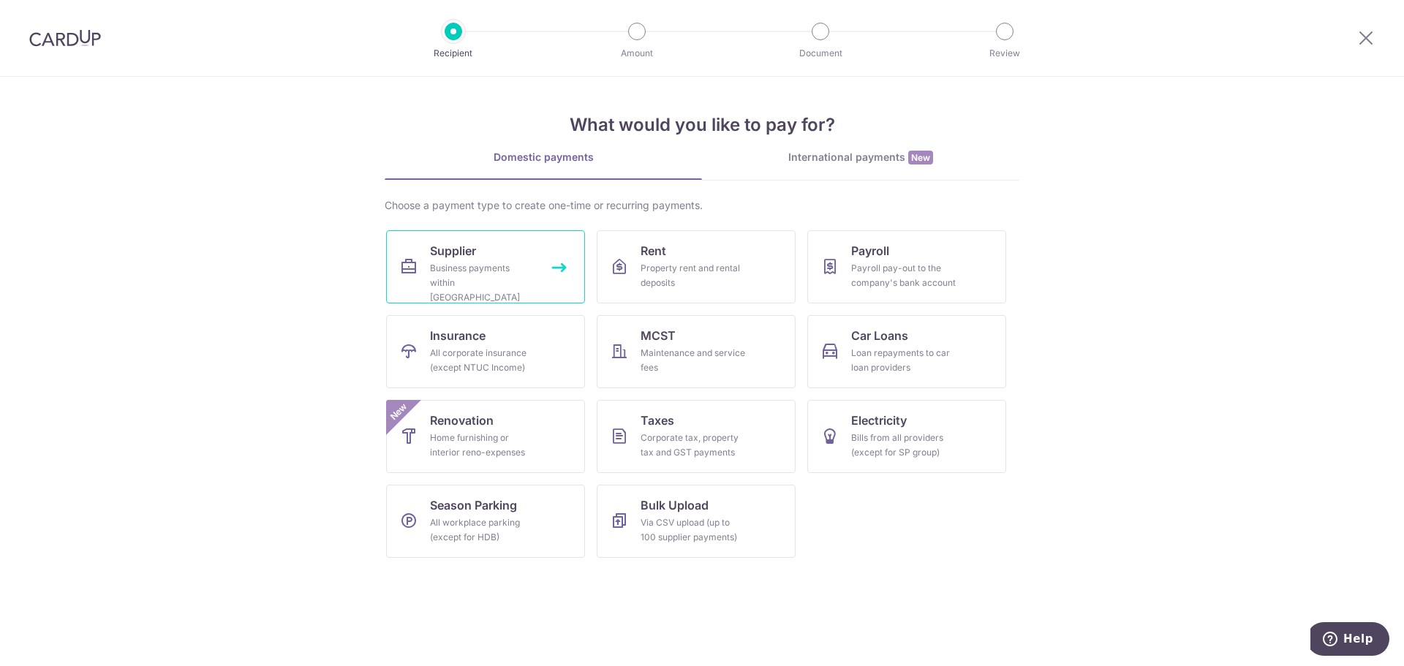
click at [497, 273] on div "Business payments within [GEOGRAPHIC_DATA]" at bounding box center [482, 283] width 105 height 44
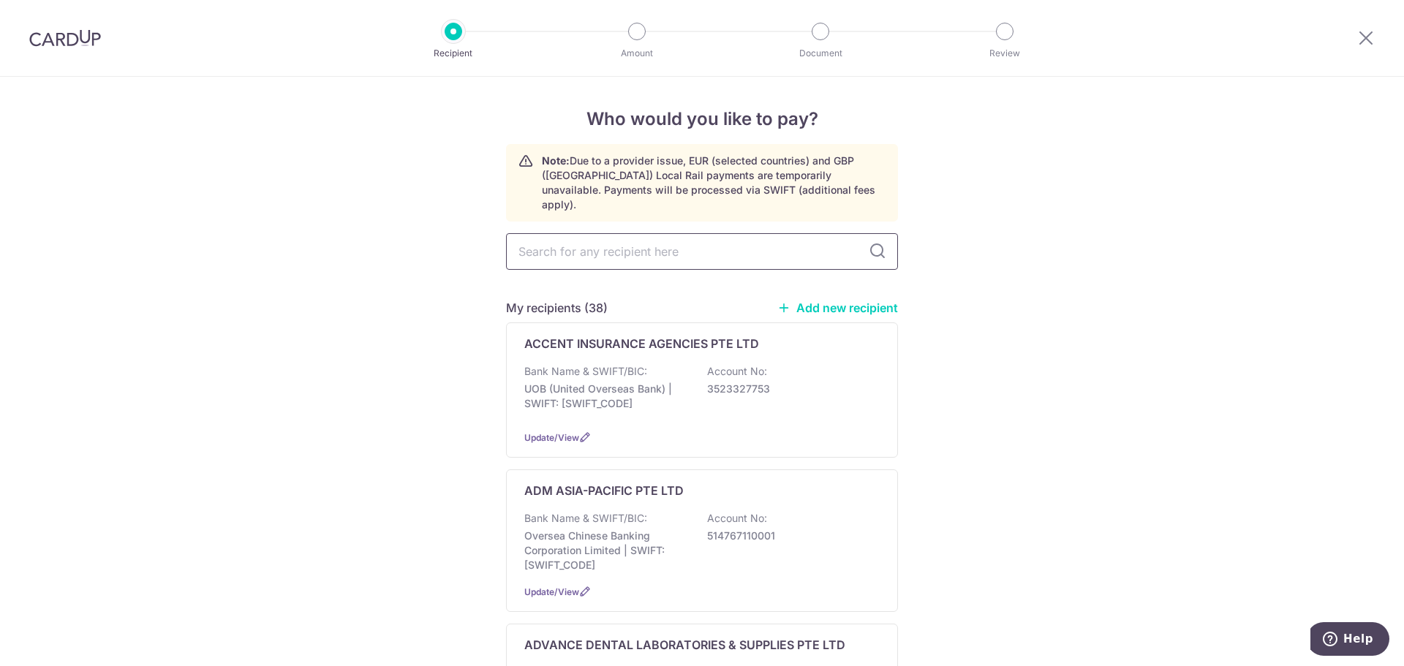
click at [547, 236] on input "text" at bounding box center [702, 251] width 392 height 37
type input "RAYDENT"
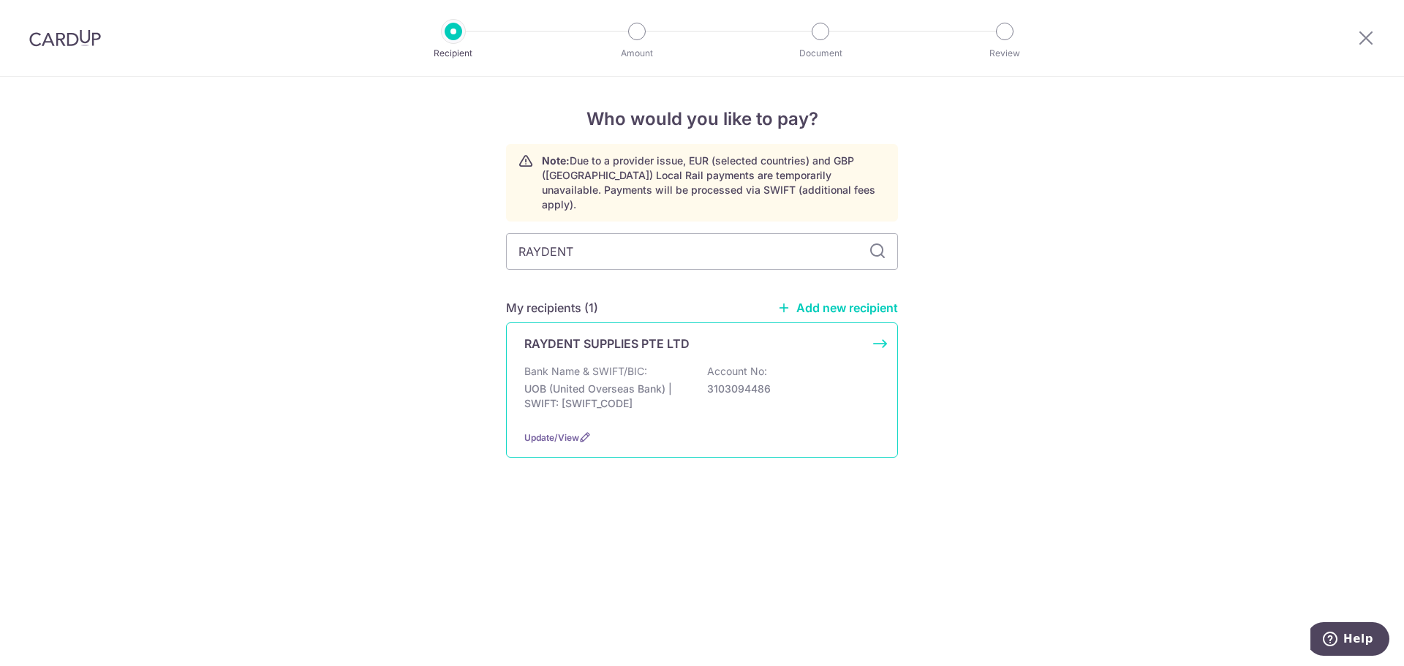
click at [668, 390] on p "UOB (United Overseas Bank) | SWIFT: [SWIFT_CODE]" at bounding box center [606, 396] width 164 height 29
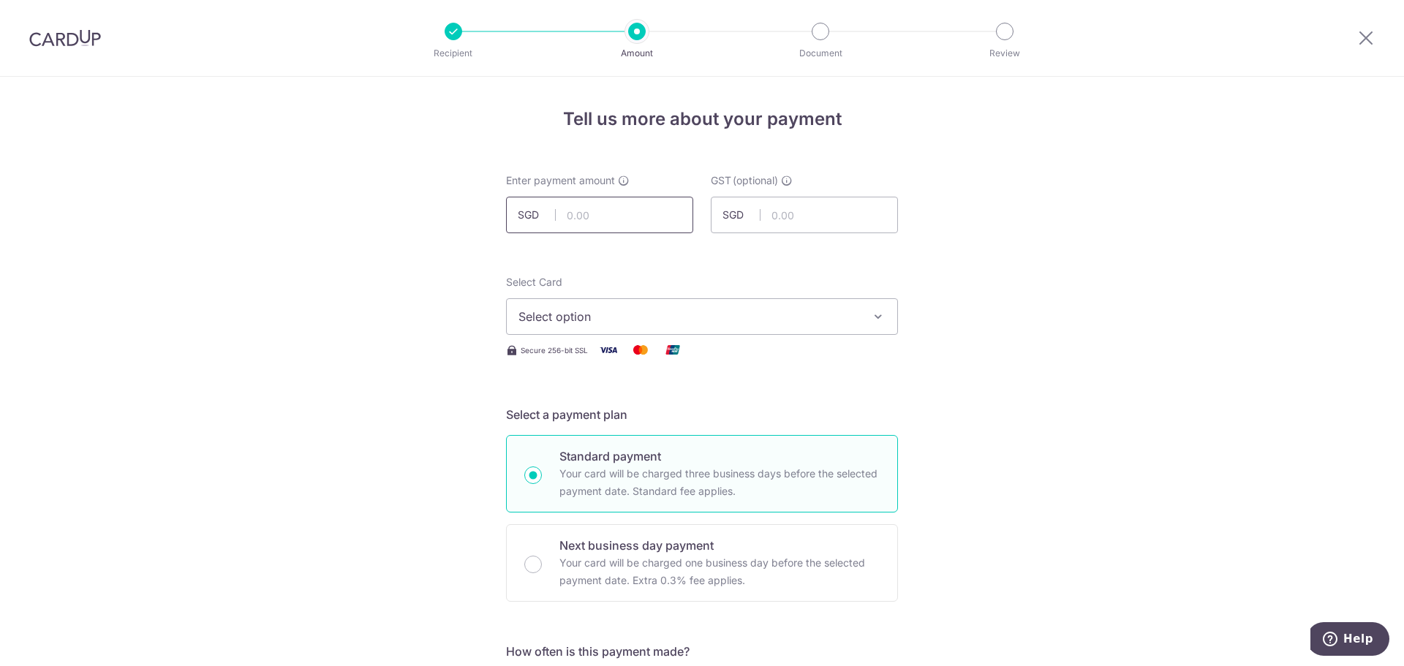
drag, startPoint x: 569, startPoint y: 216, endPoint x: 579, endPoint y: 220, distance: 10.5
click at [571, 216] on input "text" at bounding box center [599, 215] width 187 height 37
click at [579, 220] on input "text" at bounding box center [599, 215] width 187 height 37
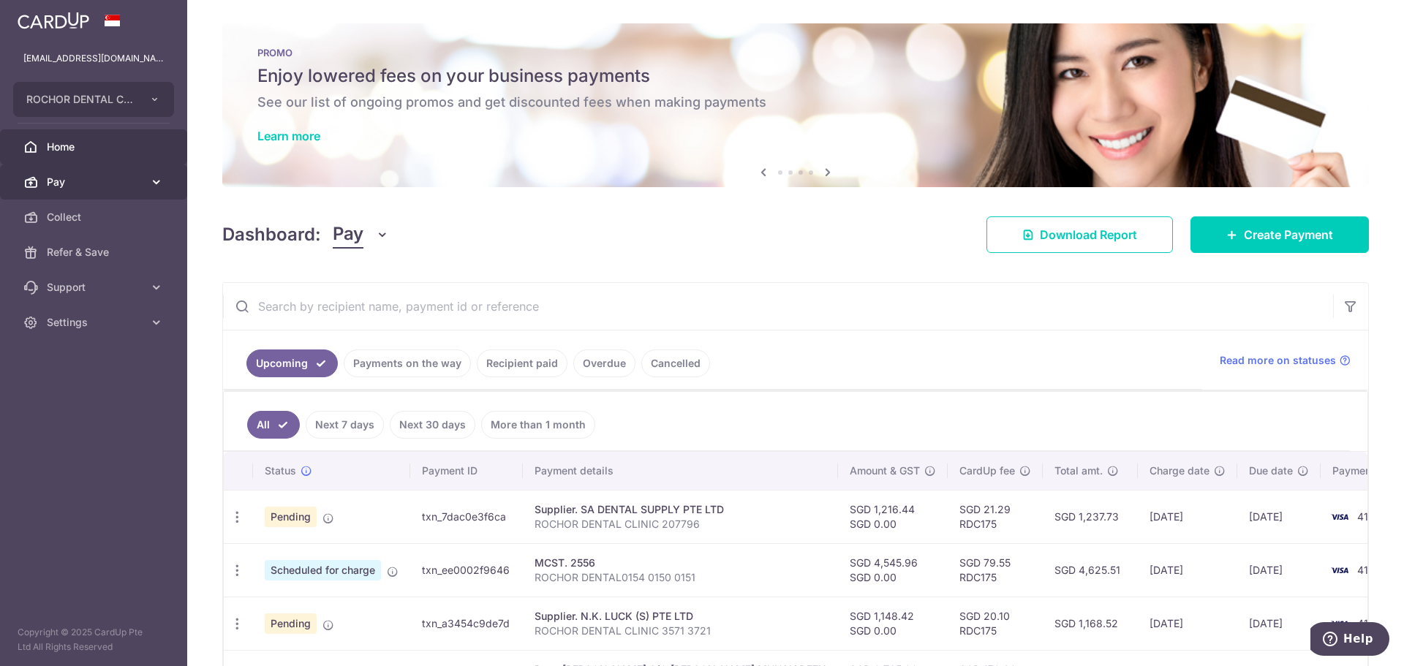
click at [67, 185] on span "Pay" at bounding box center [95, 182] width 97 height 15
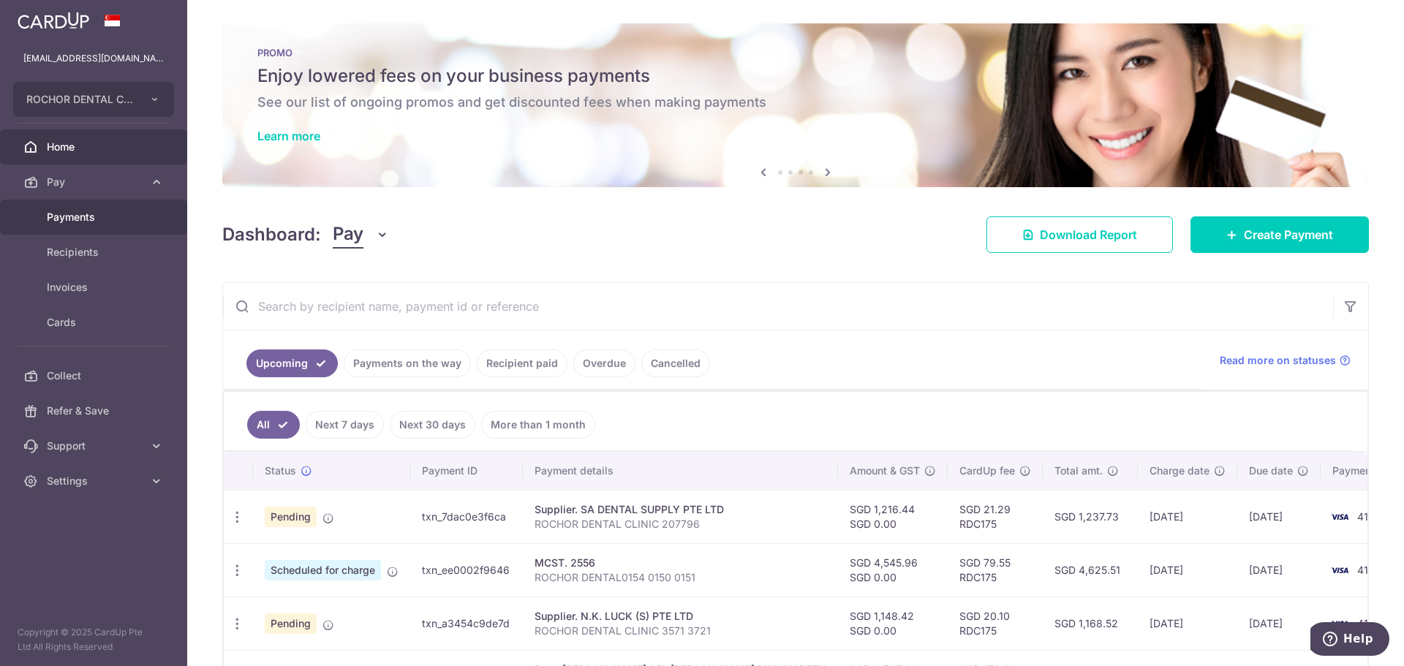
click at [61, 217] on span "Payments" at bounding box center [95, 217] width 97 height 15
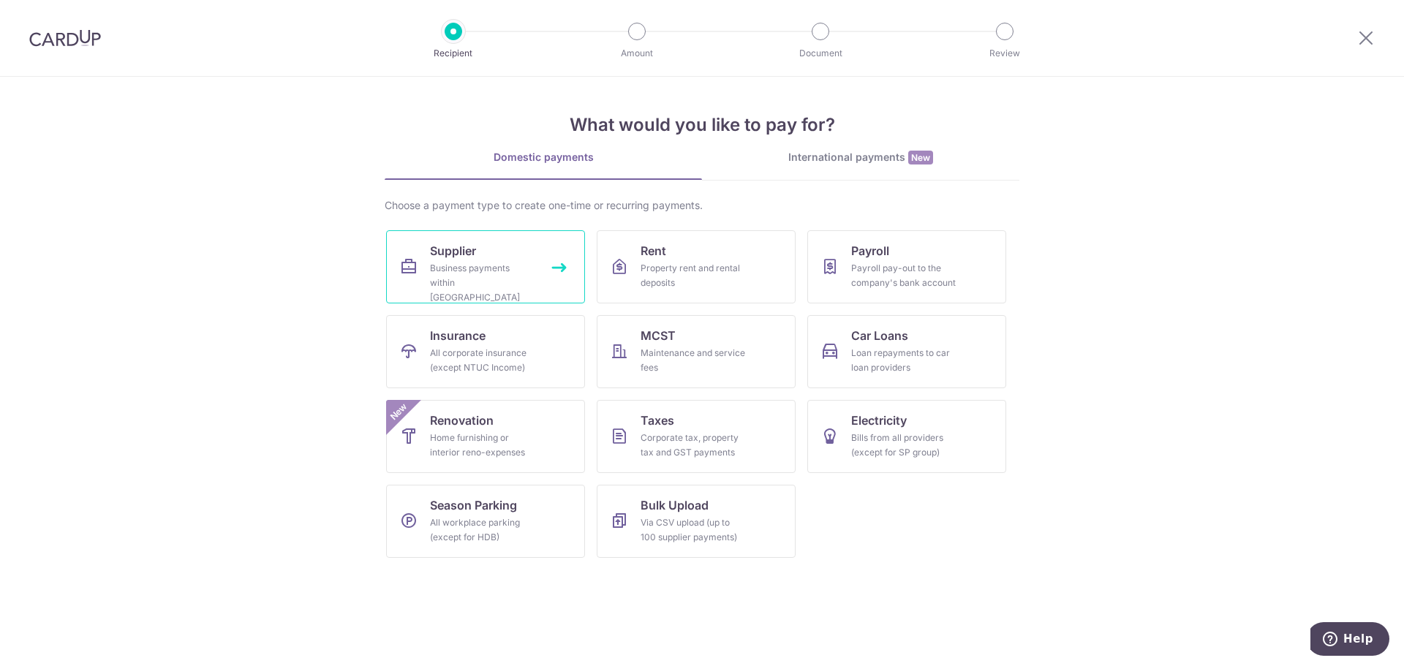
click at [505, 246] on link "Supplier Business payments within [GEOGRAPHIC_DATA]" at bounding box center [485, 266] width 199 height 73
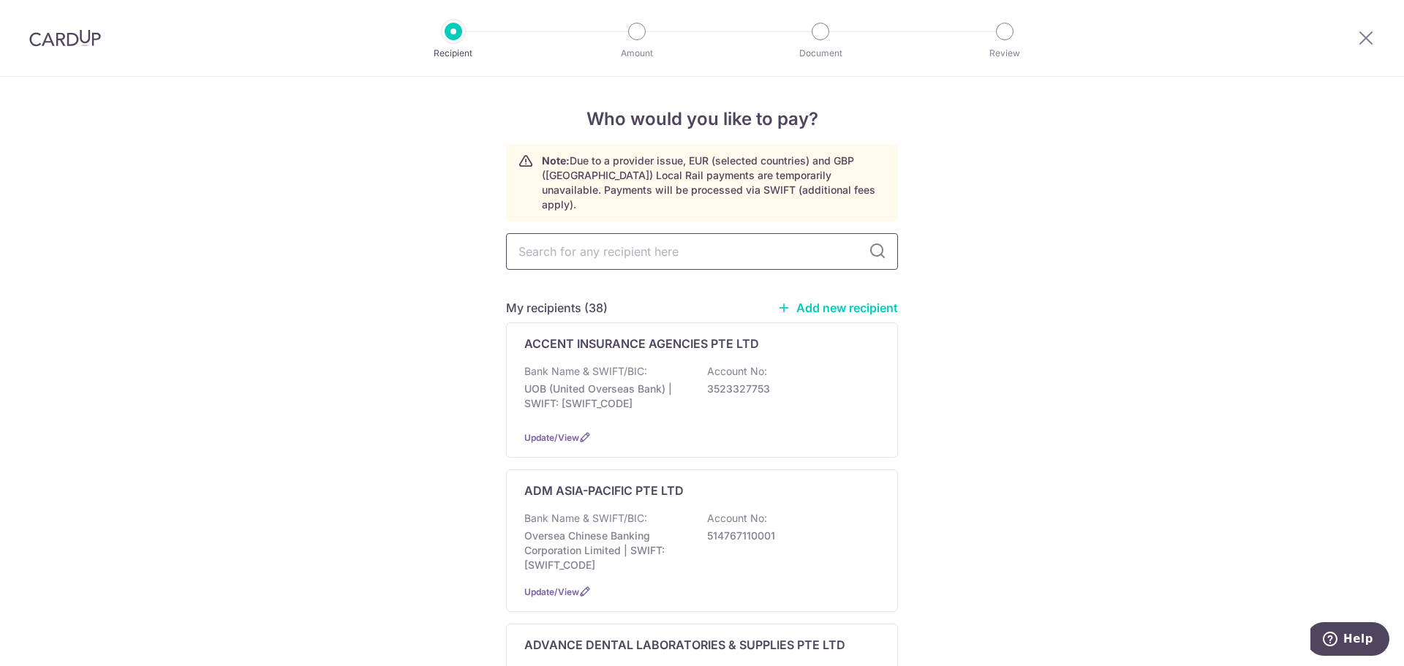
click at [558, 240] on input "text" at bounding box center [702, 251] width 392 height 37
type input "RAYD"
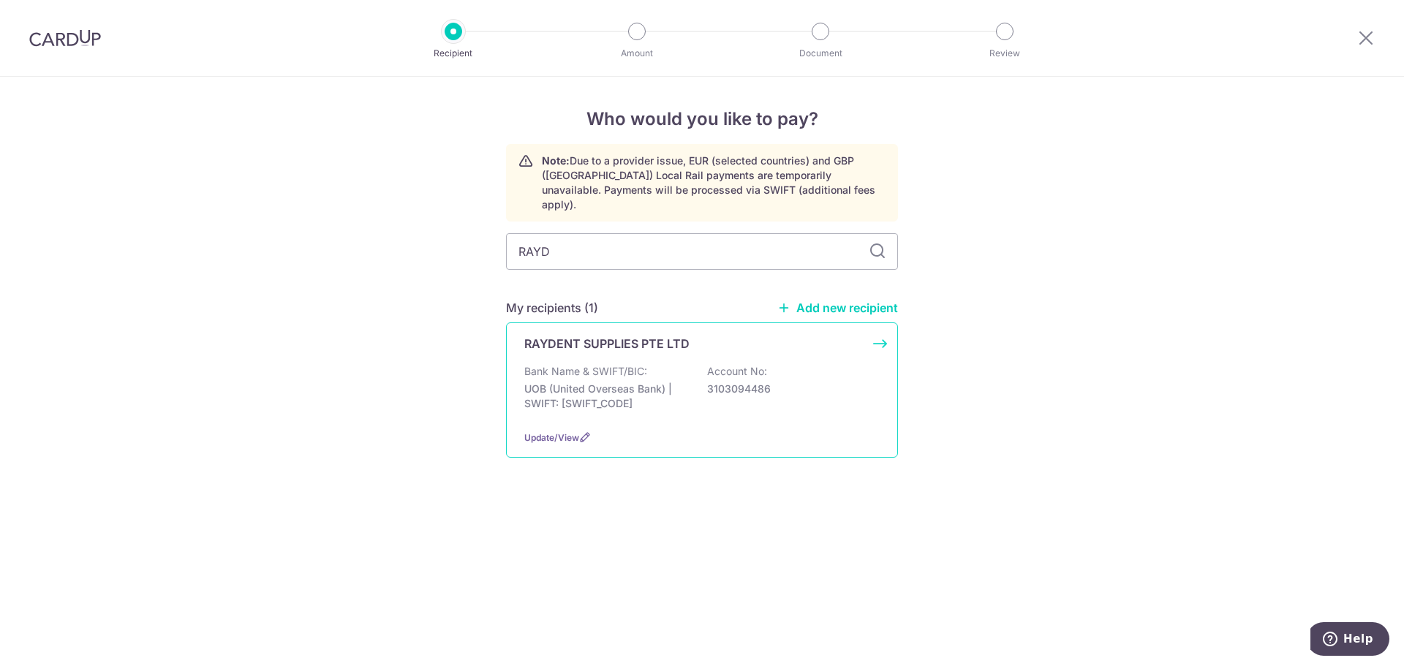
click at [581, 342] on div "RAYDENT SUPPLIES PTE LTD Bank Name & SWIFT/BIC: UOB (United Overseas Bank) | SW…" at bounding box center [702, 390] width 392 height 135
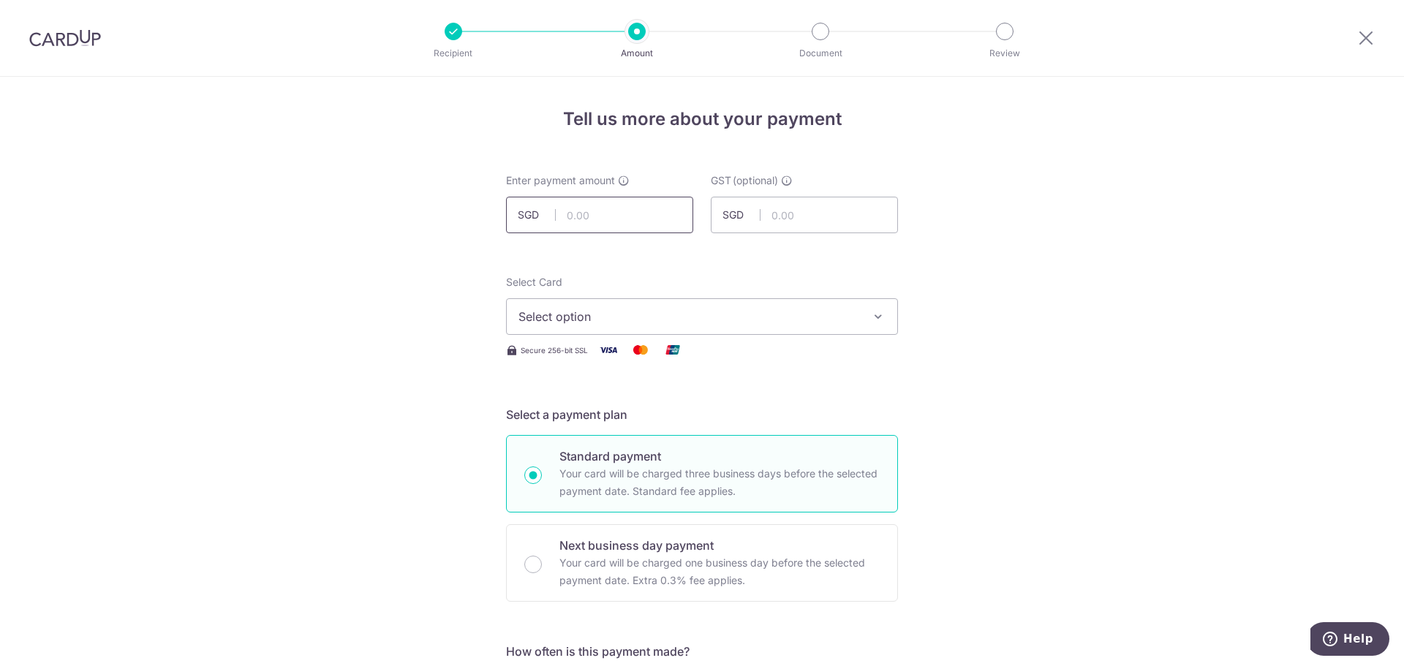
click at [568, 218] on input "text" at bounding box center [599, 215] width 187 height 37
type input "13,984.16"
click at [575, 320] on span "Select option" at bounding box center [689, 317] width 341 height 18
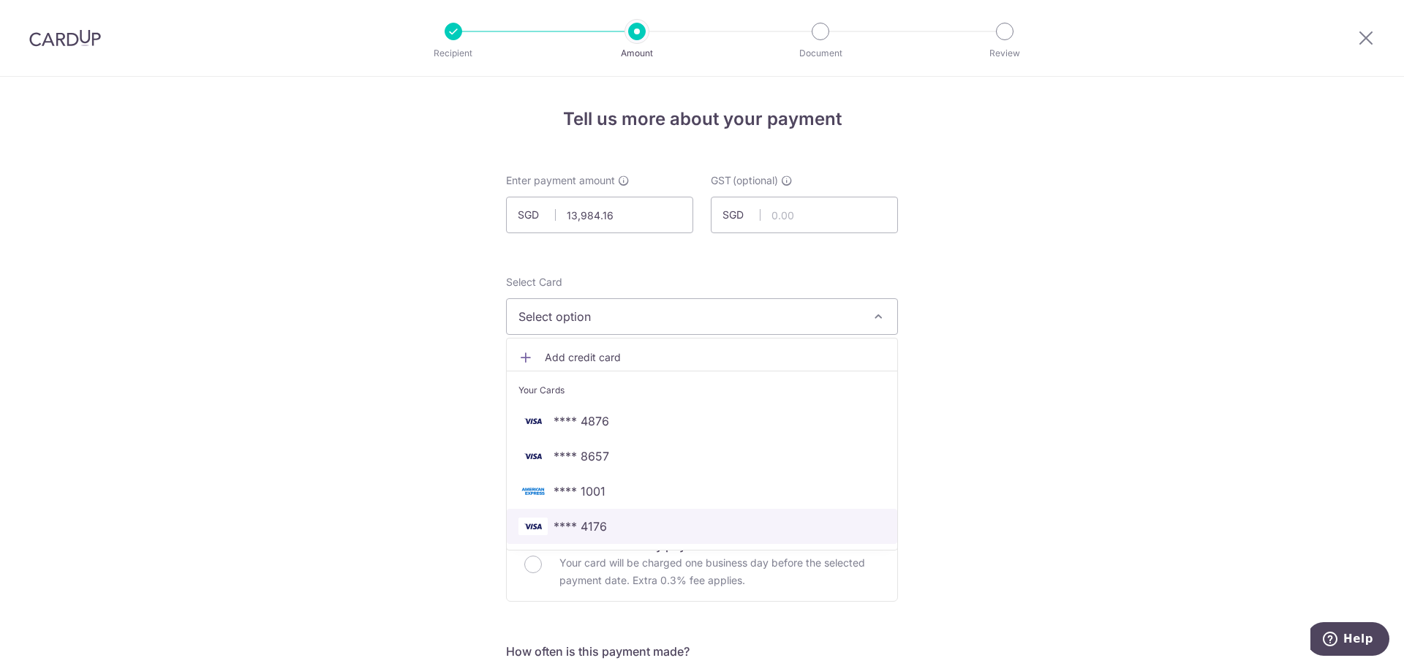
drag, startPoint x: 590, startPoint y: 521, endPoint x: 605, endPoint y: 513, distance: 16.7
click at [590, 521] on span "**** 4176" at bounding box center [580, 527] width 53 height 18
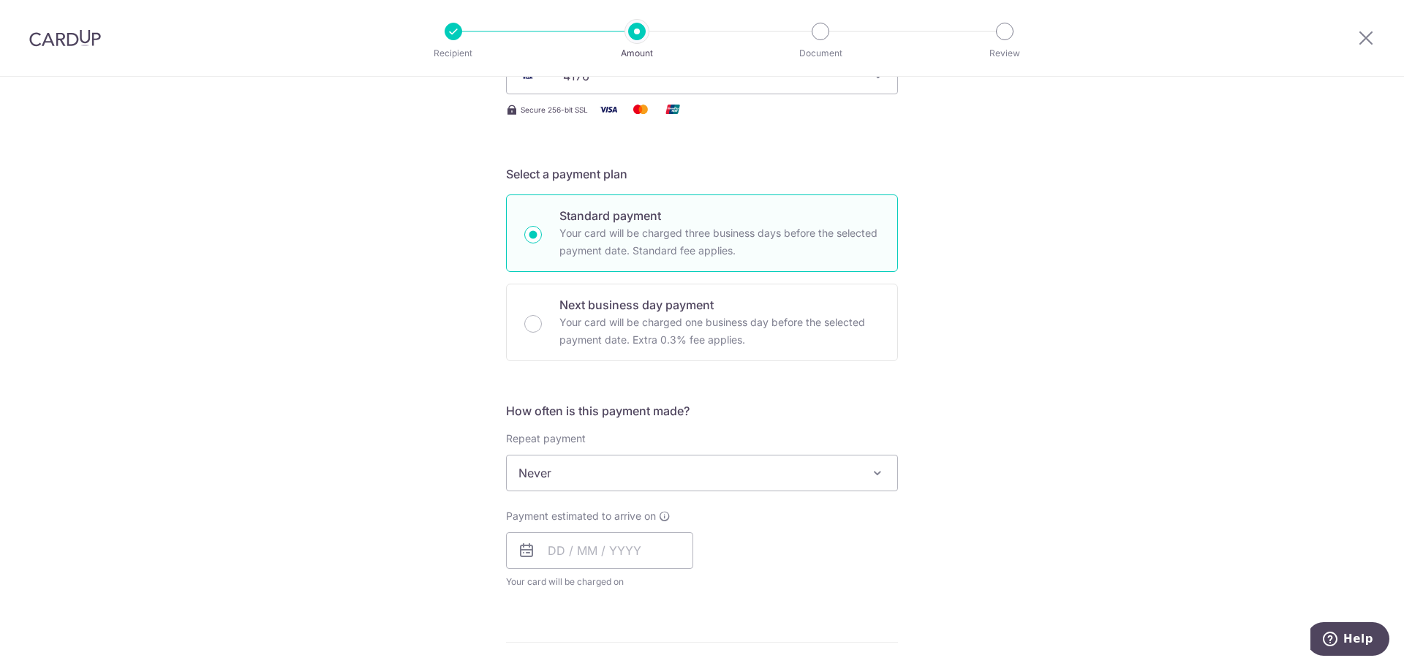
scroll to position [293, 0]
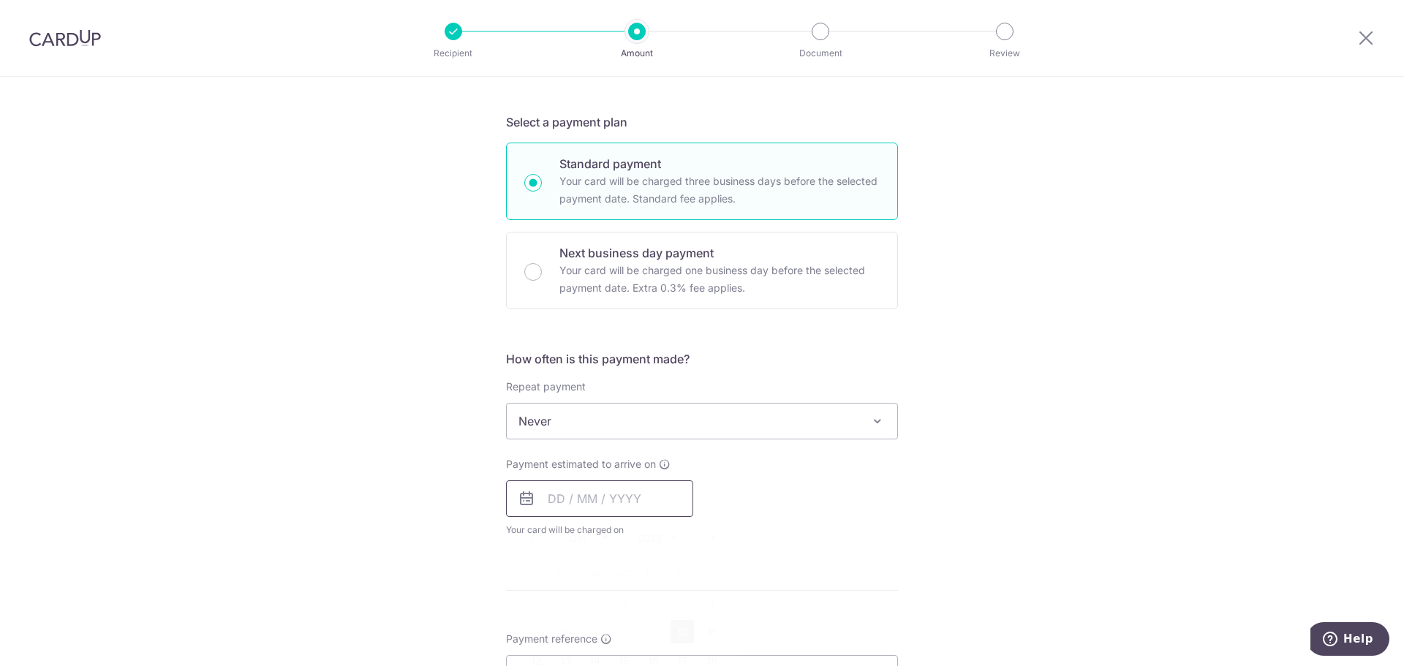
click at [548, 499] on input "text" at bounding box center [599, 499] width 187 height 37
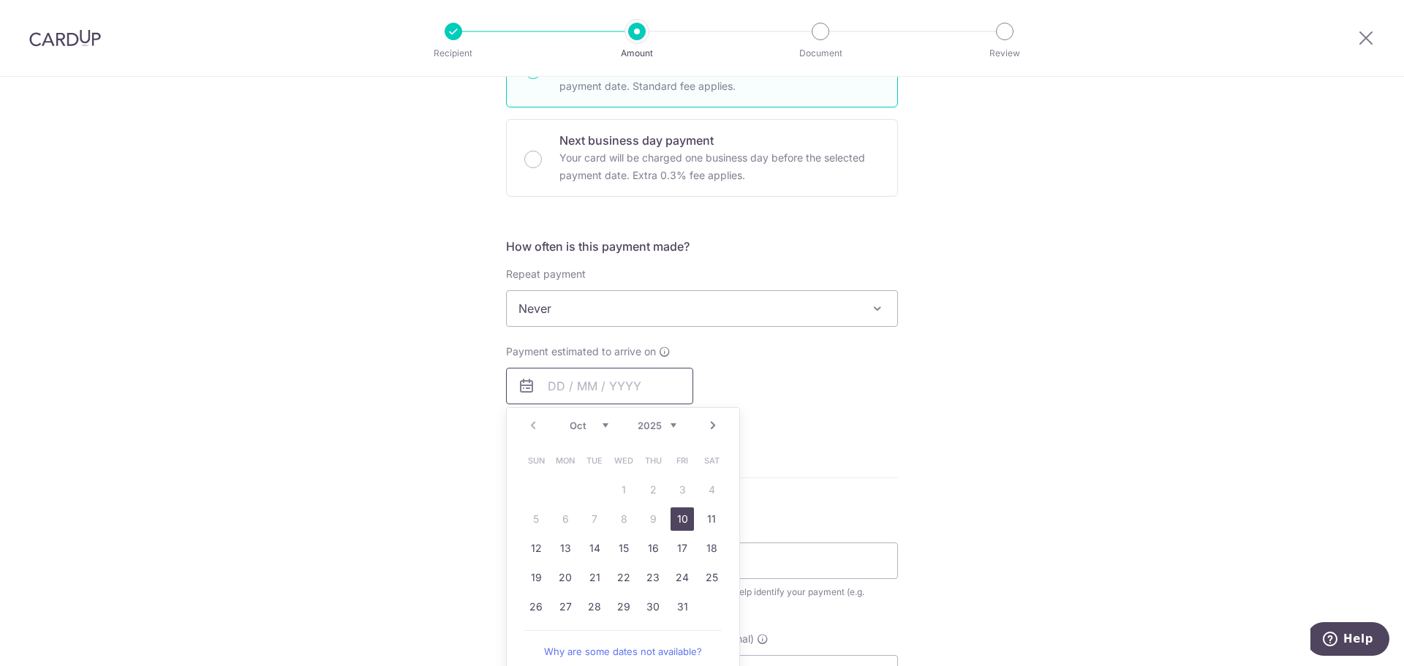
scroll to position [439, 0]
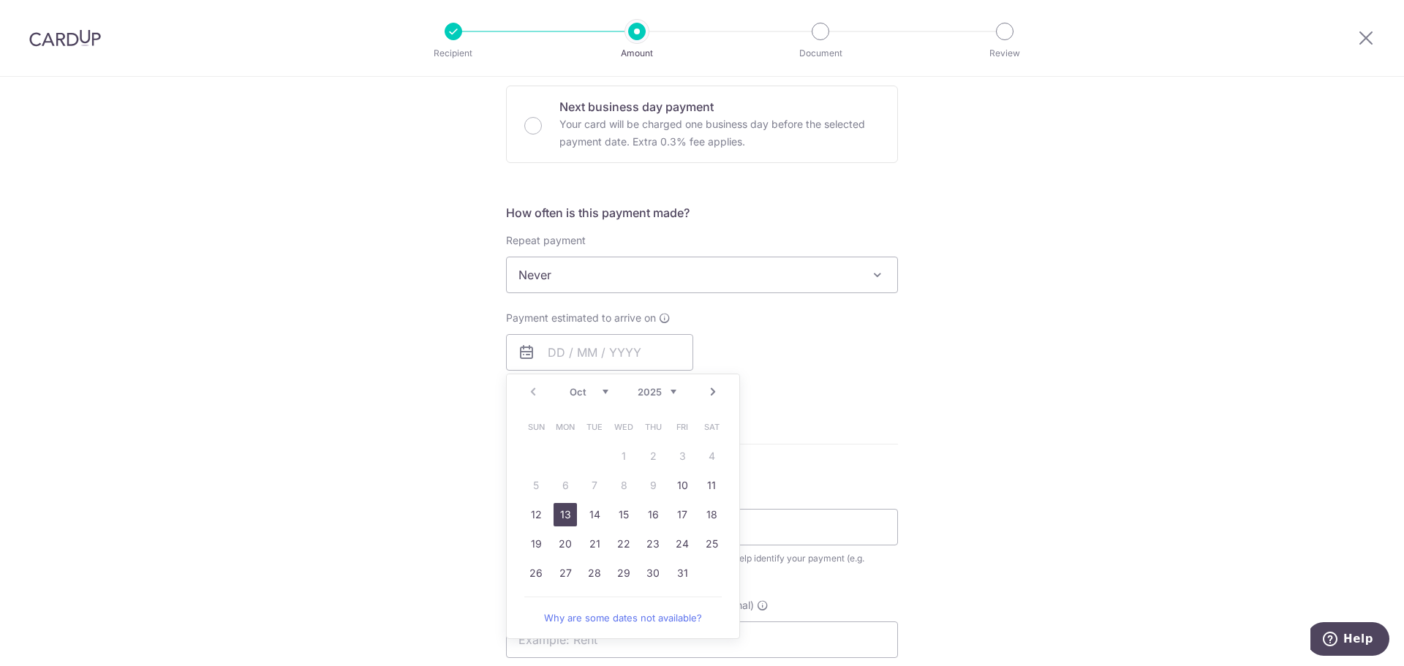
click at [562, 513] on link "13" at bounding box center [565, 514] width 23 height 23
type input "[DATE]"
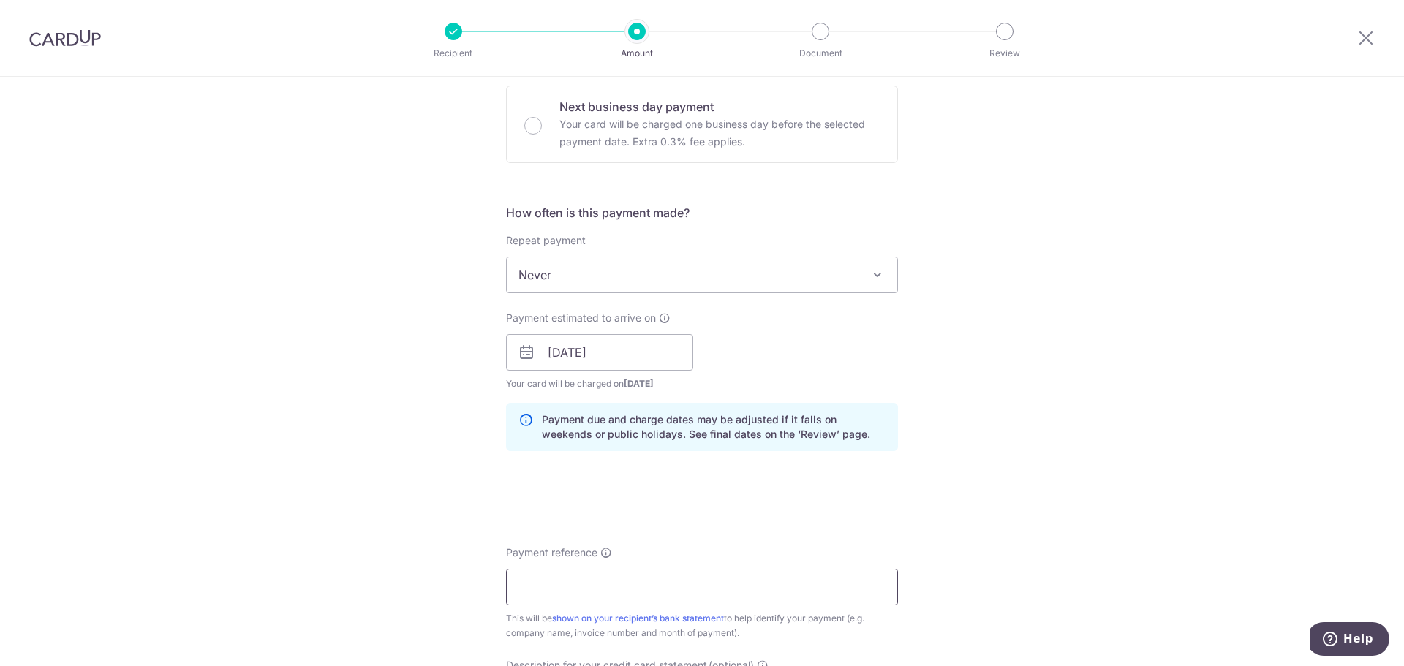
drag, startPoint x: 534, startPoint y: 573, endPoint x: 546, endPoint y: 573, distance: 11.7
click at [538, 573] on input "Payment reference" at bounding box center [702, 587] width 392 height 37
type input "ROCHOR DENTAL CLINIC 250948"
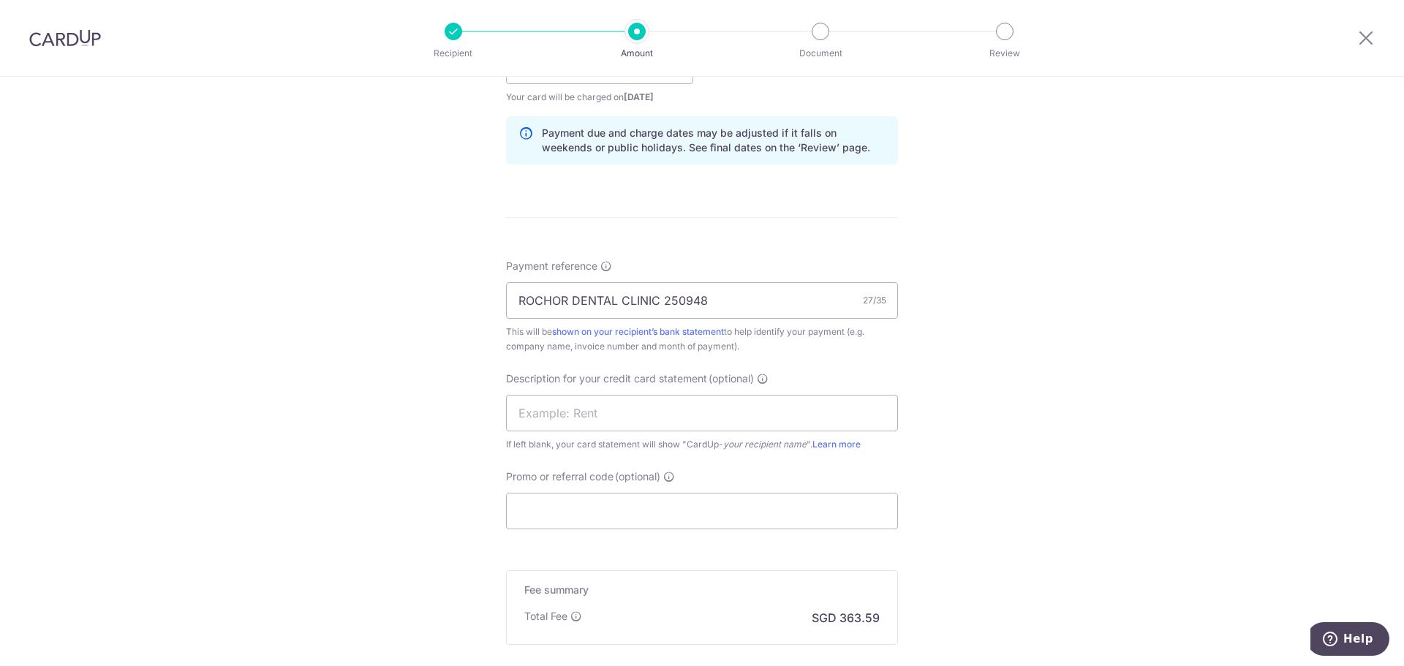
scroll to position [731, 0]
click at [526, 406] on input "text" at bounding box center [702, 407] width 392 height 37
type input "r"
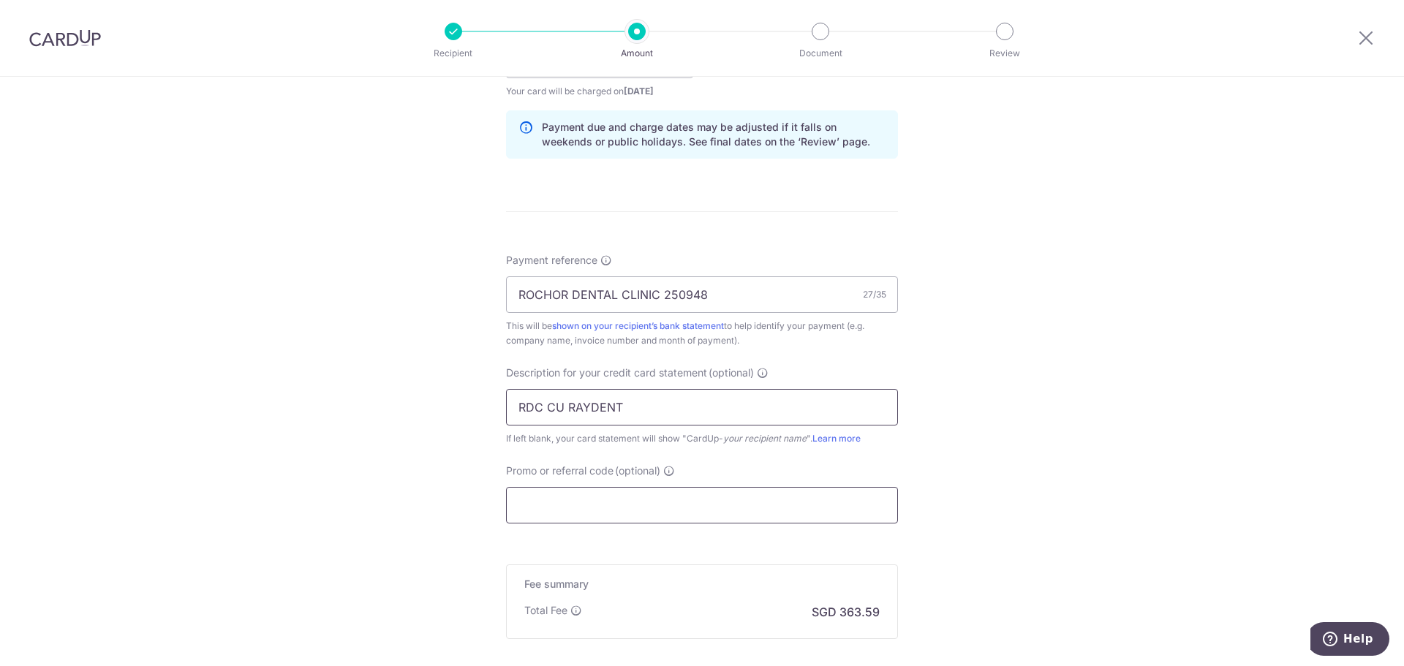
type input "RDC CU RAYDENT"
click at [542, 502] on input "Promo or referral code (optional)" at bounding box center [702, 505] width 392 height 37
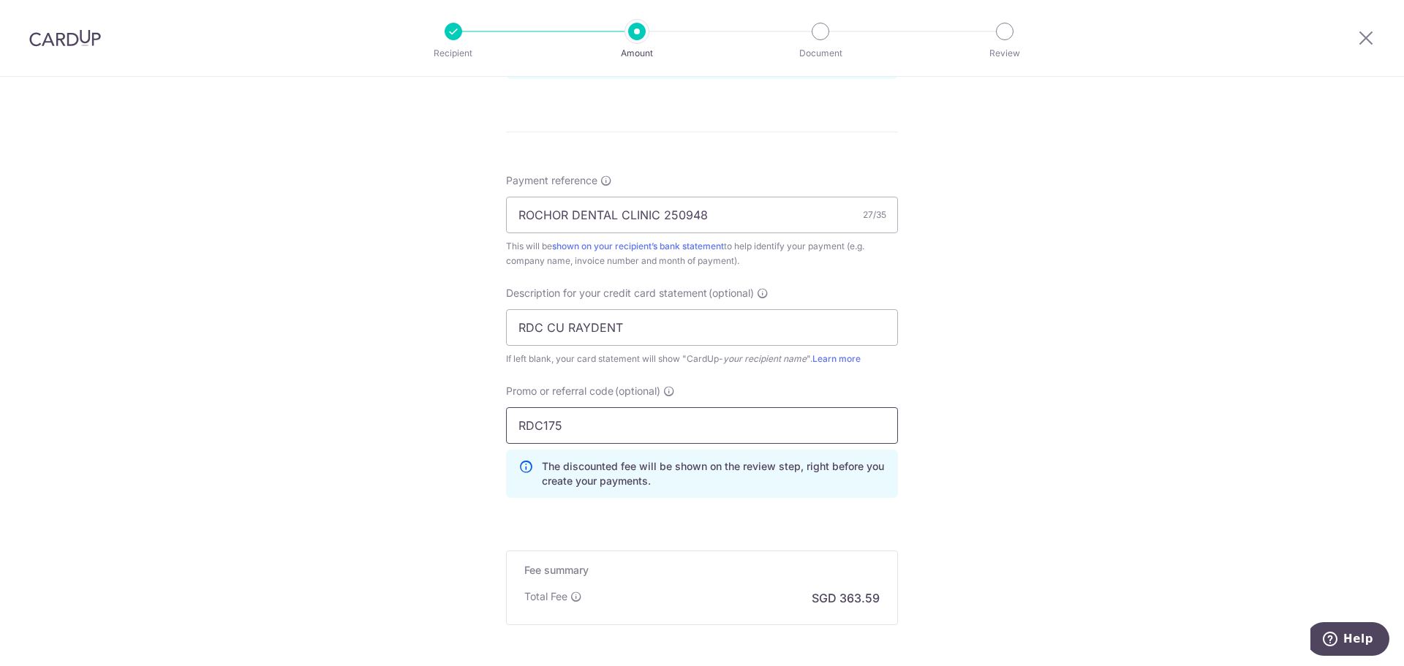
scroll to position [951, 0]
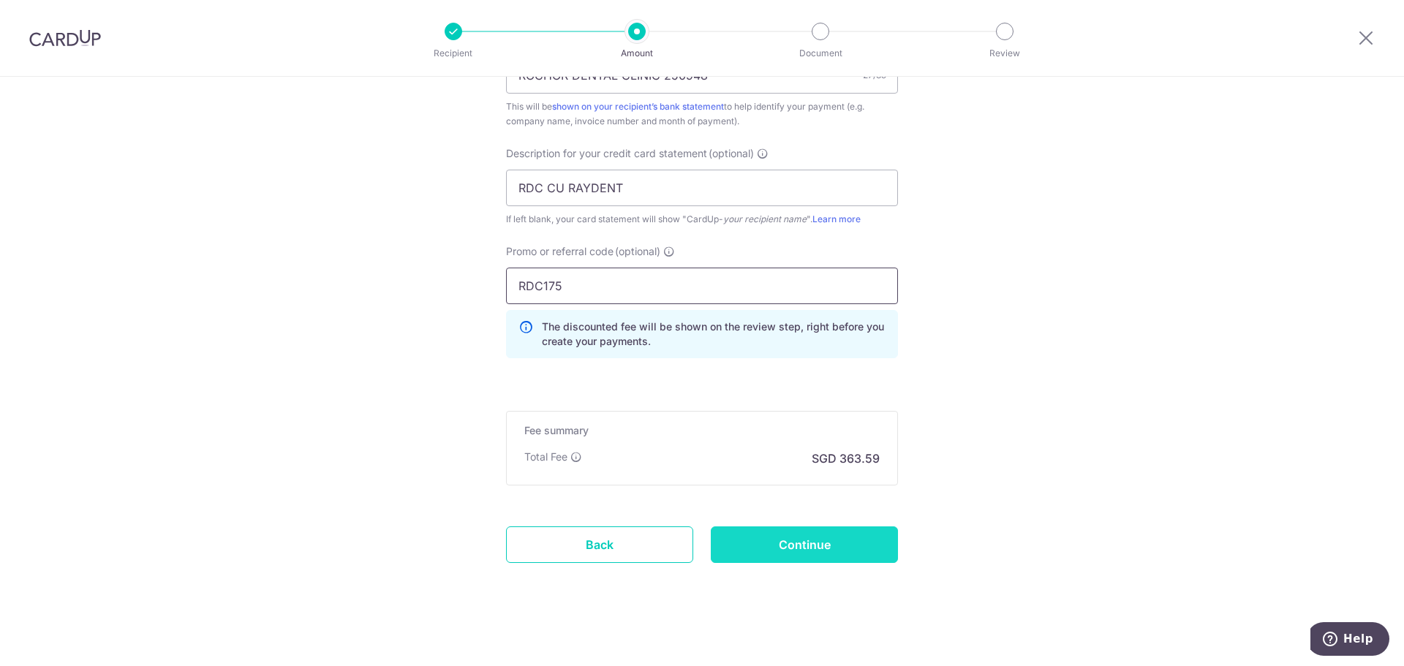
type input "RDC175"
click at [815, 549] on input "Continue" at bounding box center [804, 545] width 187 height 37
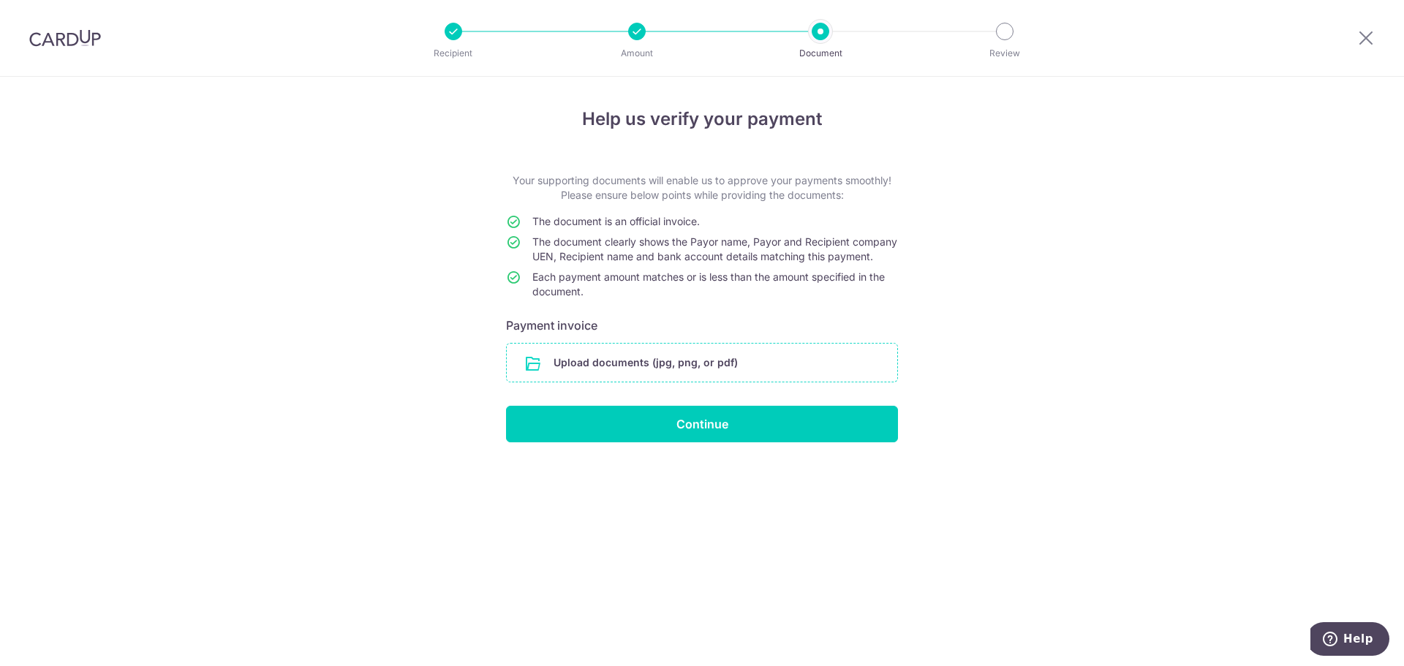
click at [608, 369] on input "file" at bounding box center [702, 363] width 391 height 38
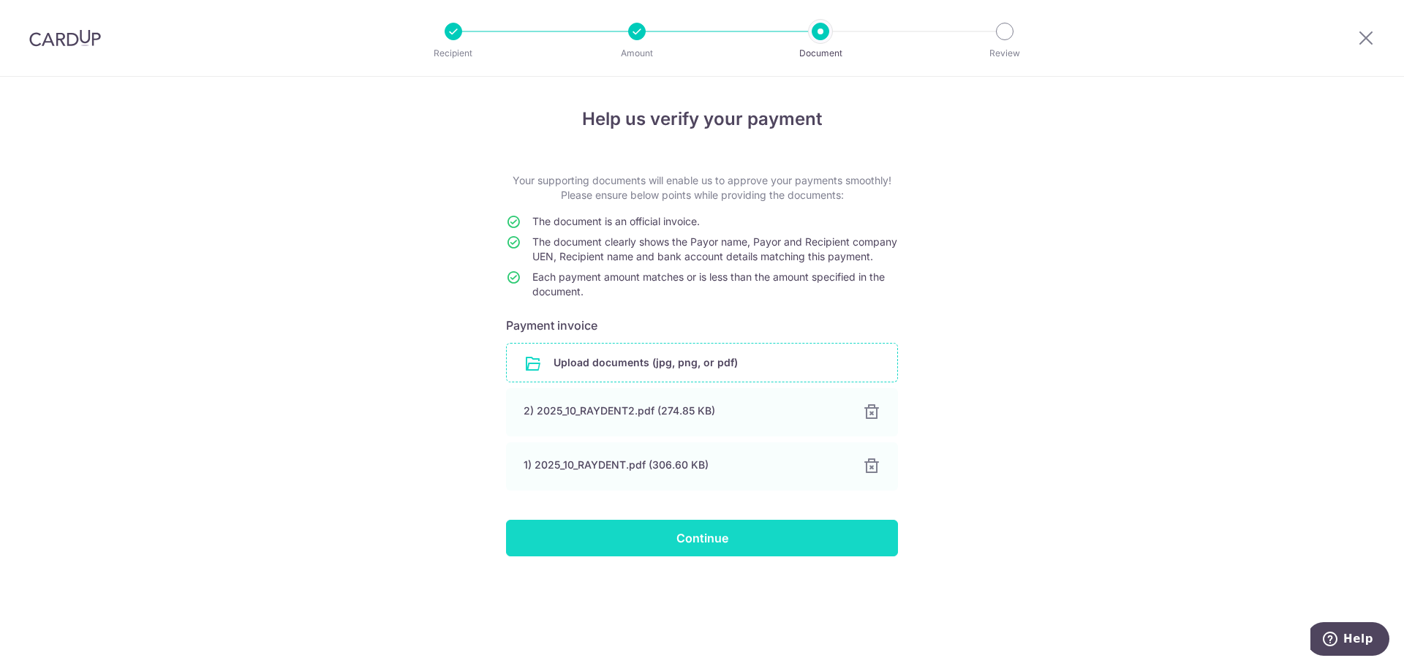
click at [692, 555] on input "Continue" at bounding box center [702, 538] width 392 height 37
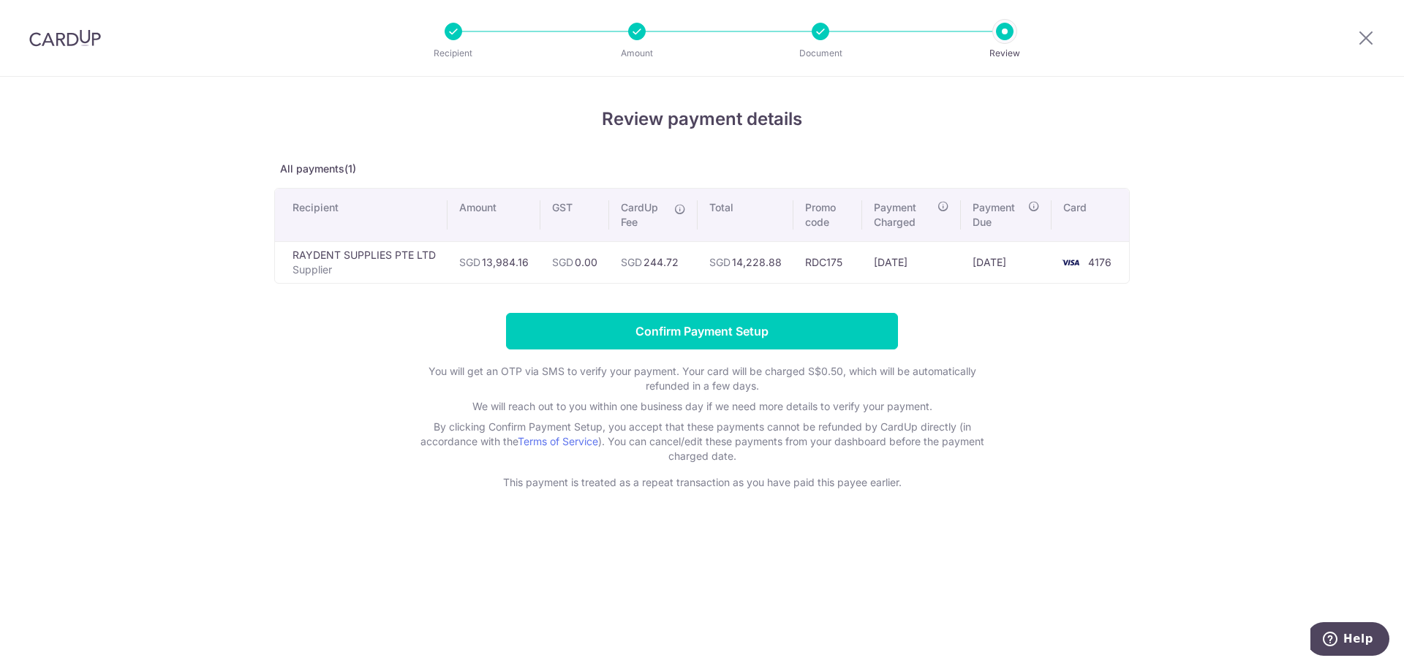
click at [998, 293] on div "Review payment details All payments(1) Recipient Amount GST CardUp Fee Total Pr…" at bounding box center [702, 298] width 856 height 384
click at [816, 323] on input "Confirm Payment Setup" at bounding box center [702, 331] width 392 height 37
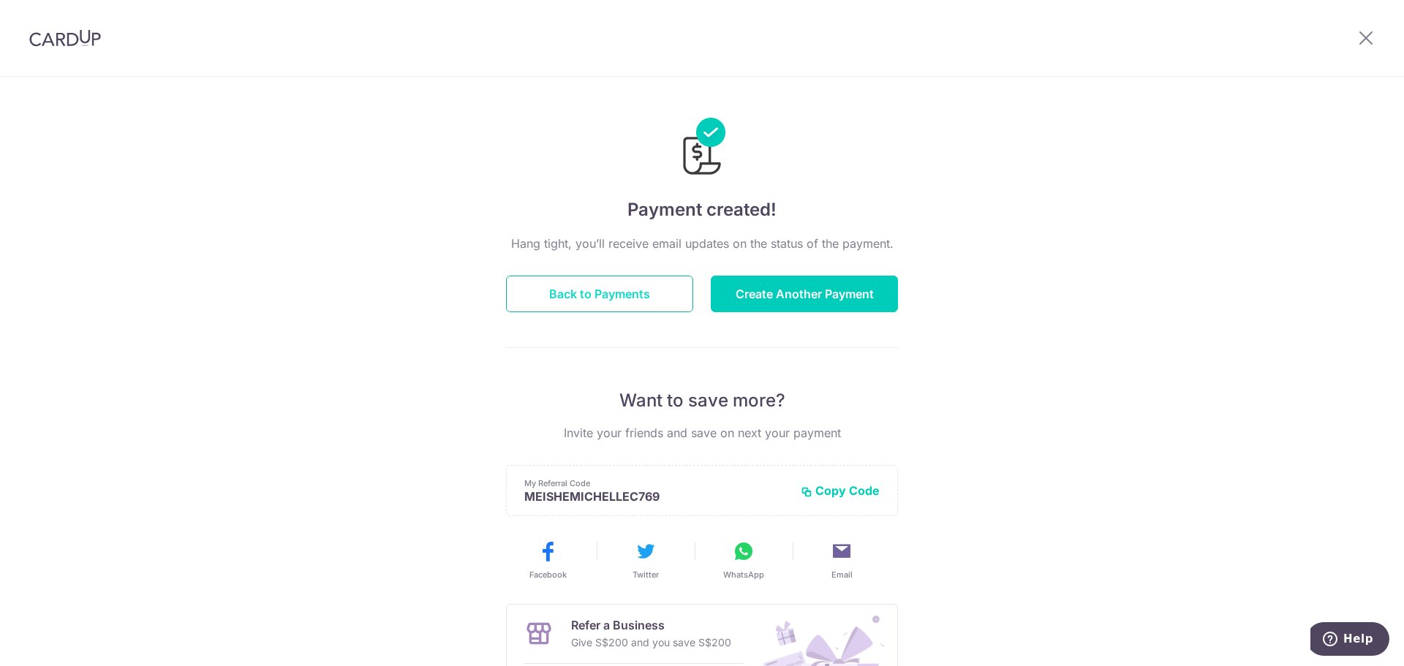
click at [598, 294] on button "Back to Payments" at bounding box center [599, 294] width 187 height 37
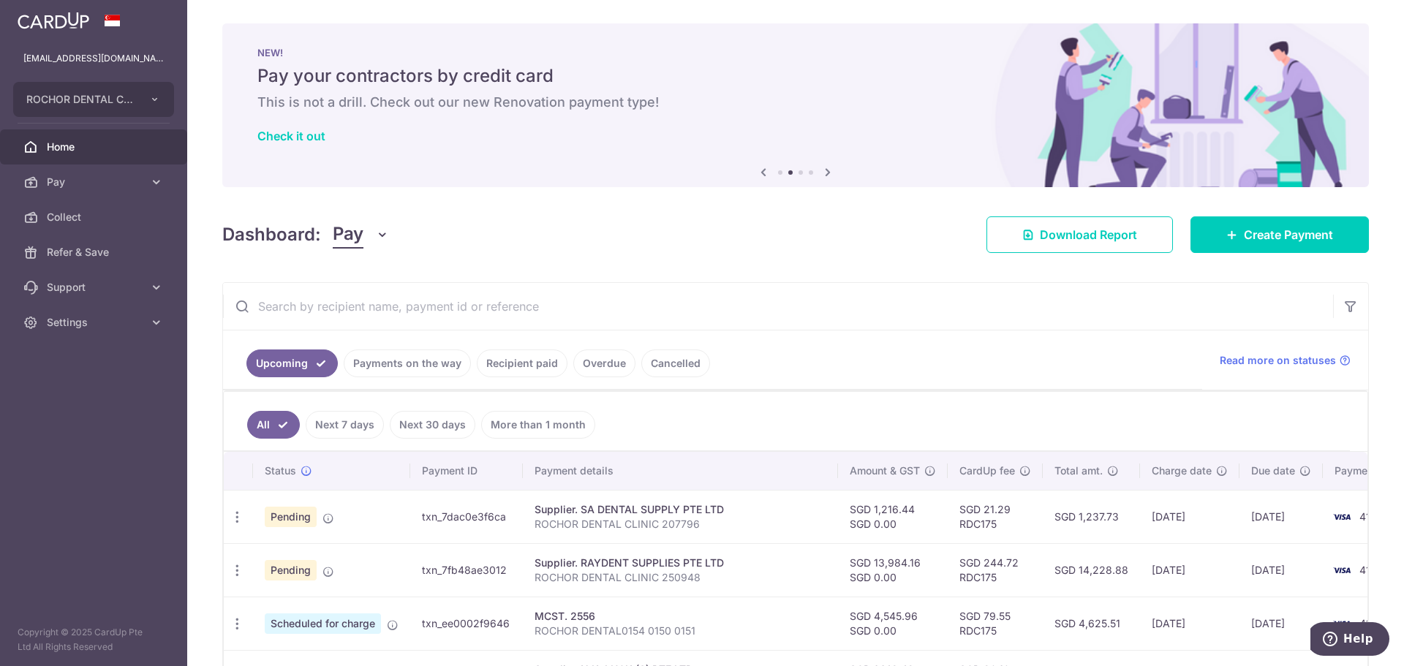
click at [506, 359] on link "Recipient paid" at bounding box center [522, 364] width 91 height 28
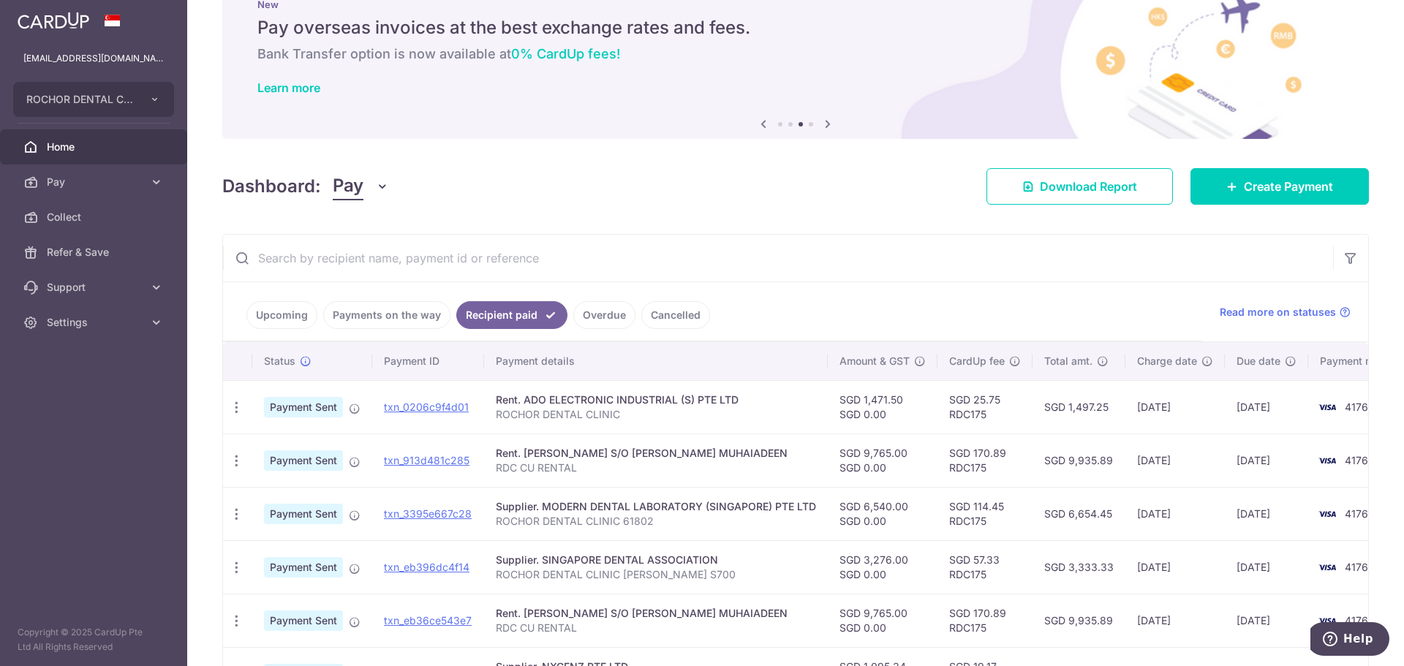
scroll to position [146, 0]
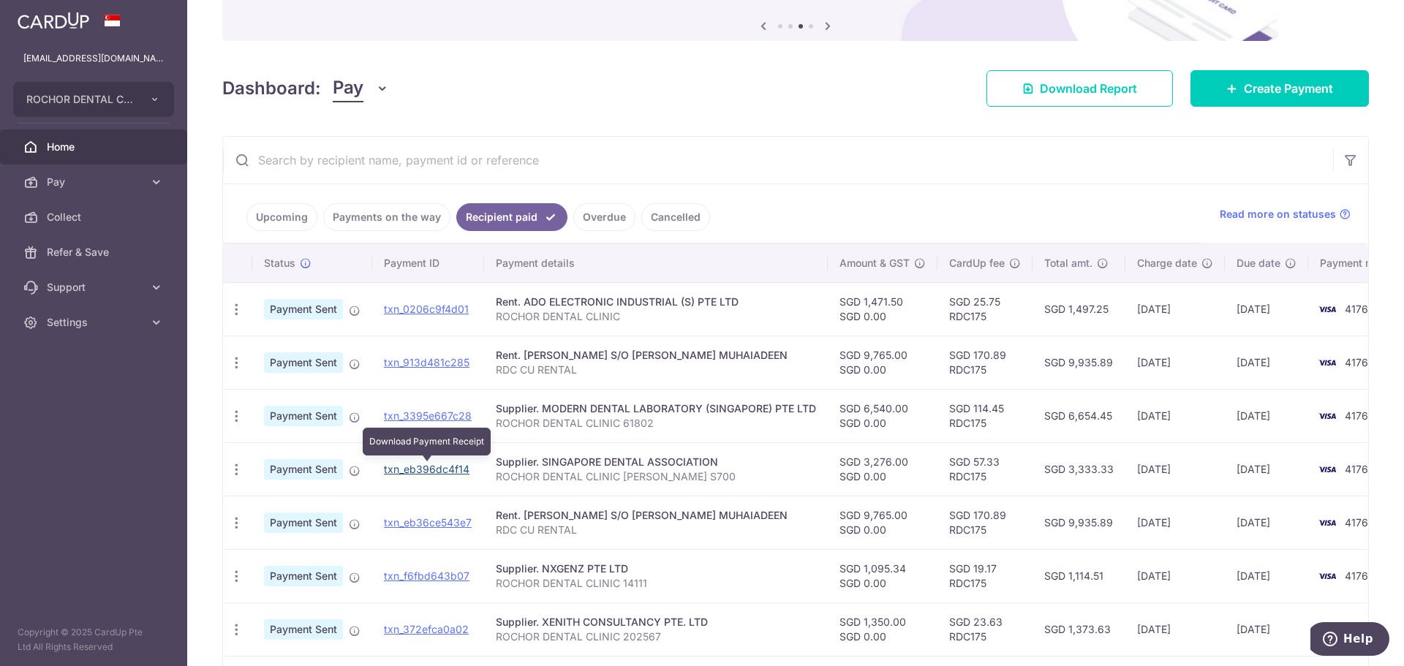
click at [424, 468] on link "txn_eb396dc4f14" at bounding box center [427, 469] width 86 height 12
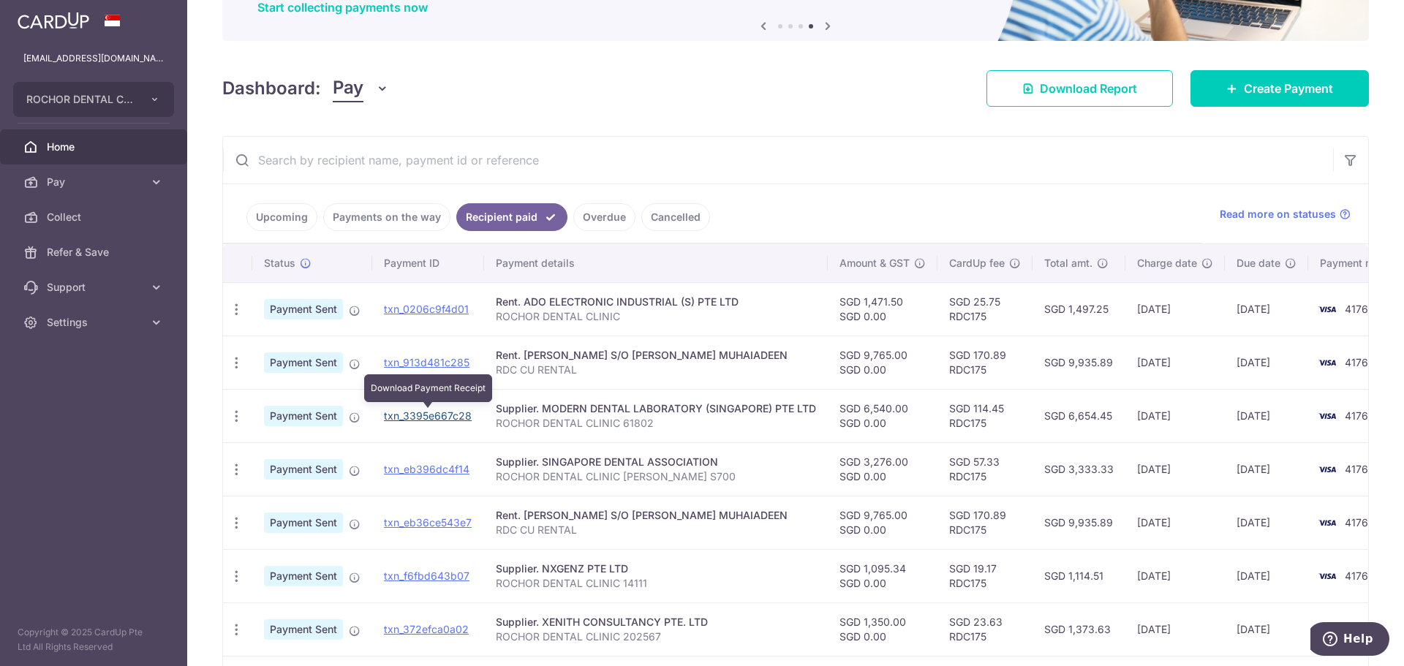
click at [401, 417] on link "txn_3395e667c28" at bounding box center [428, 416] width 88 height 12
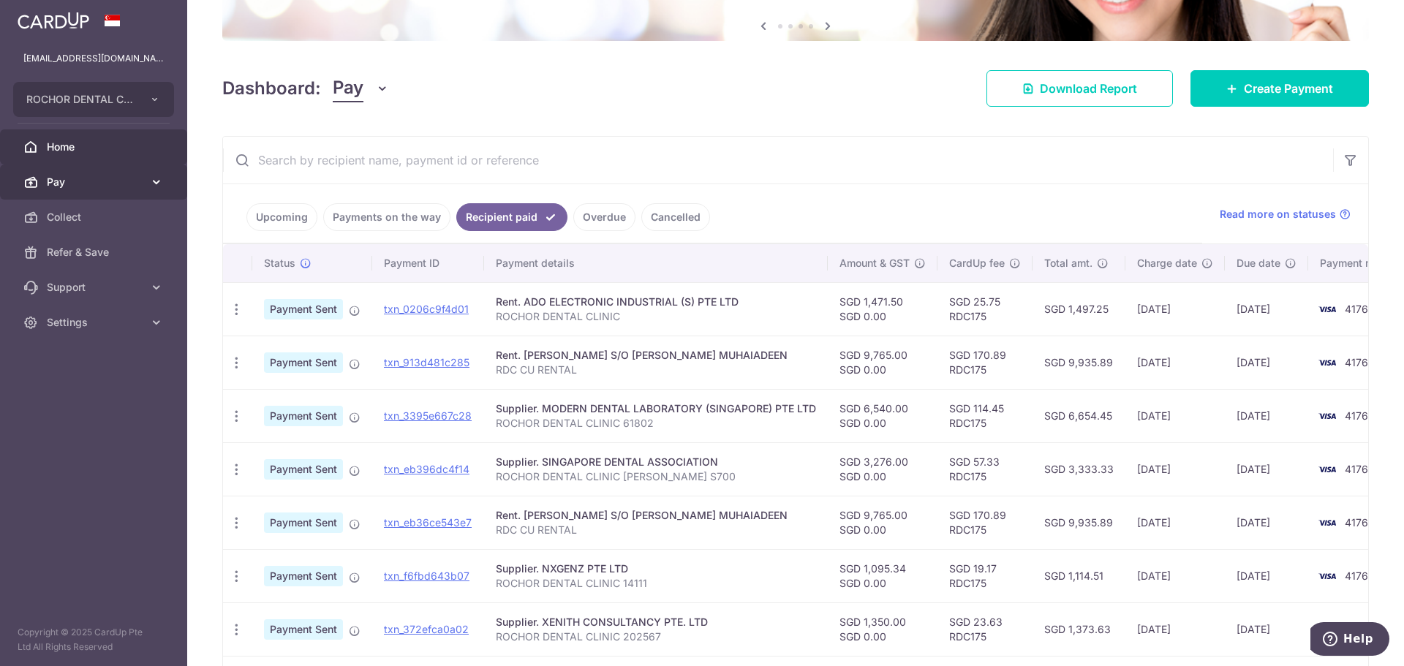
click at [87, 186] on span "Pay" at bounding box center [95, 182] width 97 height 15
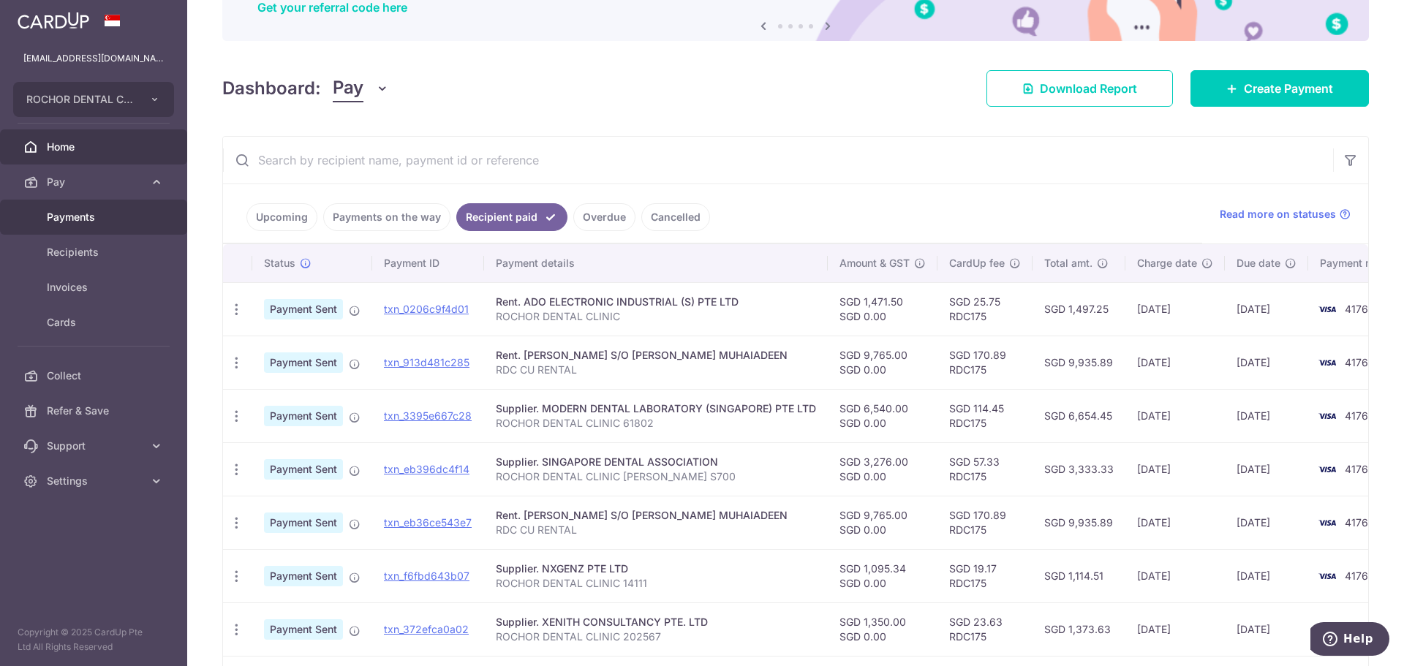
click at [83, 211] on span "Payments" at bounding box center [95, 217] width 97 height 15
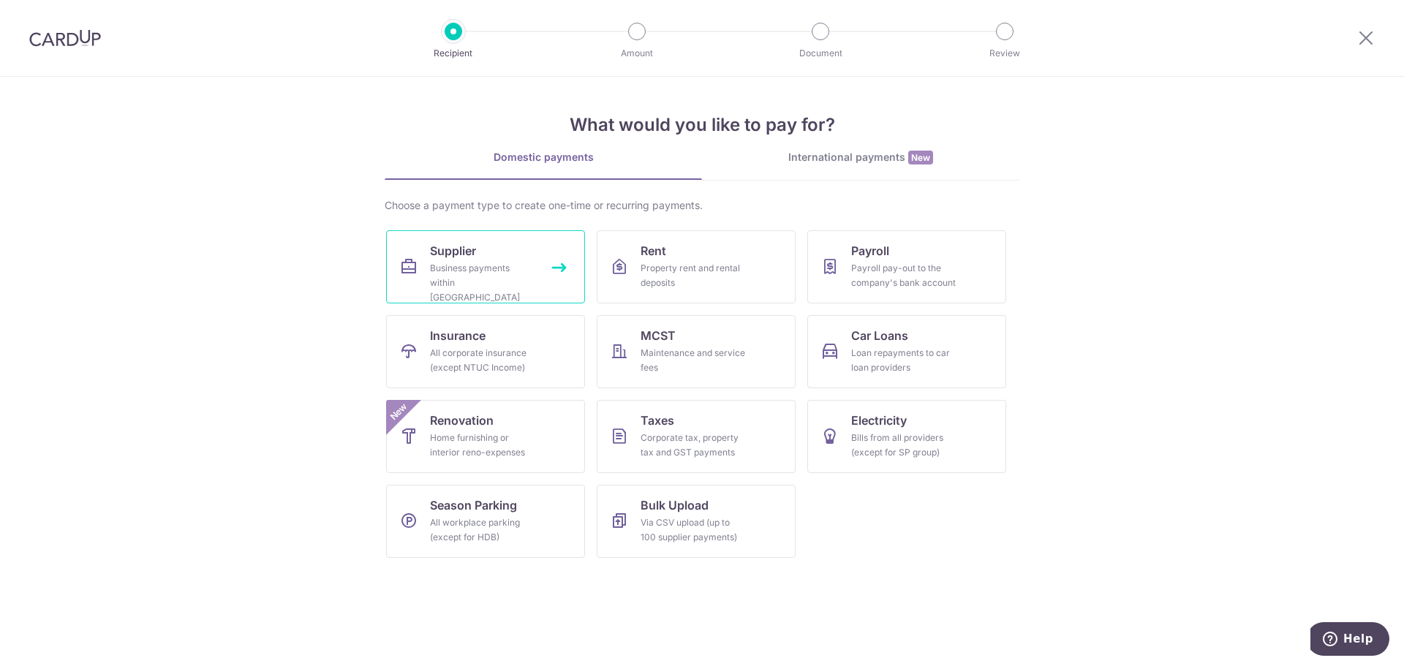
click at [447, 250] on span "Supplier" at bounding box center [453, 251] width 46 height 18
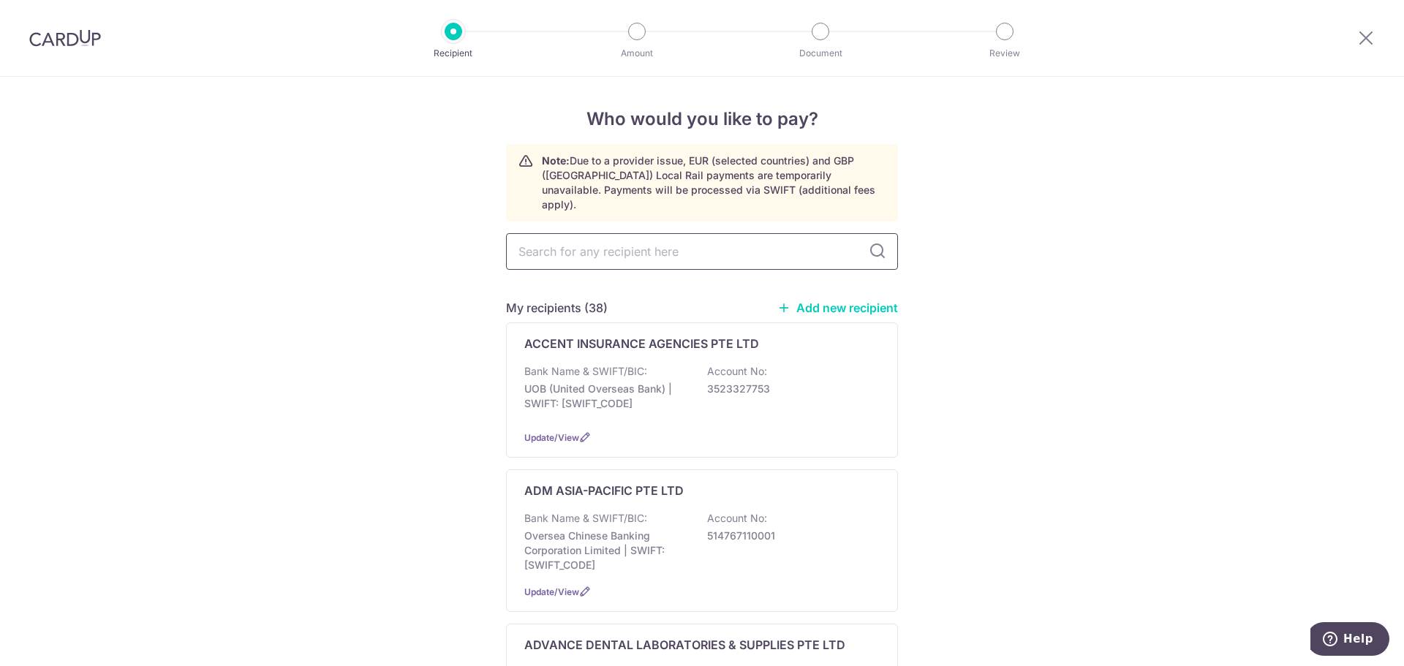
click at [535, 244] on input "text" at bounding box center [702, 251] width 392 height 37
type input "MODERN"
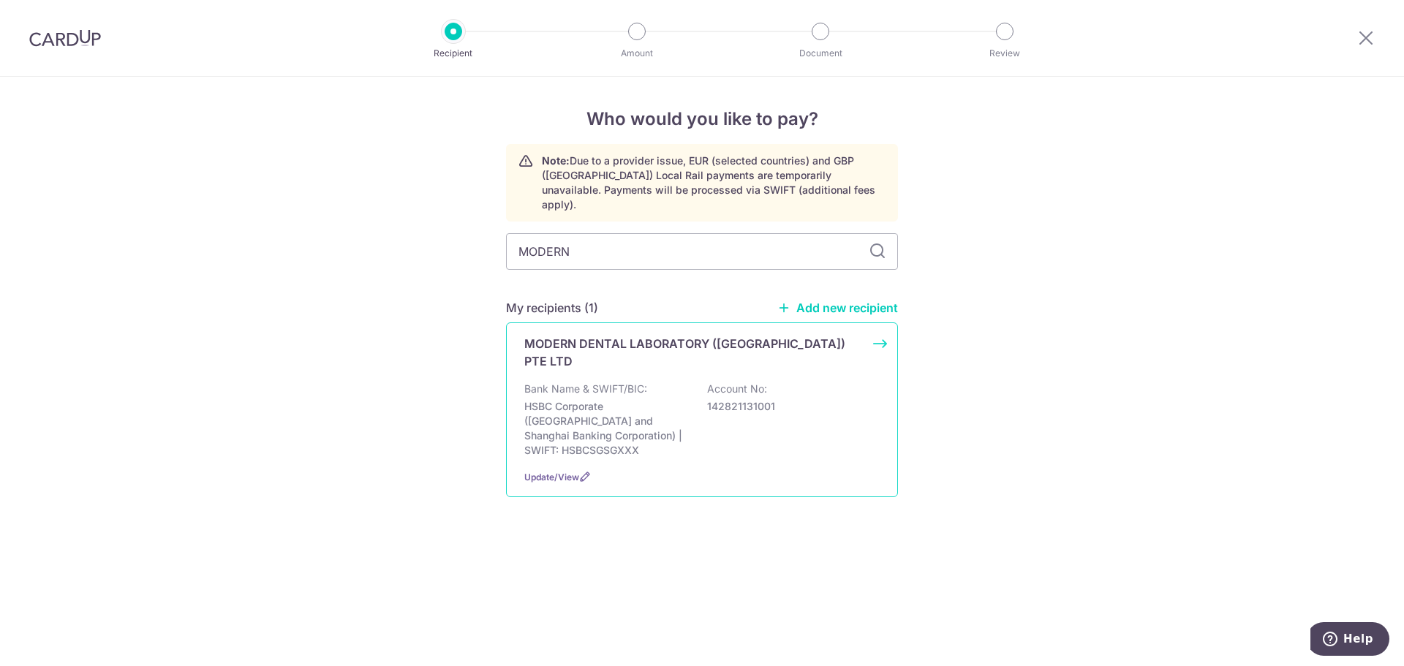
click at [599, 335] on p "MODERN DENTAL LABORATORY (SINGAPORE) PTE LTD" at bounding box center [693, 352] width 338 height 35
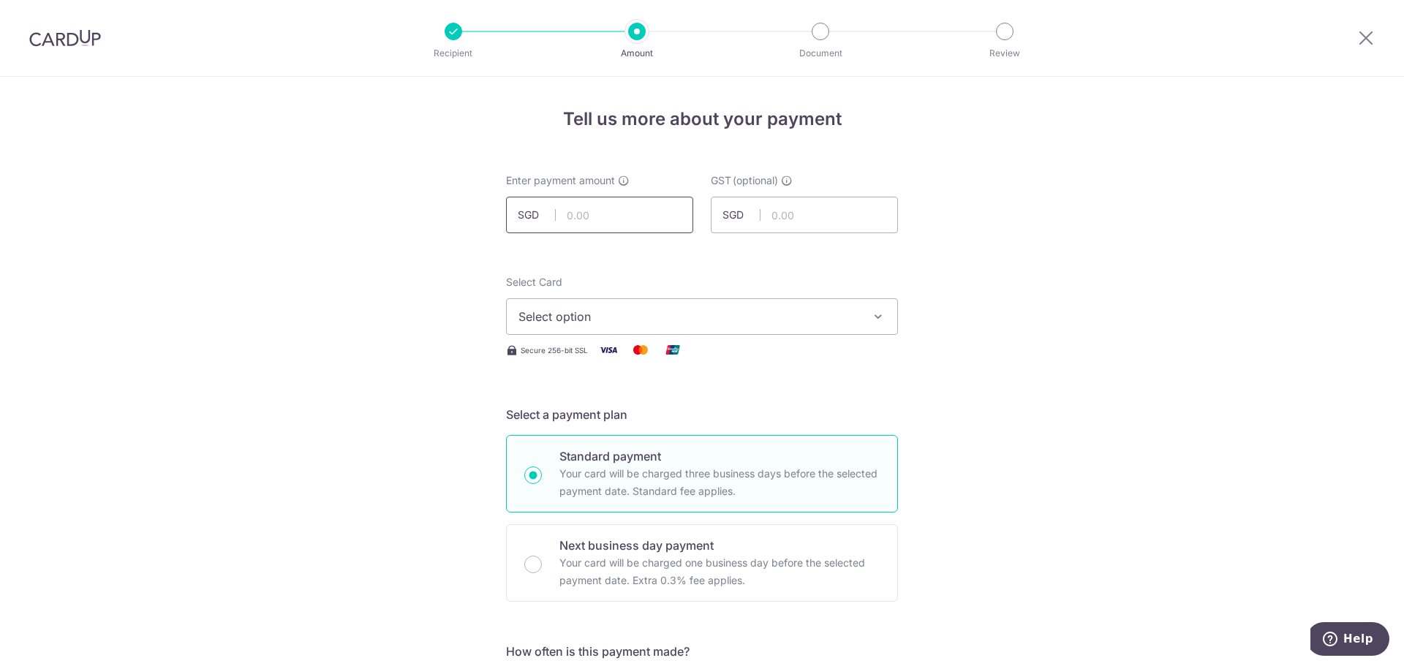
click at [576, 219] on input "text" at bounding box center [599, 215] width 187 height 37
type input "6,540.00"
click at [555, 317] on span "Select option" at bounding box center [689, 317] width 341 height 18
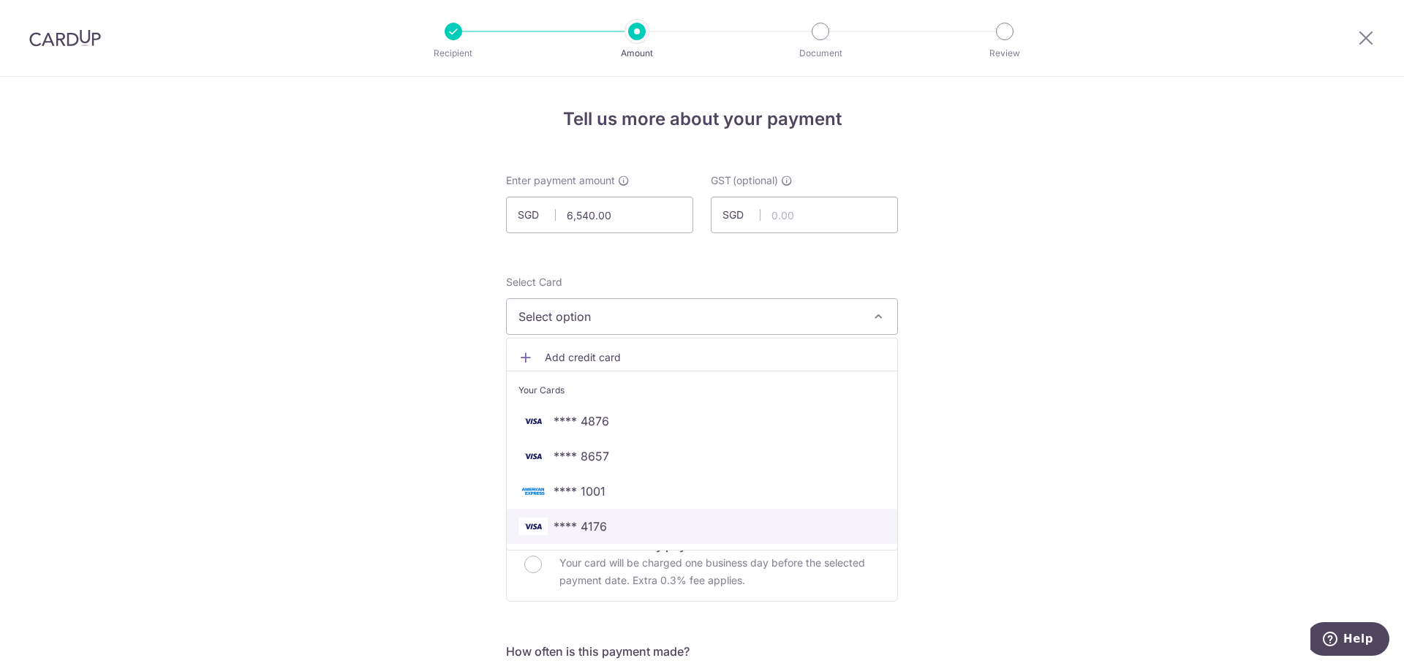
click at [570, 519] on span "**** 4176" at bounding box center [580, 527] width 53 height 18
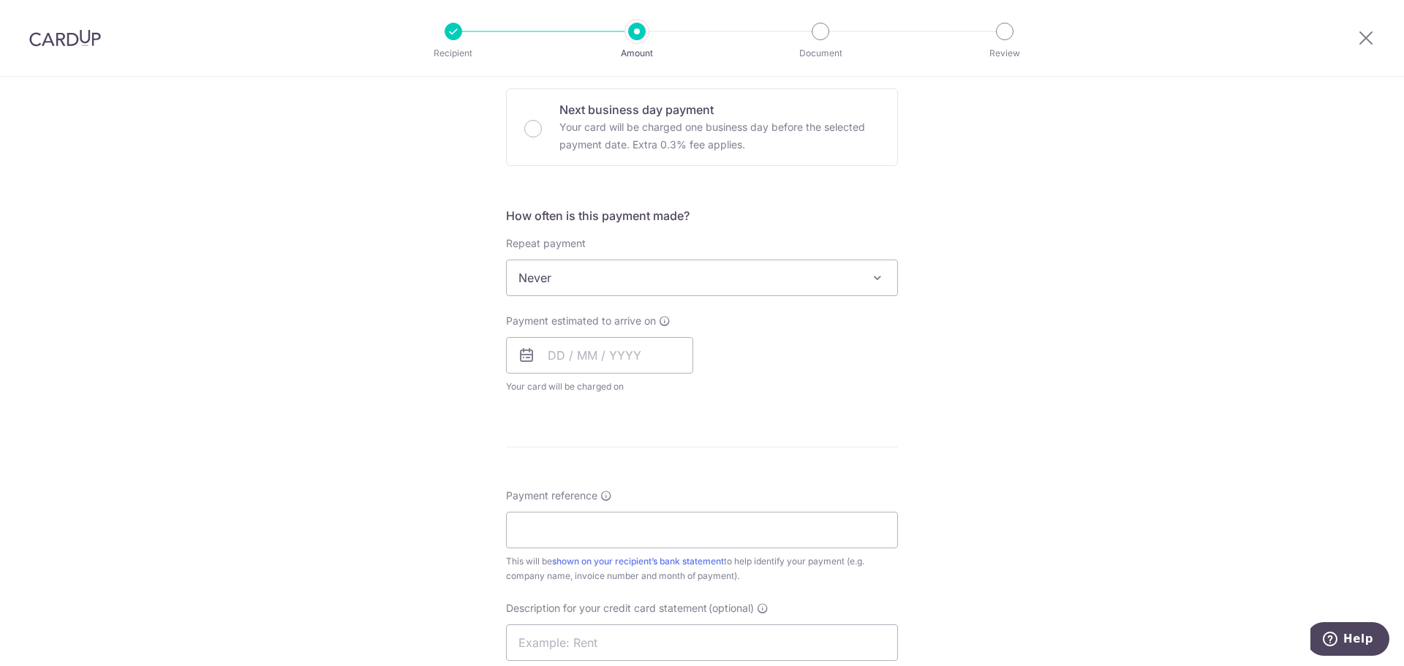
scroll to position [439, 0]
click at [559, 360] on input "text" at bounding box center [599, 352] width 187 height 37
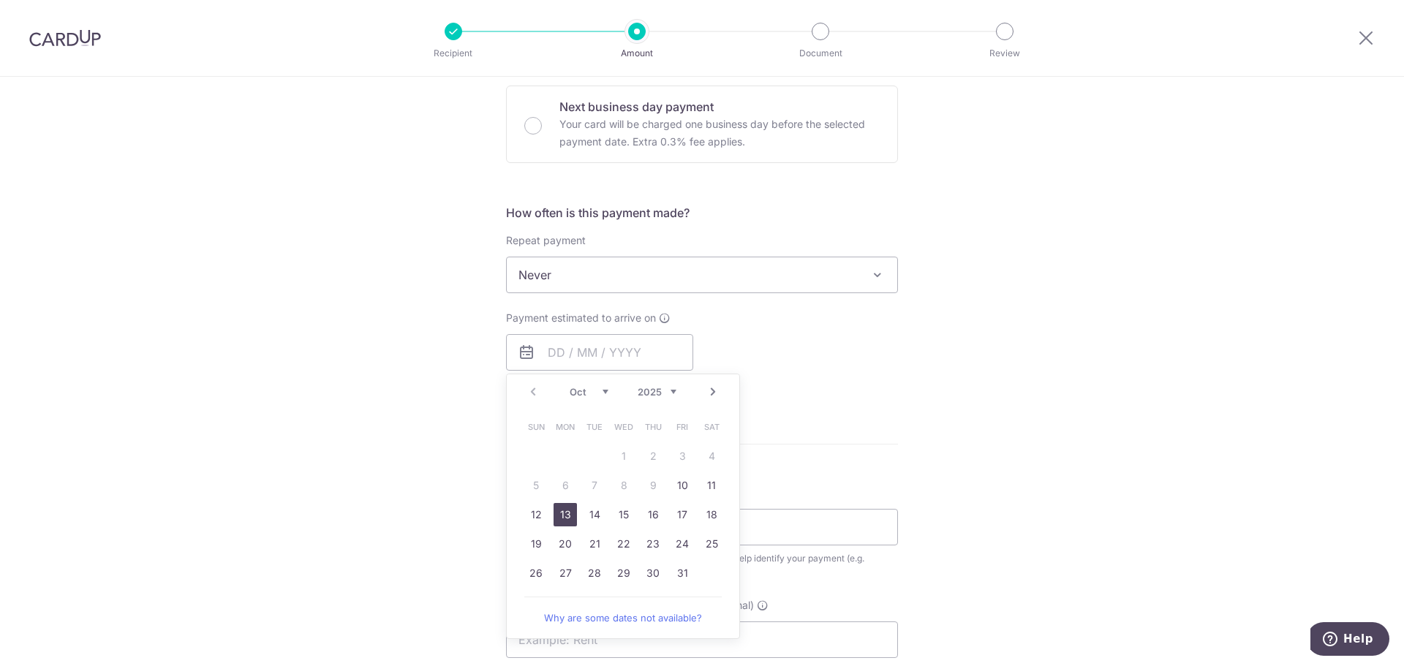
click at [565, 516] on link "13" at bounding box center [565, 514] width 23 height 23
type input "[DATE]"
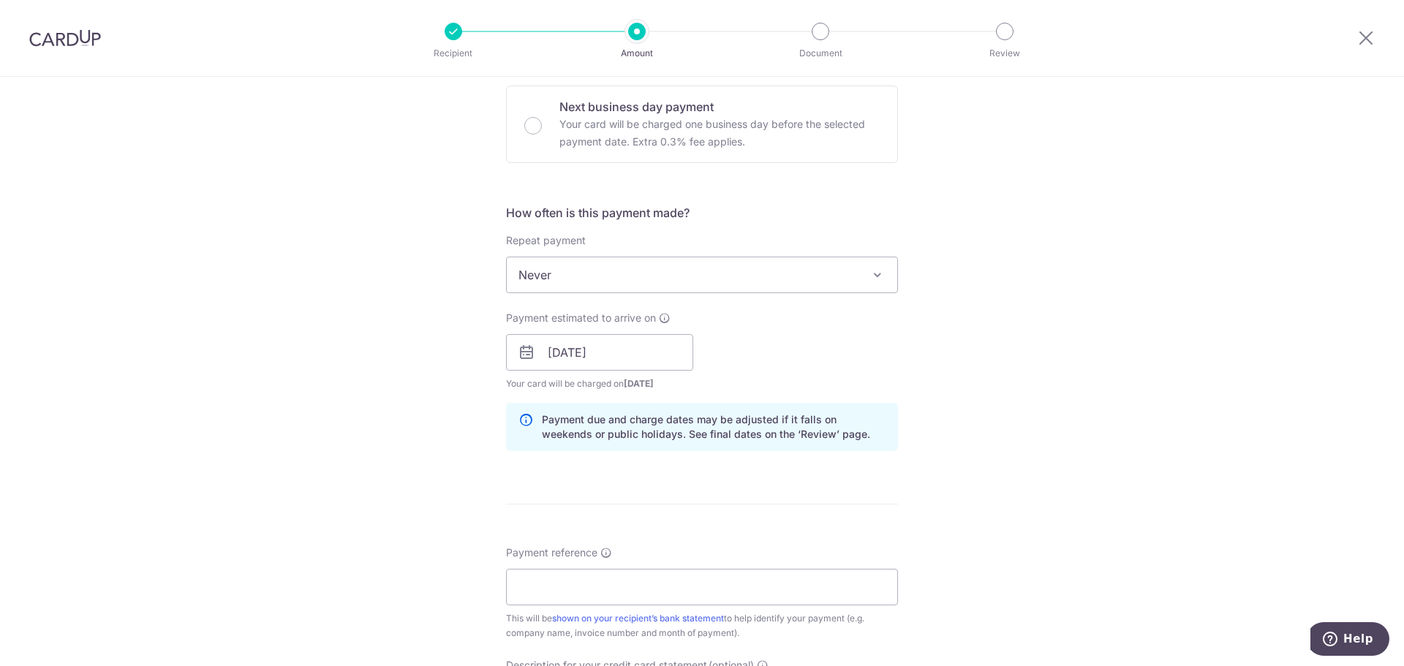
scroll to position [585, 0]
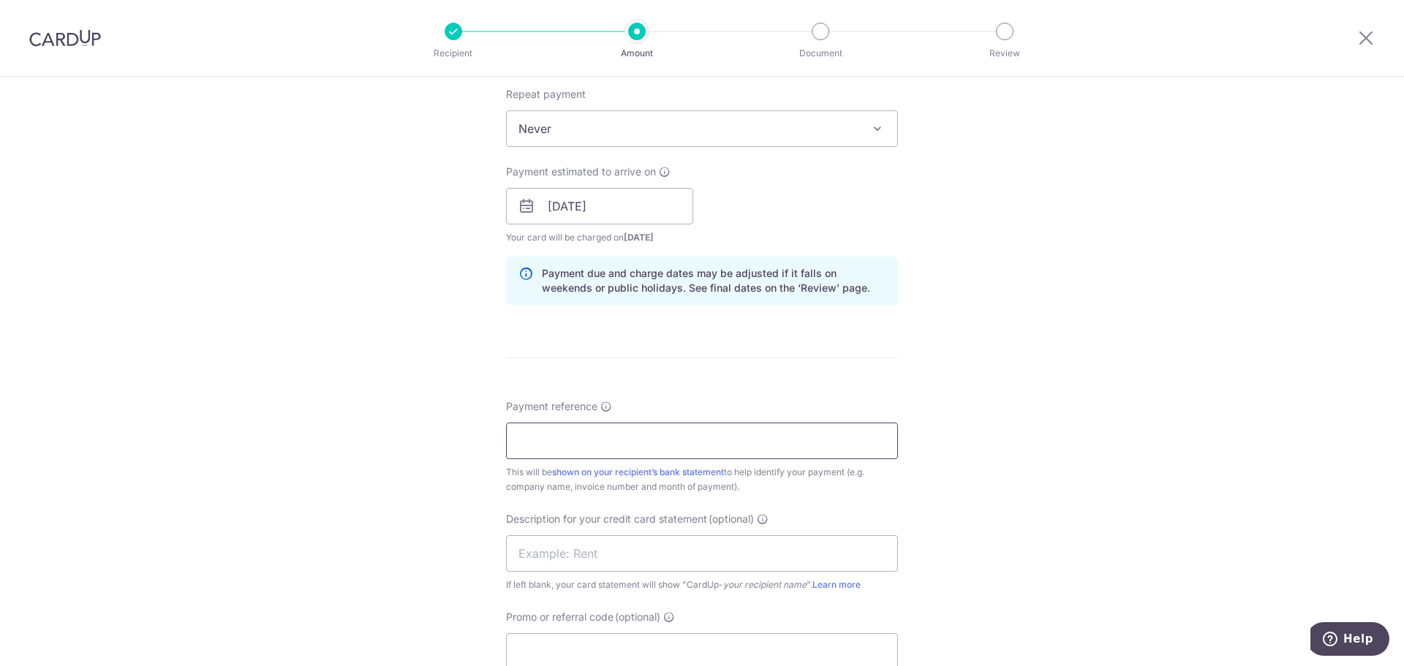
click at [543, 442] on input "Payment reference" at bounding box center [702, 441] width 392 height 37
drag, startPoint x: 675, startPoint y: 438, endPoint x: 683, endPoint y: 439, distance: 8.1
click at [677, 438] on input "ROCHOR DENTAL CLINIC 67684" at bounding box center [702, 441] width 392 height 37
click at [682, 440] on input "ROCHOR DENTAL CLINIC 67684" at bounding box center [702, 441] width 392 height 37
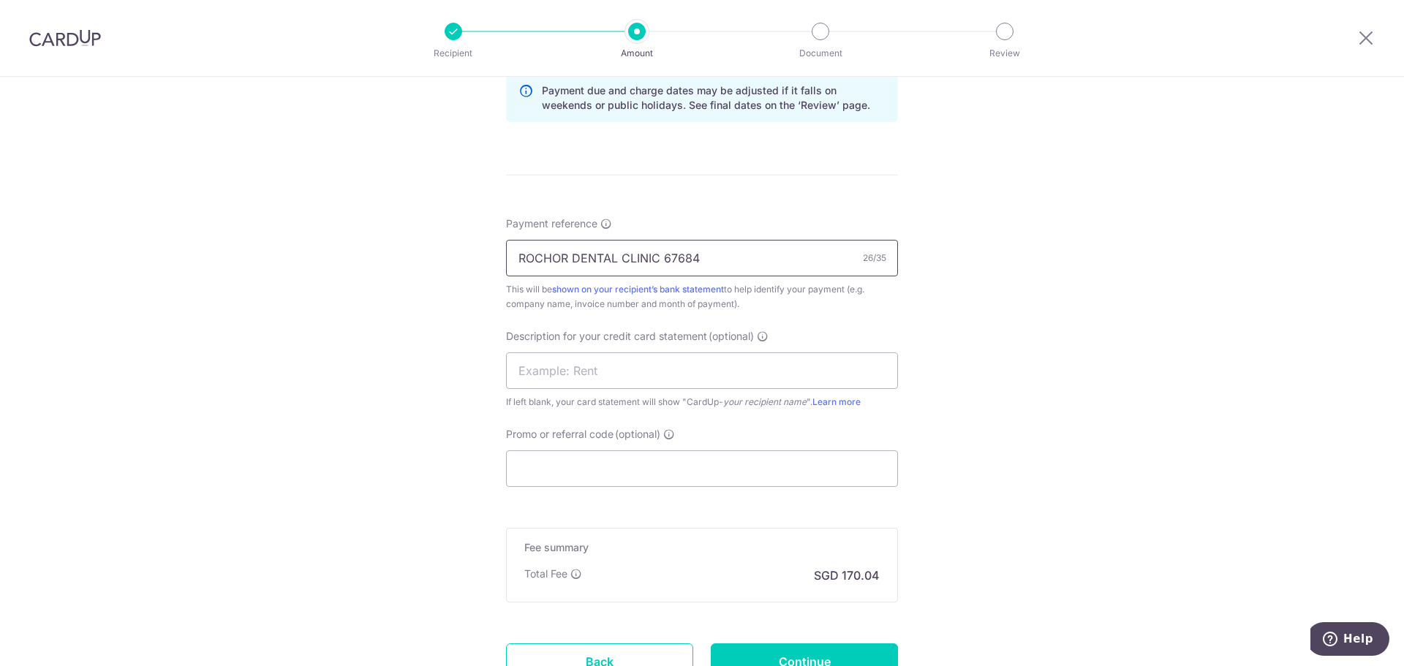
scroll to position [805, 0]
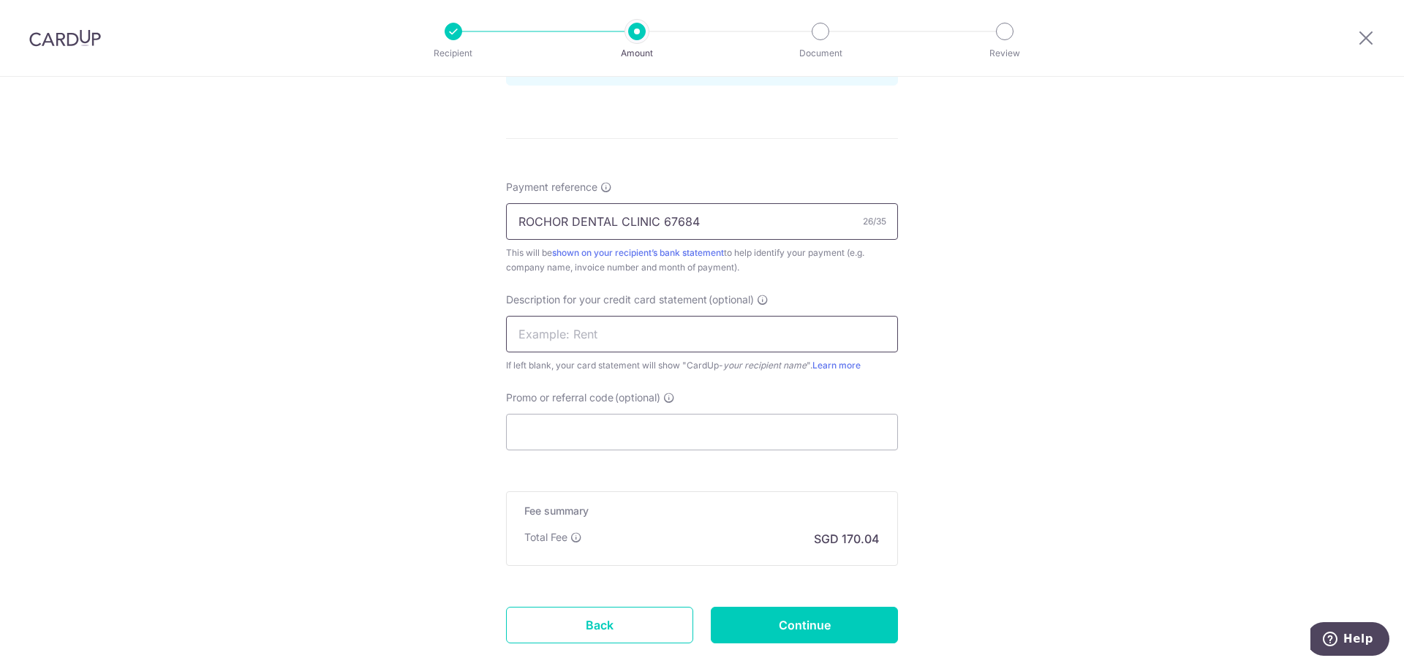
type input "ROCHOR DENTAL CLINIC 67684"
click at [551, 338] on input "text" at bounding box center [702, 334] width 392 height 37
click at [565, 333] on input "RDC CUP MODERN" at bounding box center [702, 334] width 392 height 37
click at [566, 331] on input "RDC CUP MODERN" at bounding box center [702, 334] width 392 height 37
click at [616, 331] on input "RDC CU MODERN" at bounding box center [702, 334] width 392 height 37
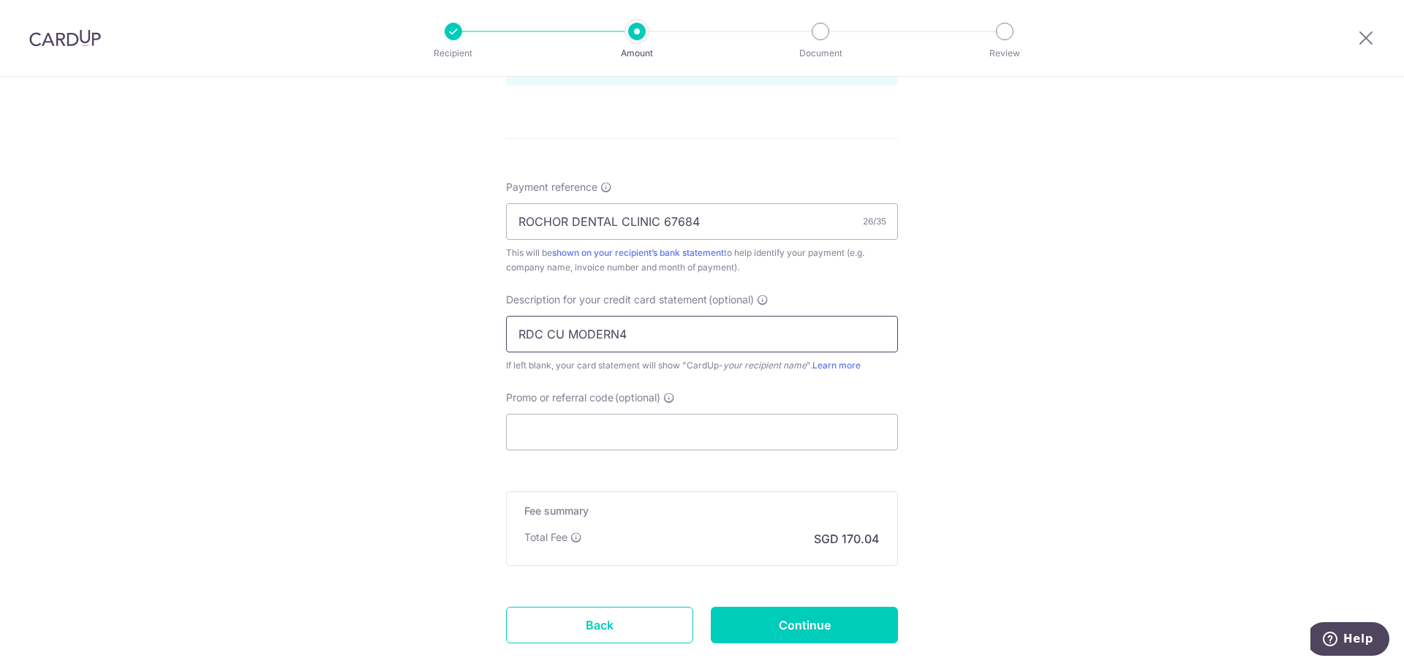
click at [544, 333] on input "RDC CU MODERN4" at bounding box center [702, 334] width 392 height 37
click at [620, 334] on input "RDCCU MODERN4" at bounding box center [702, 334] width 392 height 37
type input "RDCCU MODERN44"
click at [543, 426] on input "Promo or referral code (optional)" at bounding box center [702, 432] width 392 height 37
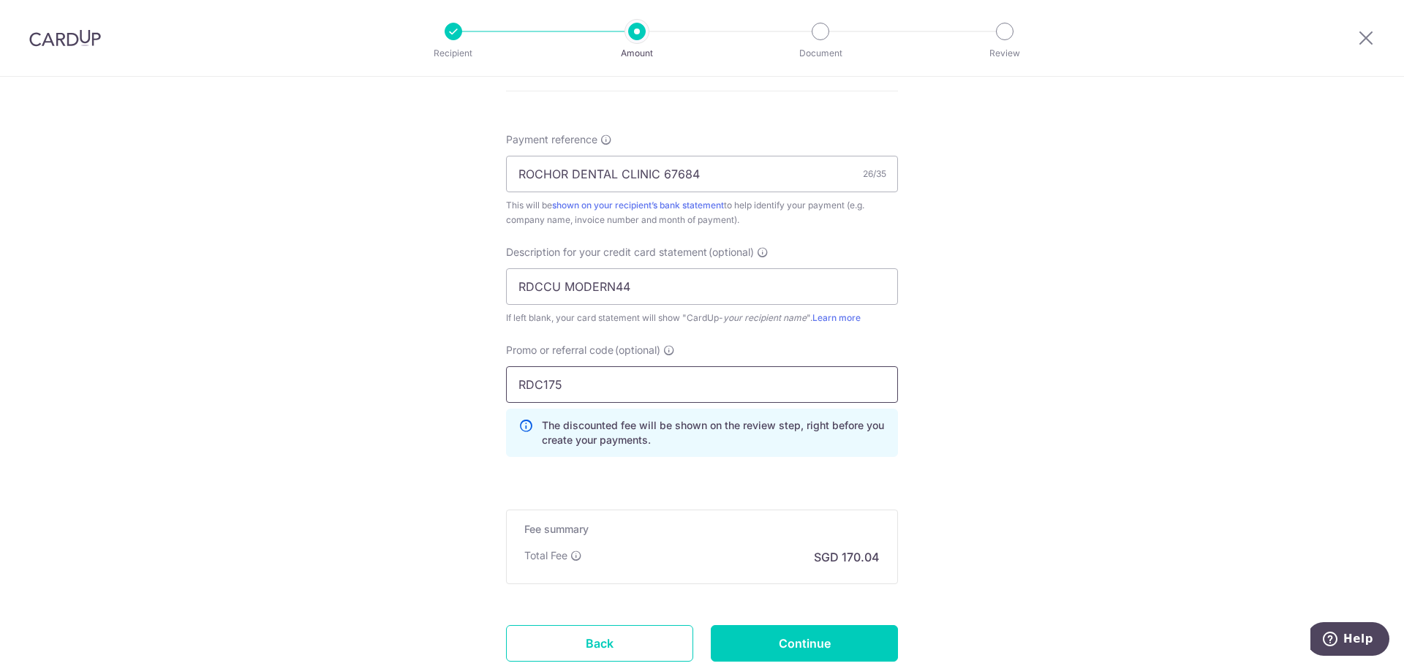
scroll to position [951, 0]
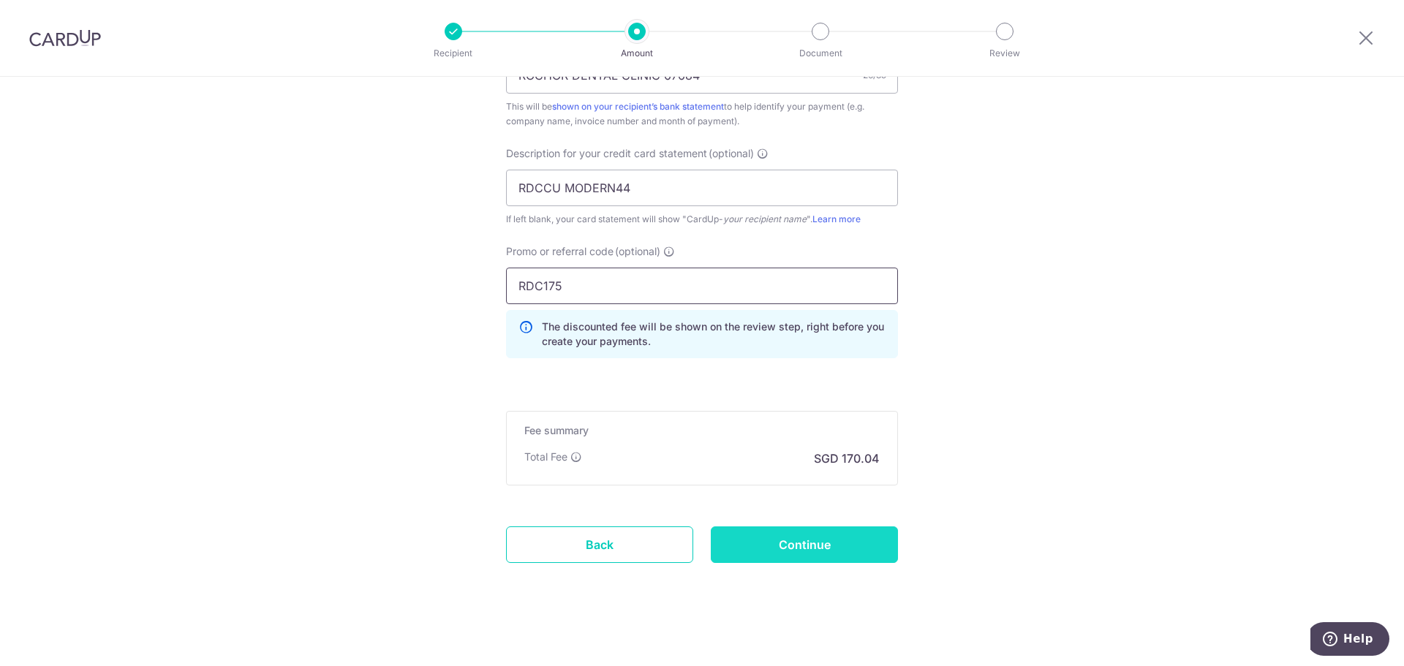
type input "RDC175"
click at [814, 546] on input "Continue" at bounding box center [804, 545] width 187 height 37
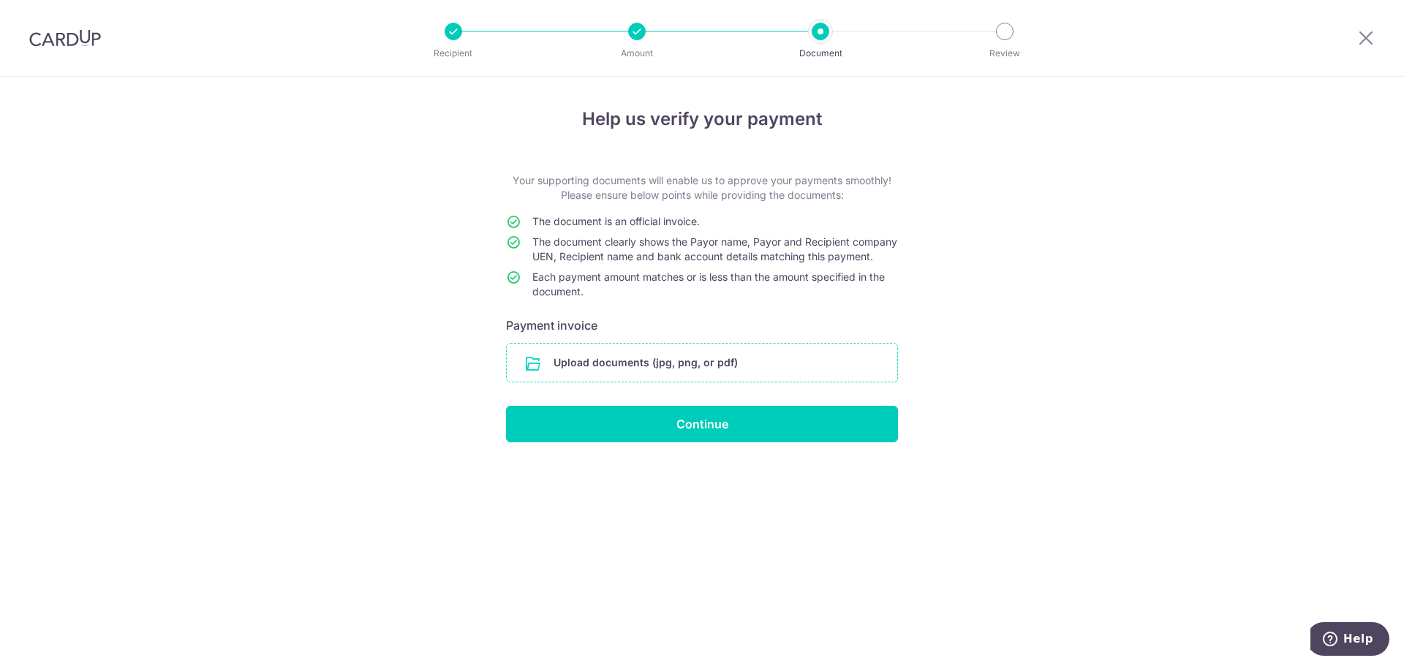
click at [664, 377] on input "file" at bounding box center [702, 363] width 391 height 38
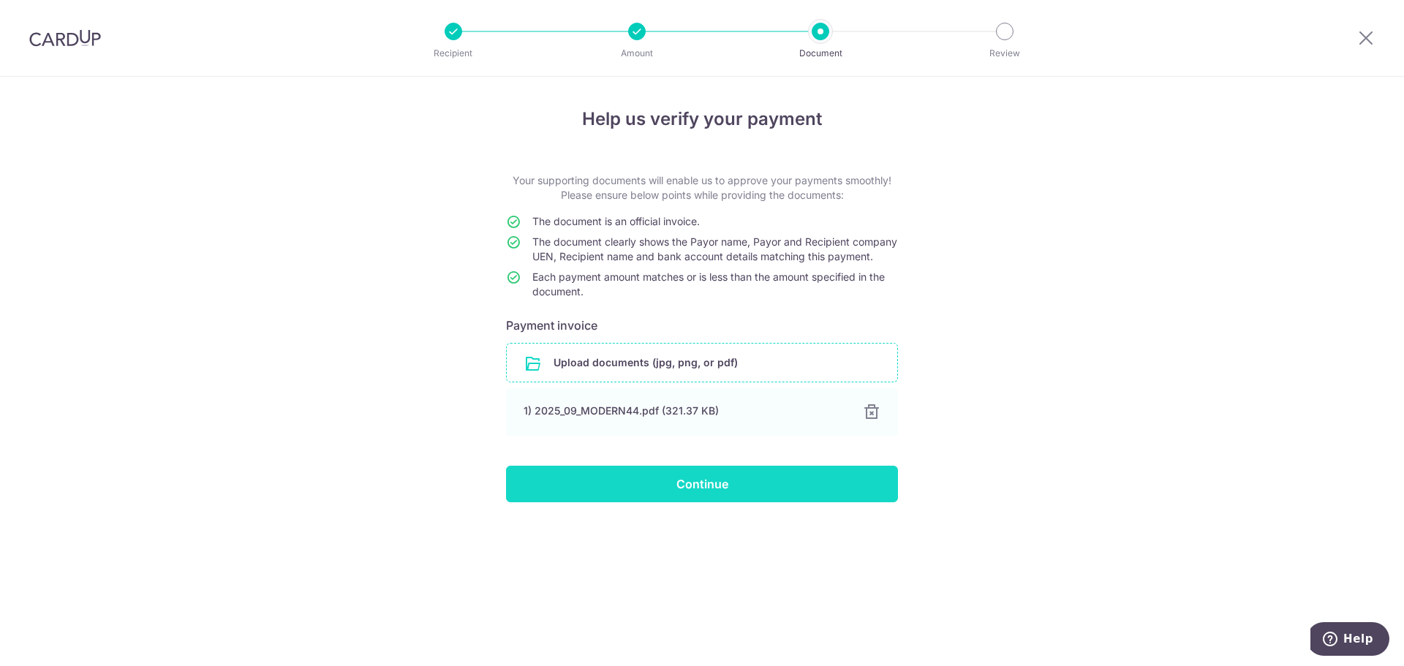
click at [680, 501] on input "Continue" at bounding box center [702, 484] width 392 height 37
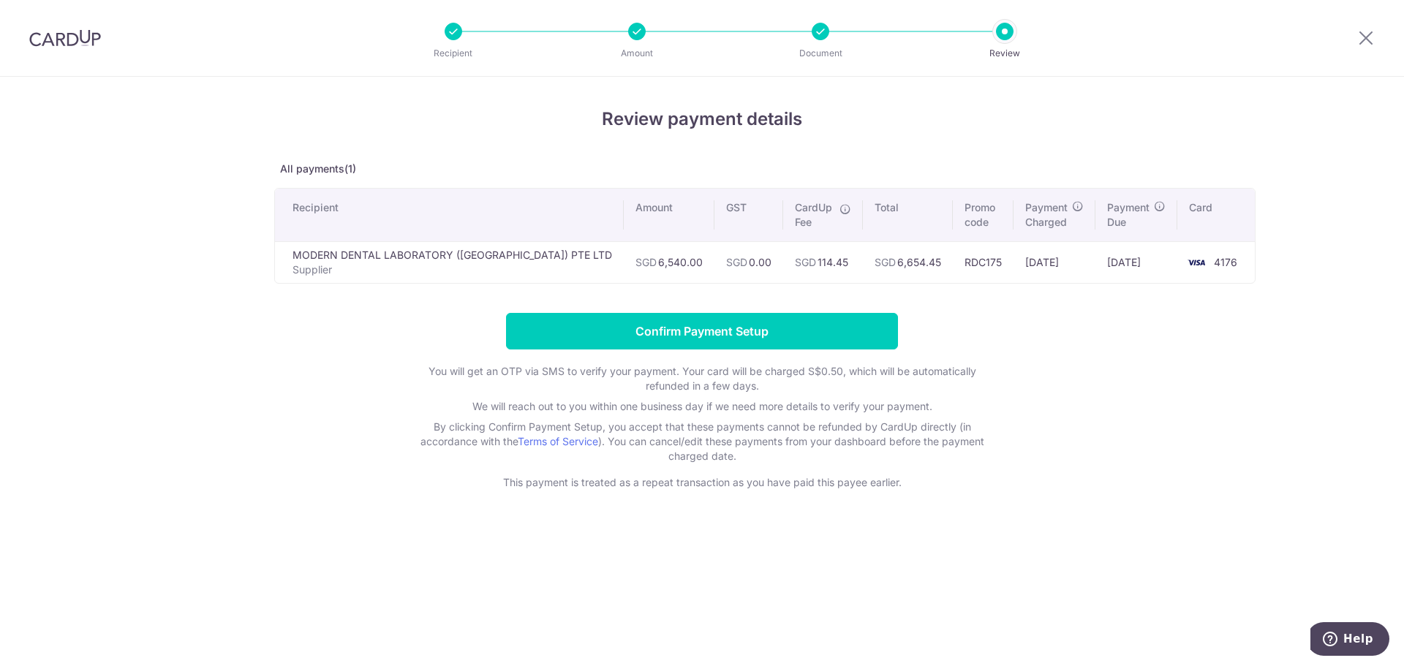
click at [1128, 118] on h4 "Review payment details" at bounding box center [702, 119] width 856 height 26
click at [674, 329] on input "Confirm Payment Setup" at bounding box center [702, 331] width 392 height 37
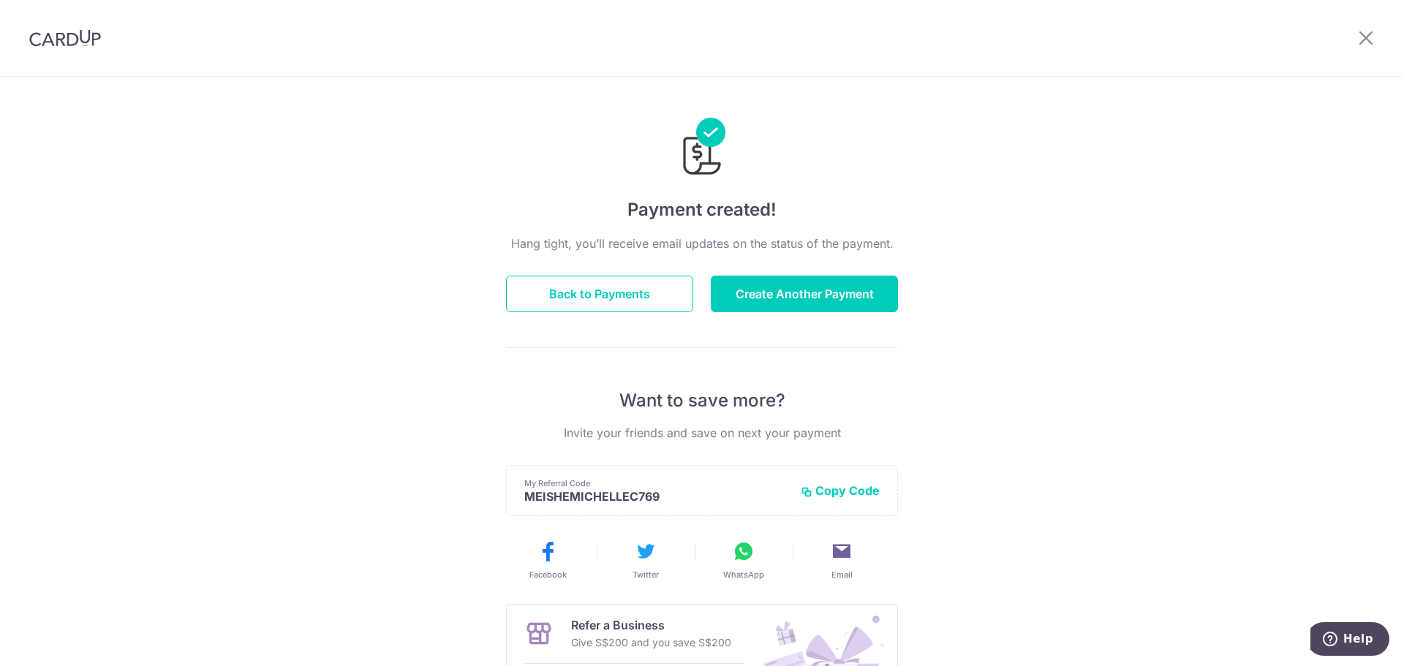
click at [61, 36] on img at bounding box center [65, 38] width 72 height 18
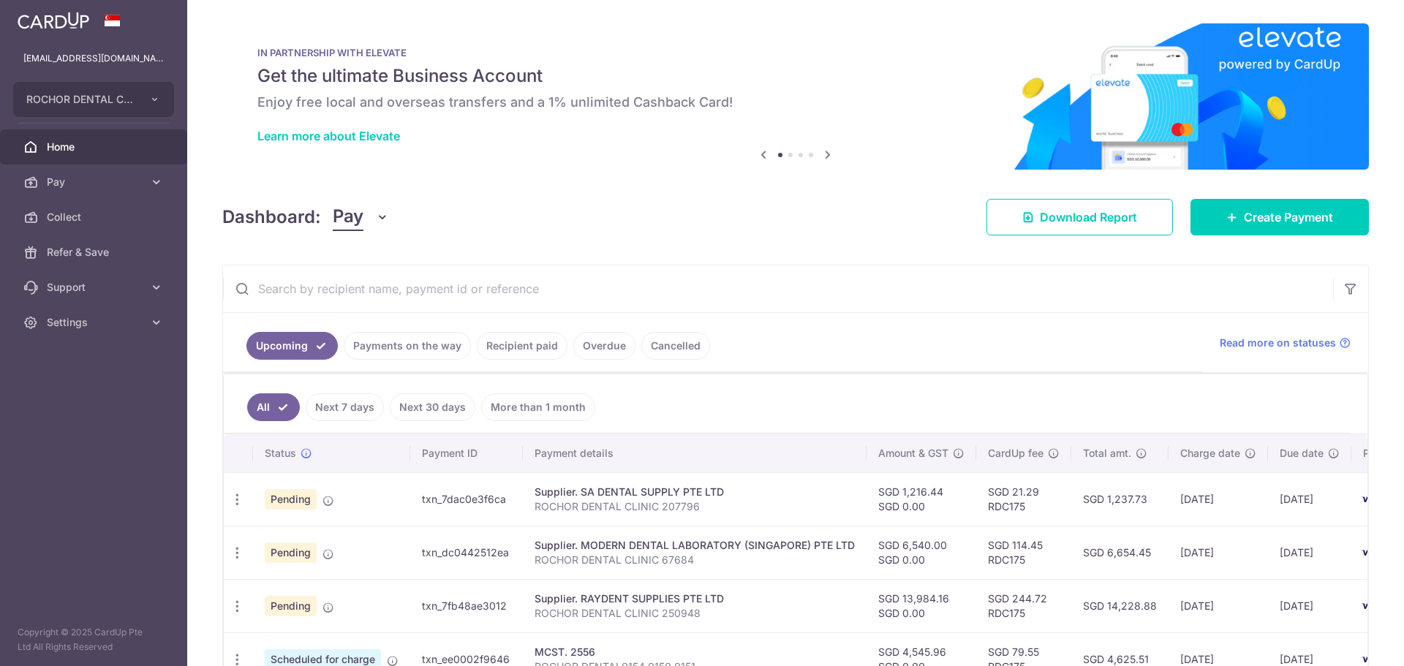
click at [63, 37] on div at bounding box center [93, 20] width 187 height 41
drag, startPoint x: 153, startPoint y: 320, endPoint x: 153, endPoint y: 312, distance: 8.0
click at [154, 318] on icon at bounding box center [156, 322] width 15 height 15
click at [86, 389] on span "Logout" at bounding box center [95, 392] width 97 height 15
